Goal: Contribute content: Add original content to the website for others to see

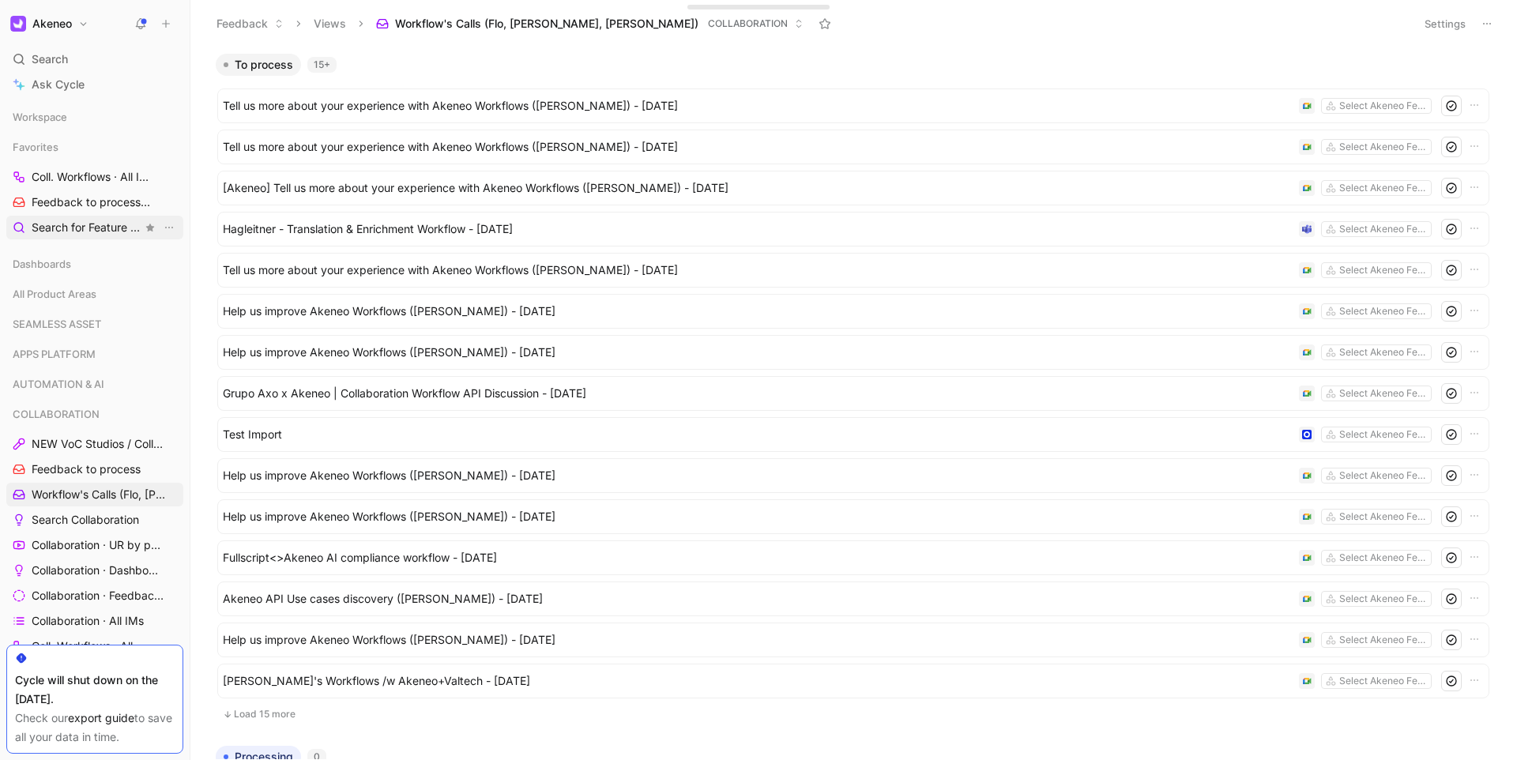
click at [80, 221] on span "Search for Feature Requests Dashboards" at bounding box center [87, 228] width 111 height 17
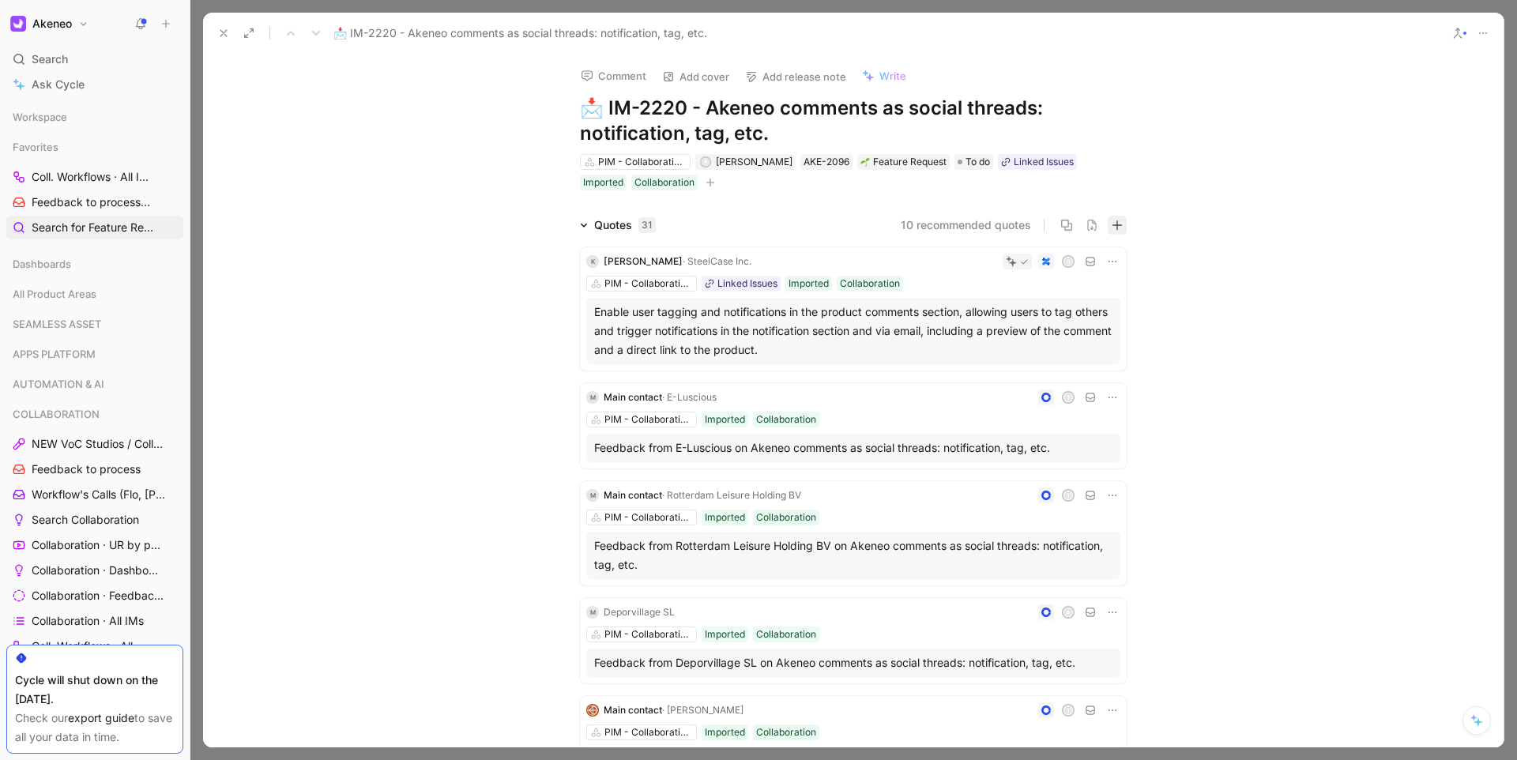
click at [1118, 227] on icon "button" at bounding box center [1117, 225] width 11 height 11
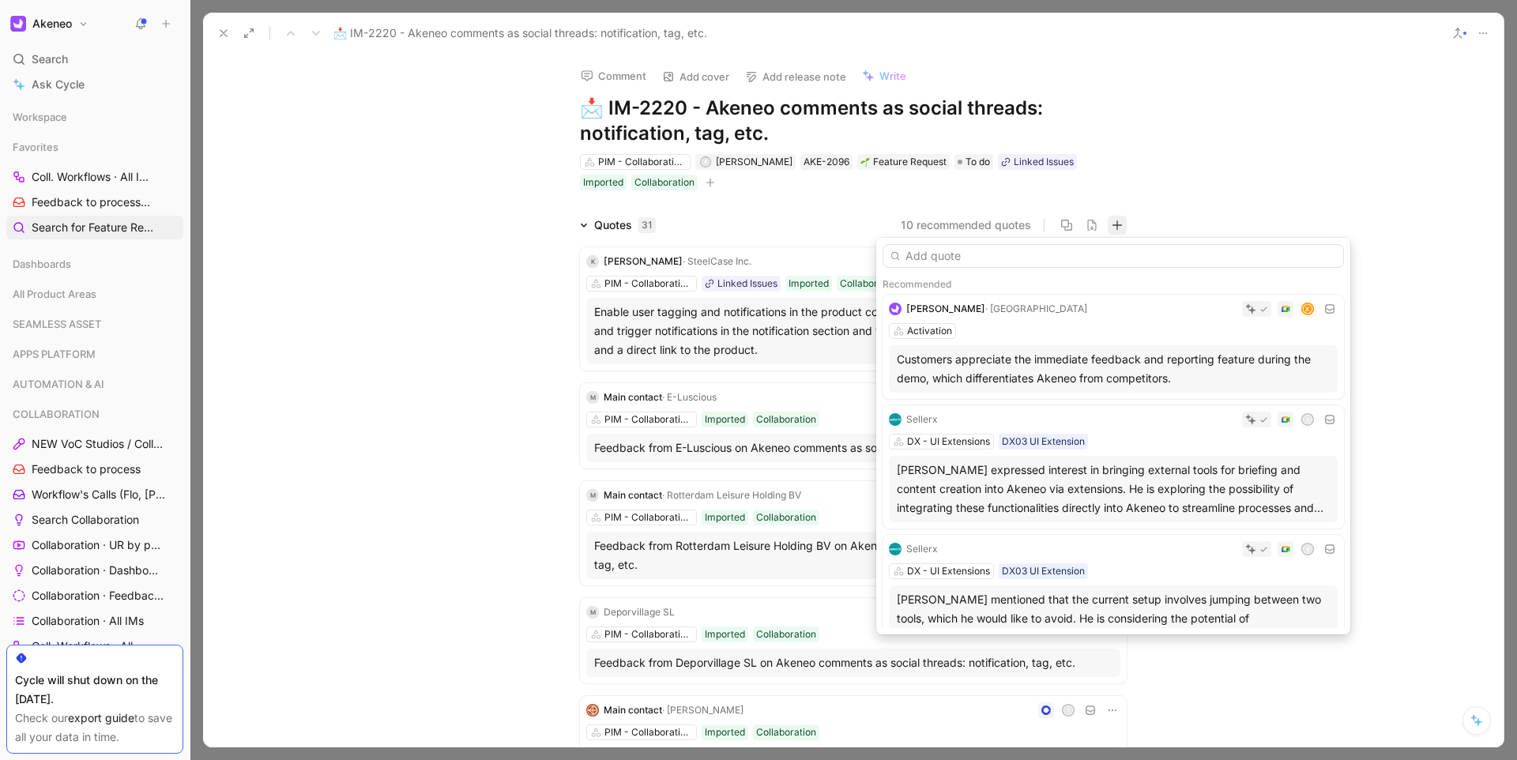
click at [998, 259] on input "text" at bounding box center [1114, 256] width 462 height 24
click at [1031, 261] on input "text" at bounding box center [1114, 256] width 462 height 24
paste input "The Copy team needs a collaborative workflow that focuses purely on communicati…"
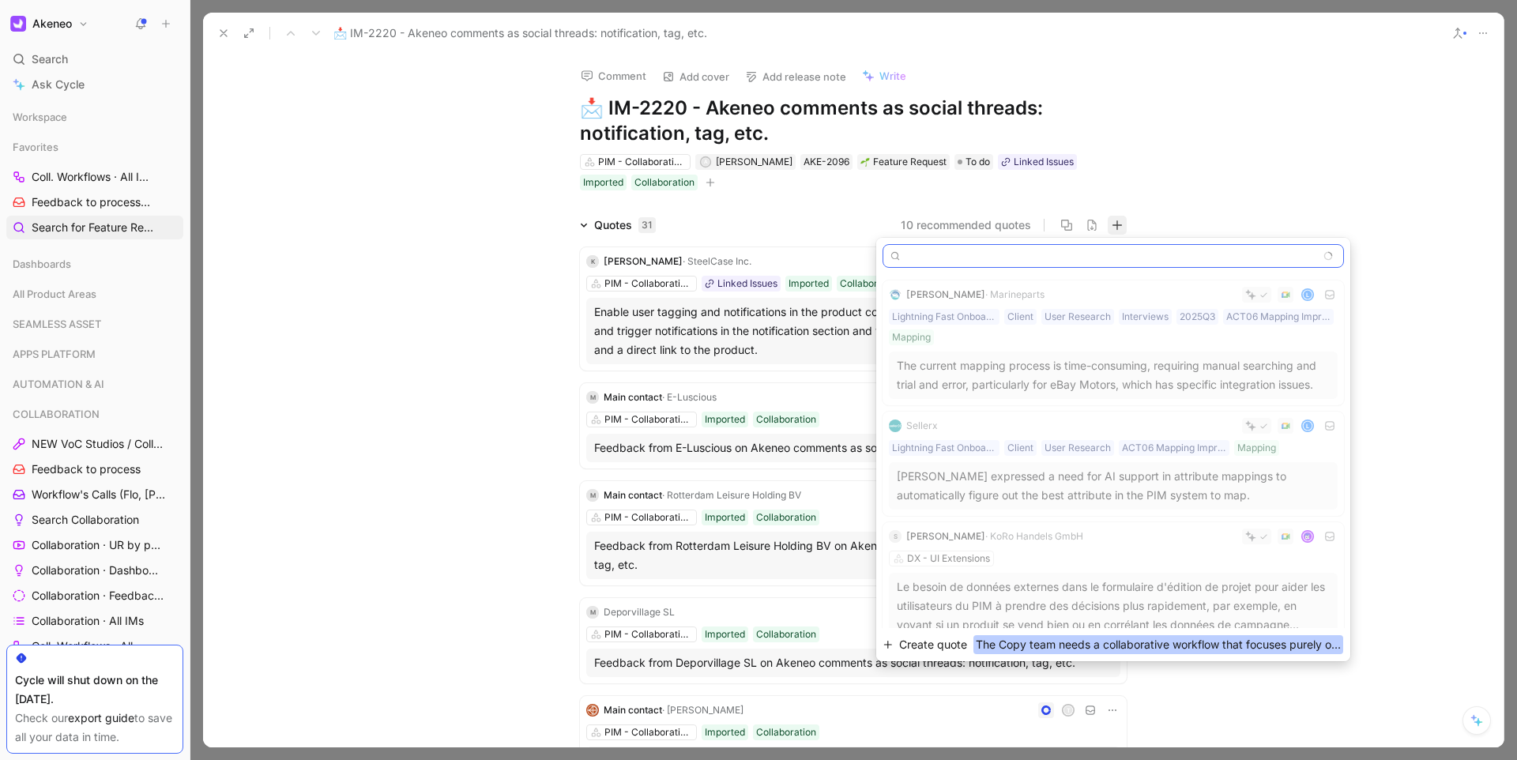
type input "The Copy team needs a collaborative workflow that focuses purely on communicati…"
click at [959, 650] on span "Create quote" at bounding box center [933, 644] width 68 height 19
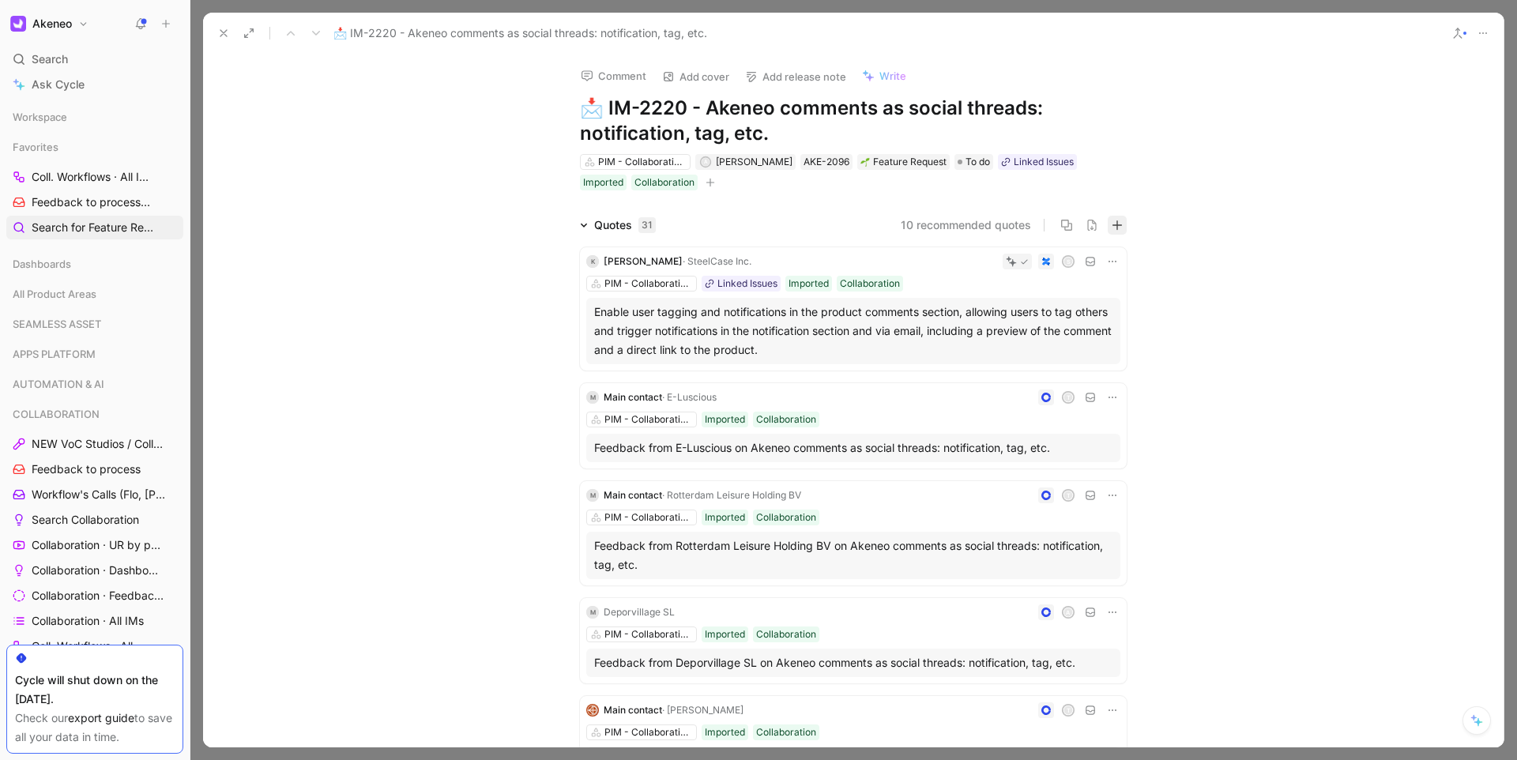
scroll to position [0, 0]
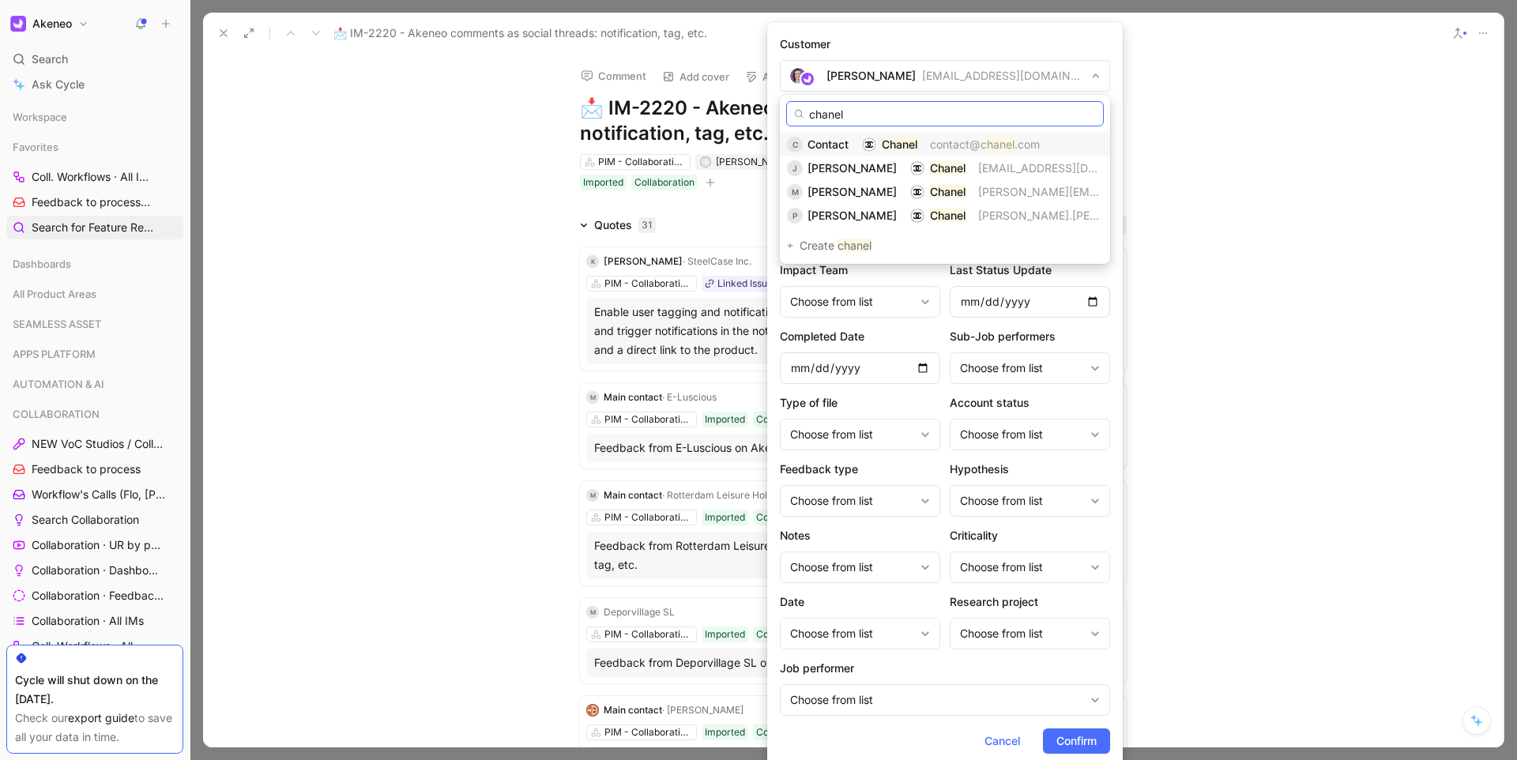
type input "chanel"
click at [940, 139] on span "contact@" at bounding box center [955, 144] width 51 height 13
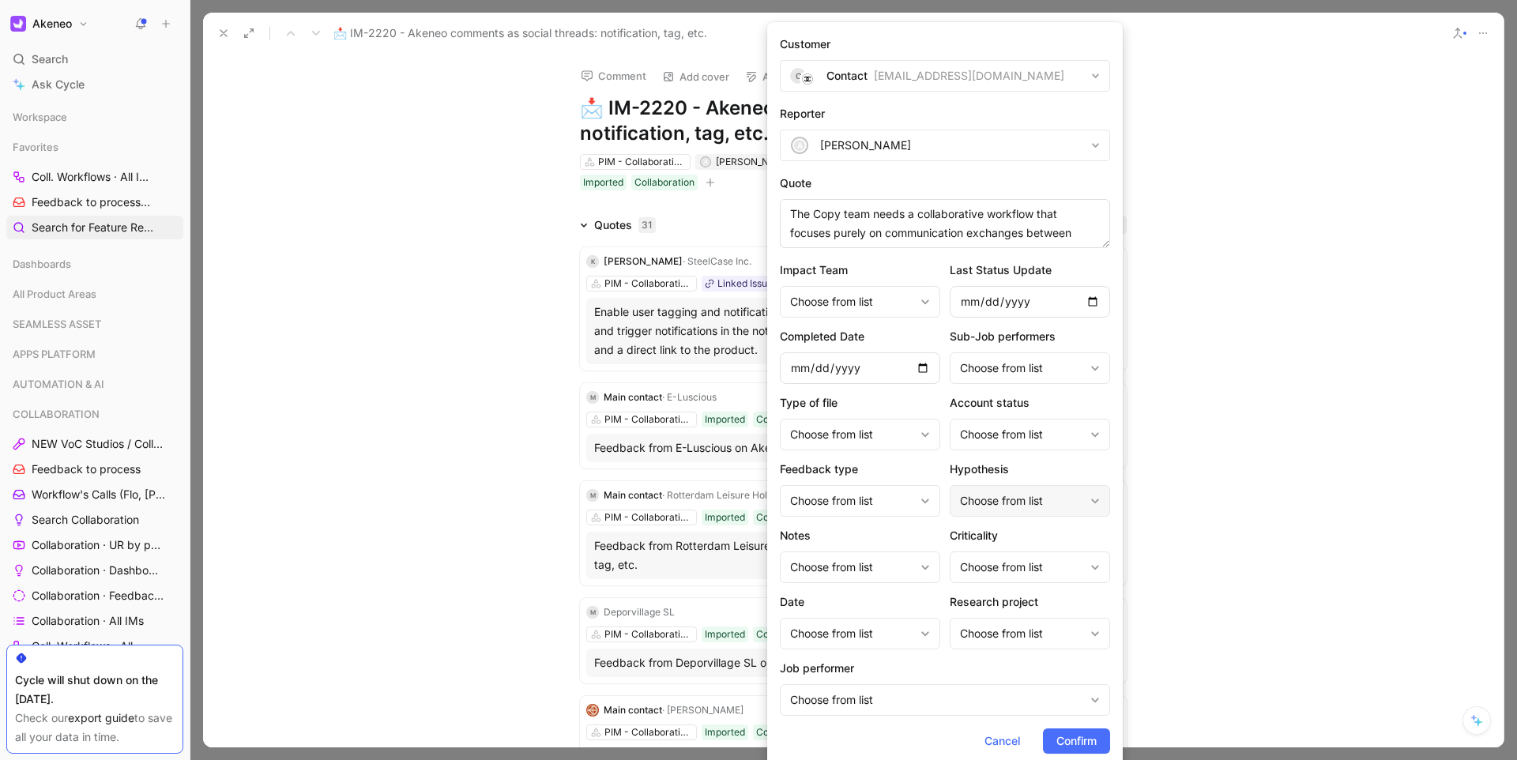
scroll to position [114, 0]
click at [1084, 741] on span "Confirm" at bounding box center [1077, 741] width 40 height 19
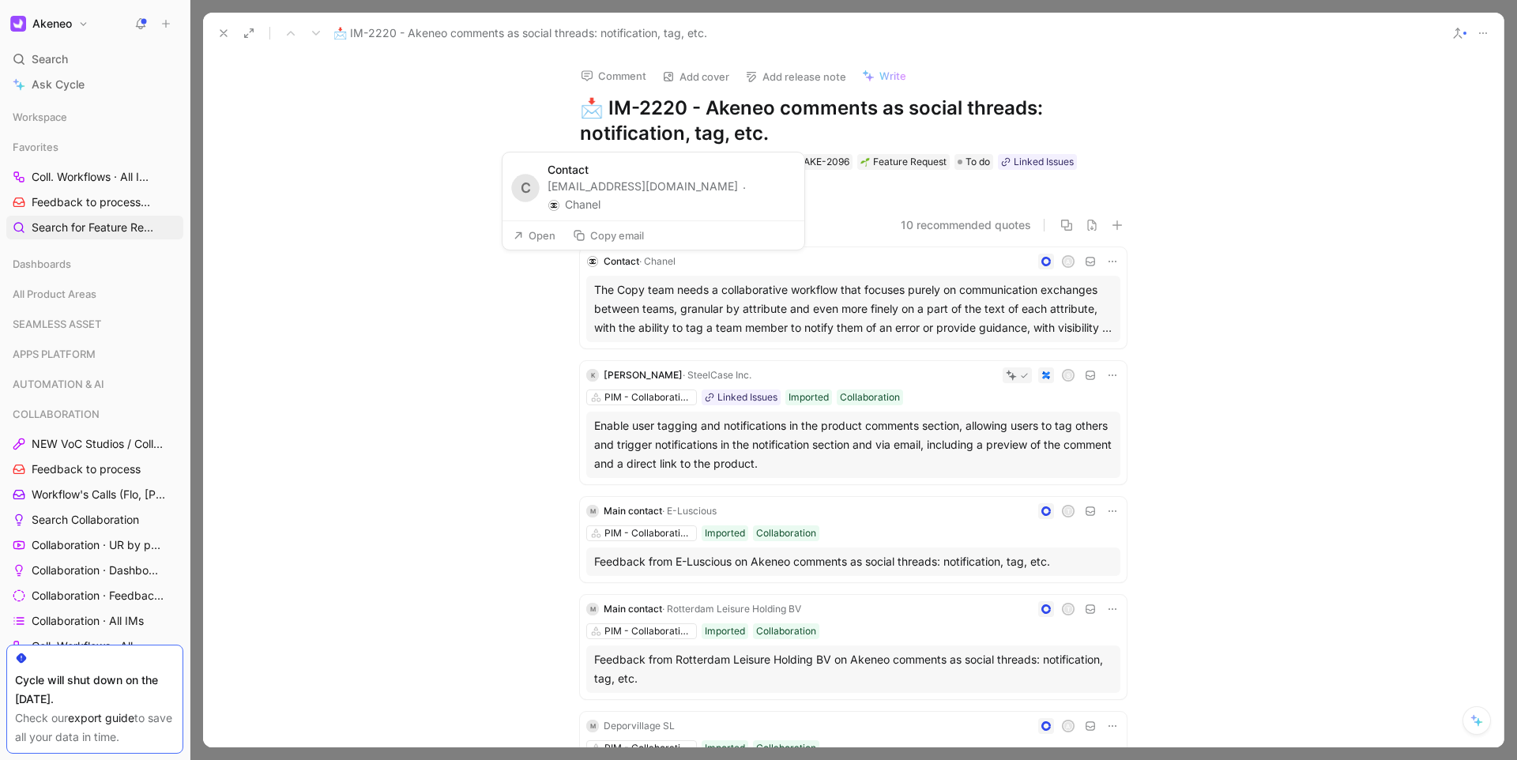
click at [654, 264] on span "· Chanel" at bounding box center [657, 261] width 36 height 12
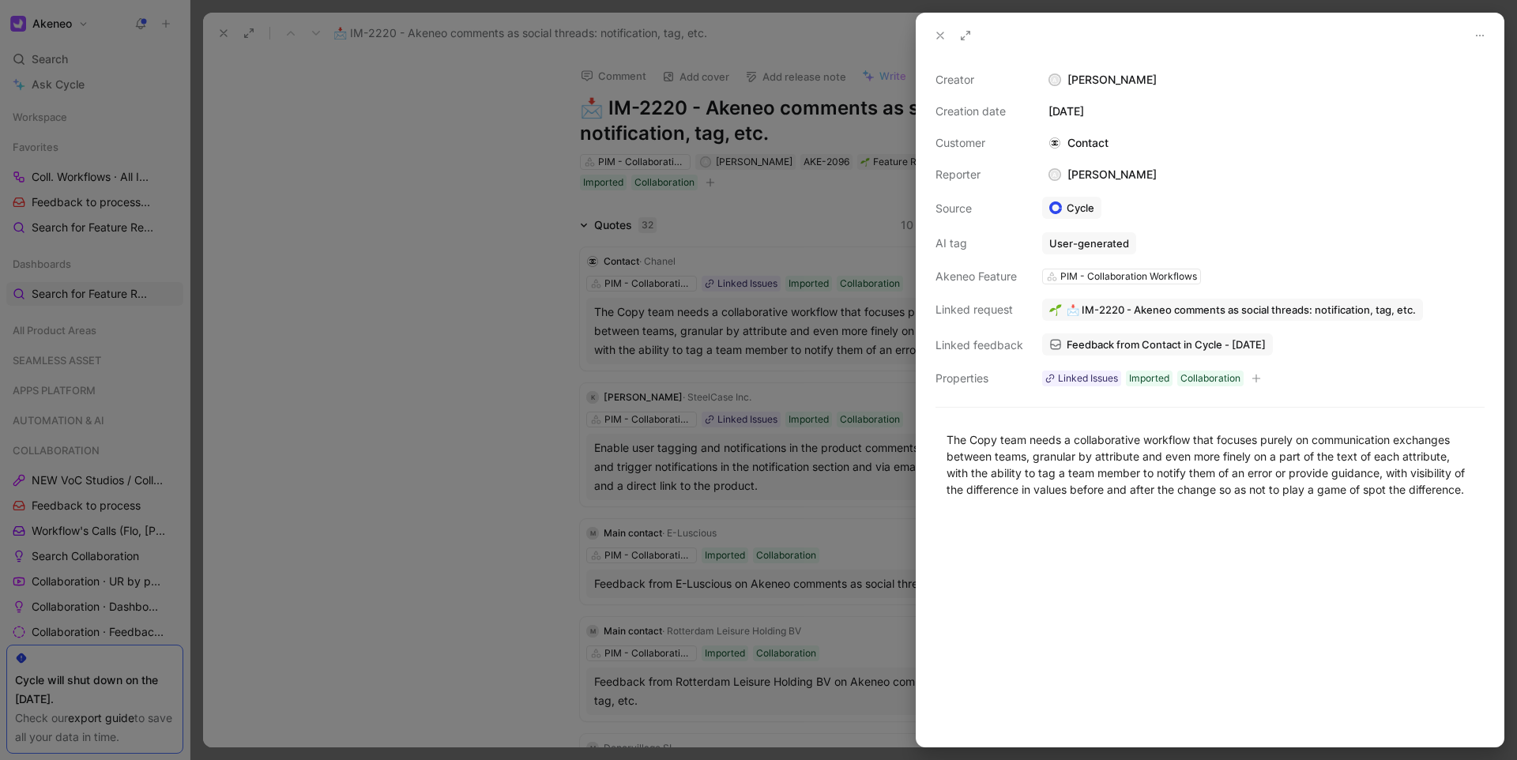
click at [935, 41] on icon at bounding box center [940, 35] width 13 height 13
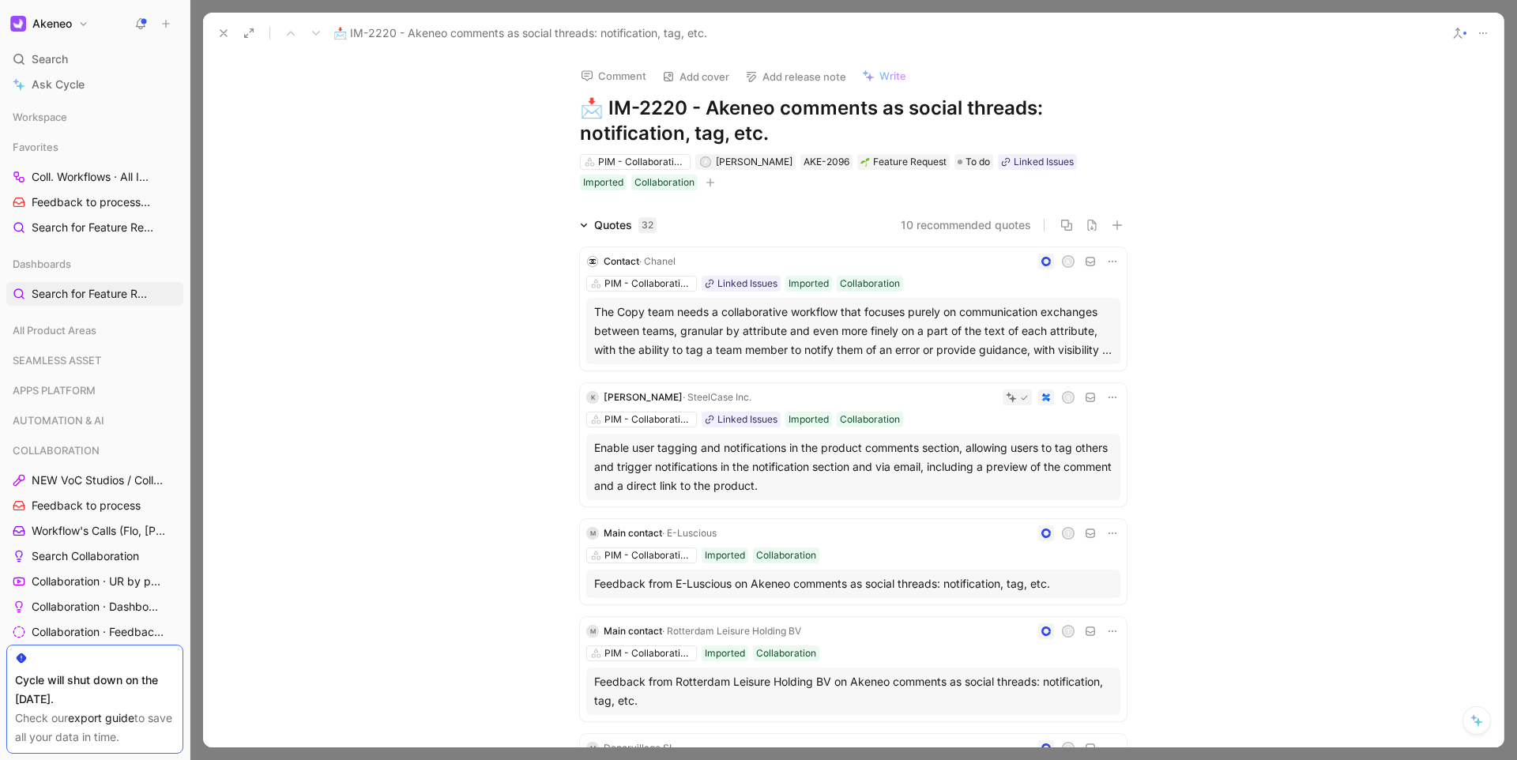
click at [232, 36] on button at bounding box center [224, 33] width 22 height 22
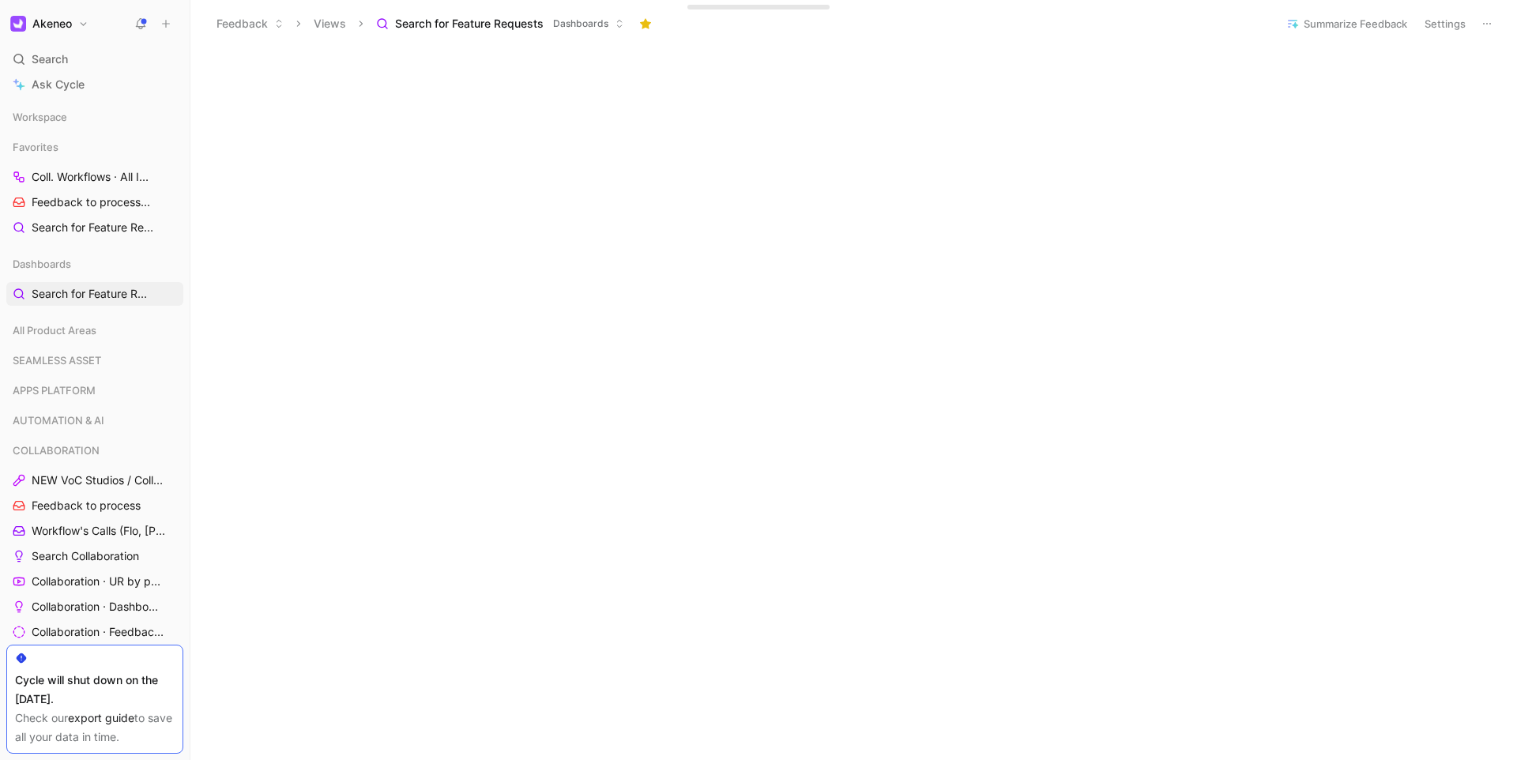
scroll to position [319, 0]
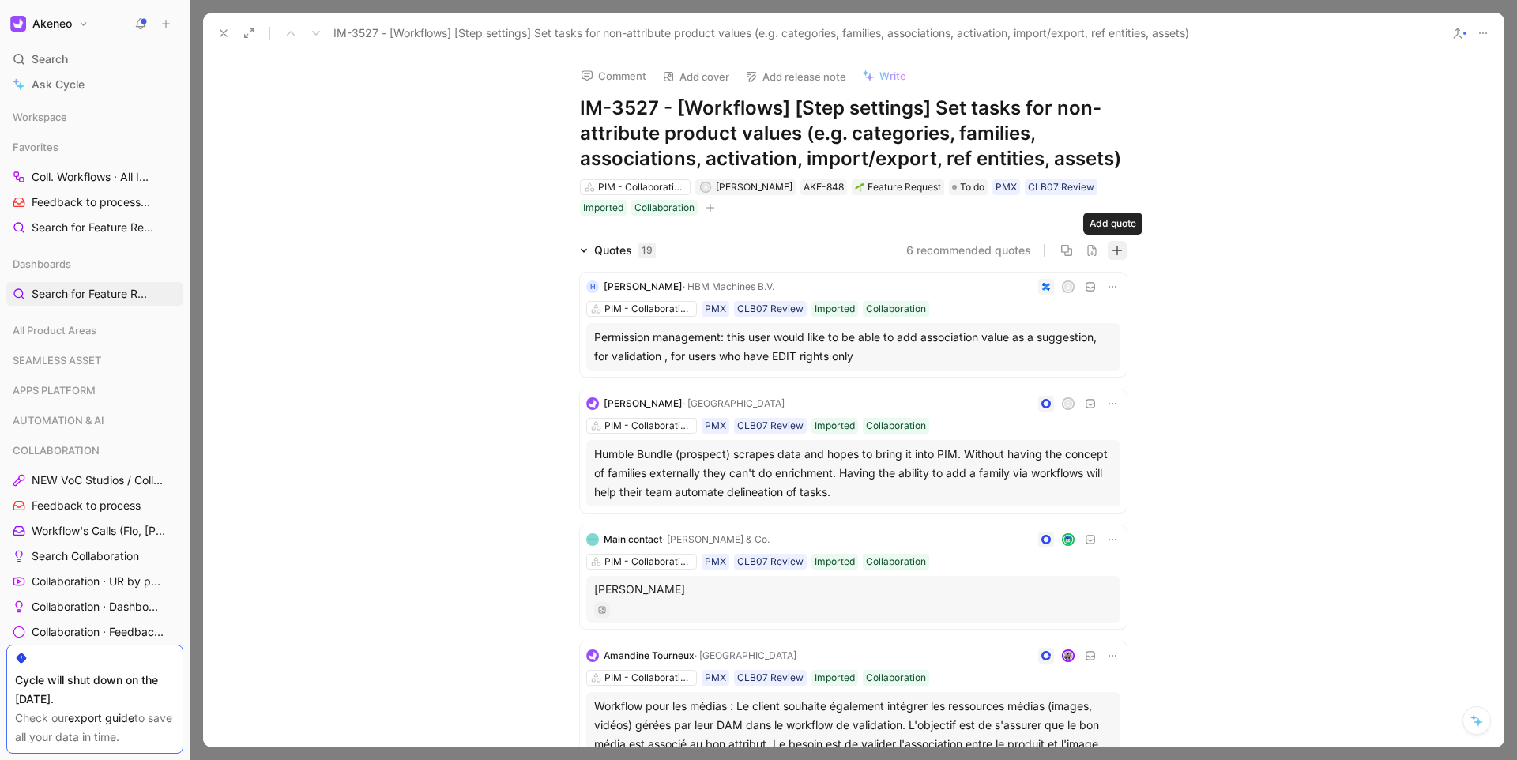
click at [1112, 251] on icon "button" at bounding box center [1117, 250] width 11 height 11
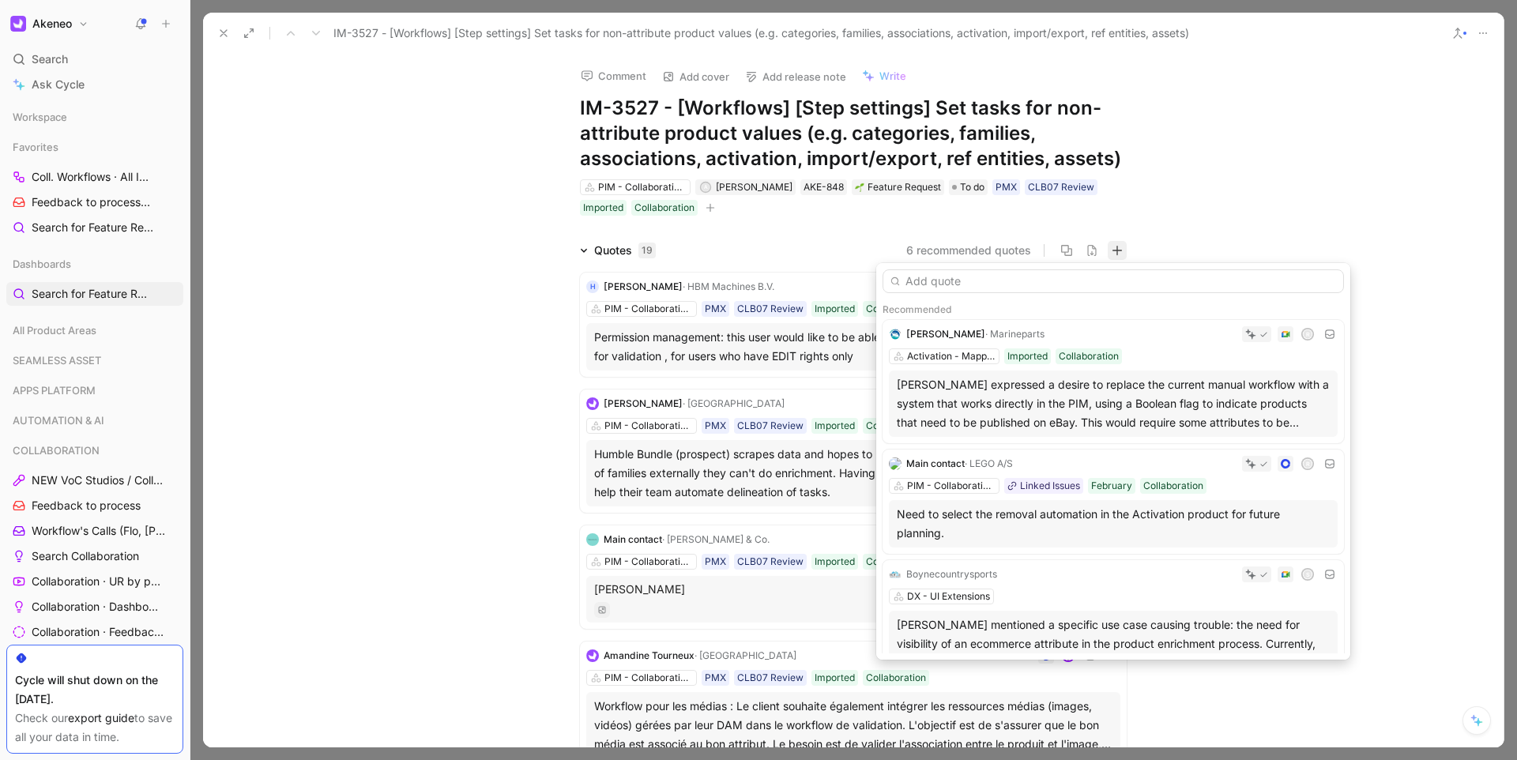
click at [1019, 285] on input "text" at bounding box center [1114, 282] width 462 height 24
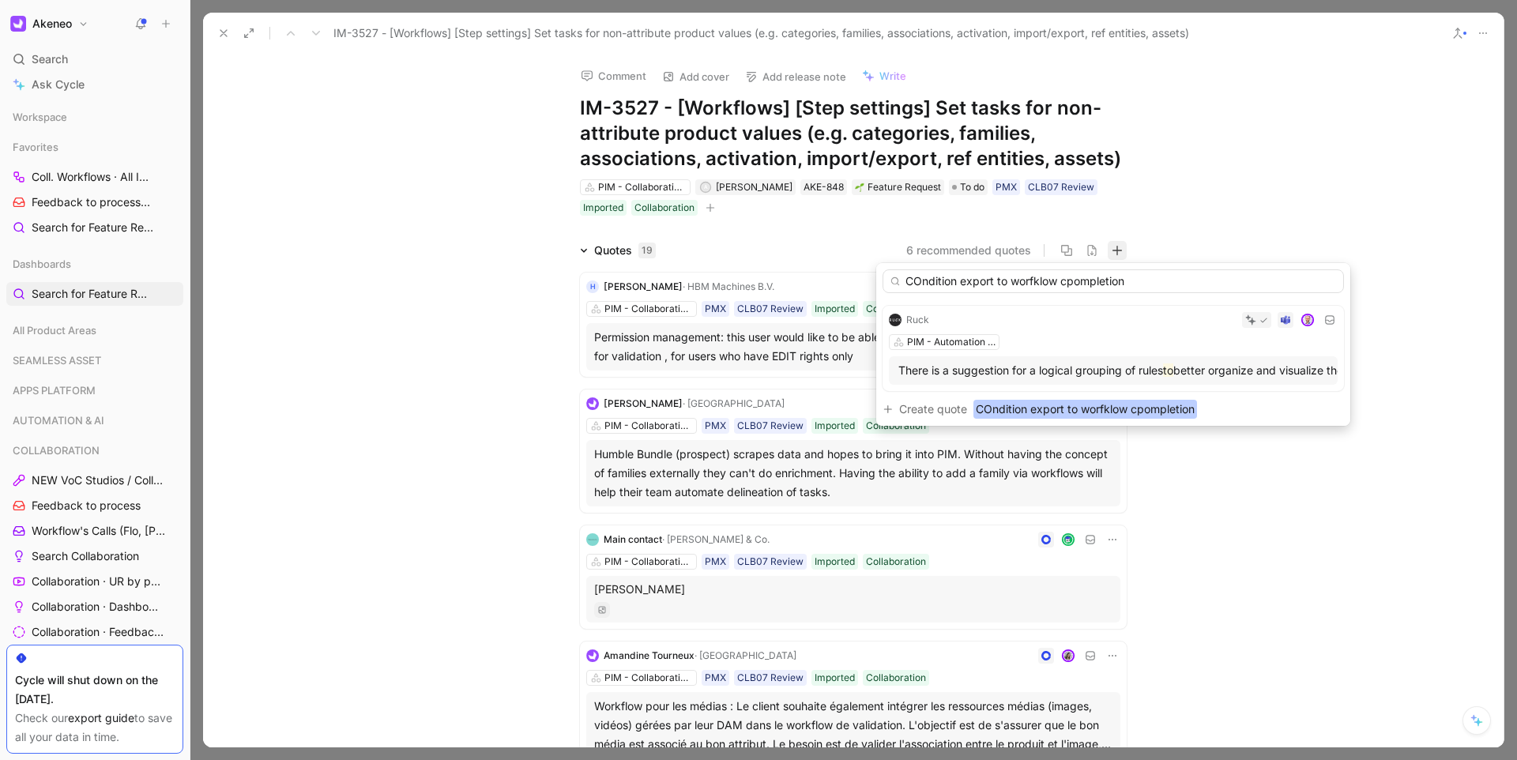
click at [922, 282] on input "COndition export to worfklow cpompletion" at bounding box center [1114, 282] width 462 height 24
type input "Condition export to worfklow cpompletion"
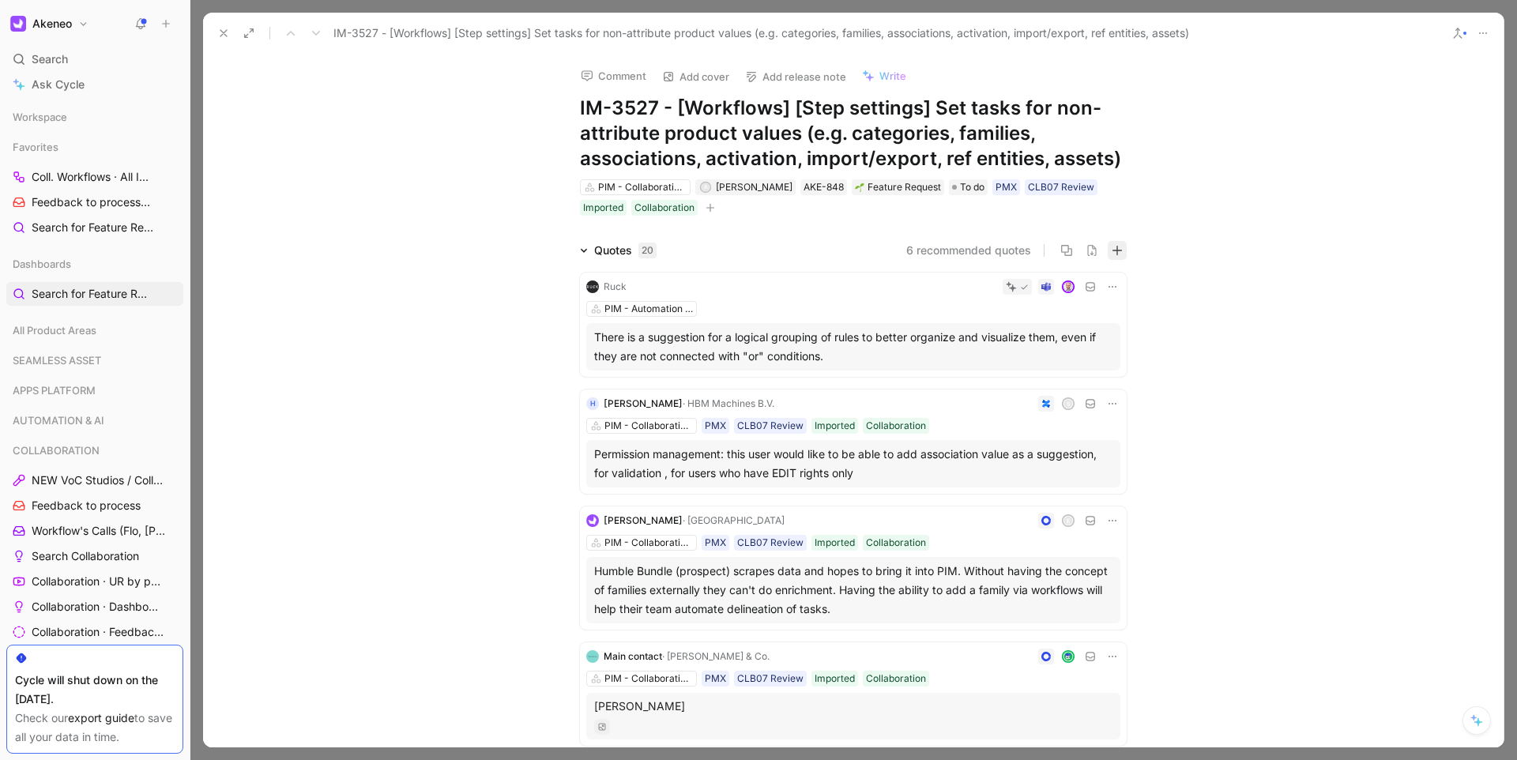
click at [1118, 251] on icon "button" at bounding box center [1117, 250] width 11 height 11
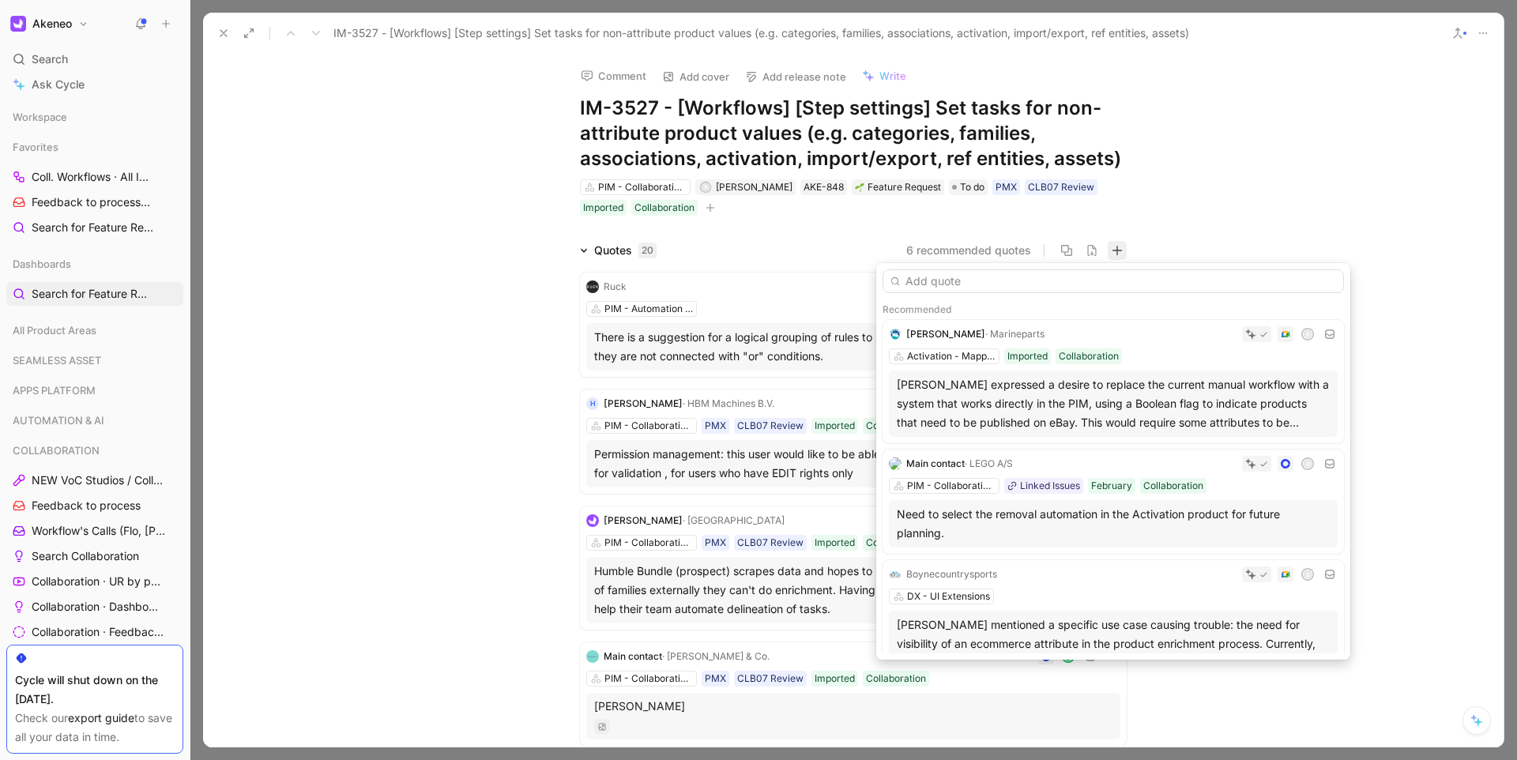
click at [1005, 281] on input "text" at bounding box center [1114, 282] width 462 height 24
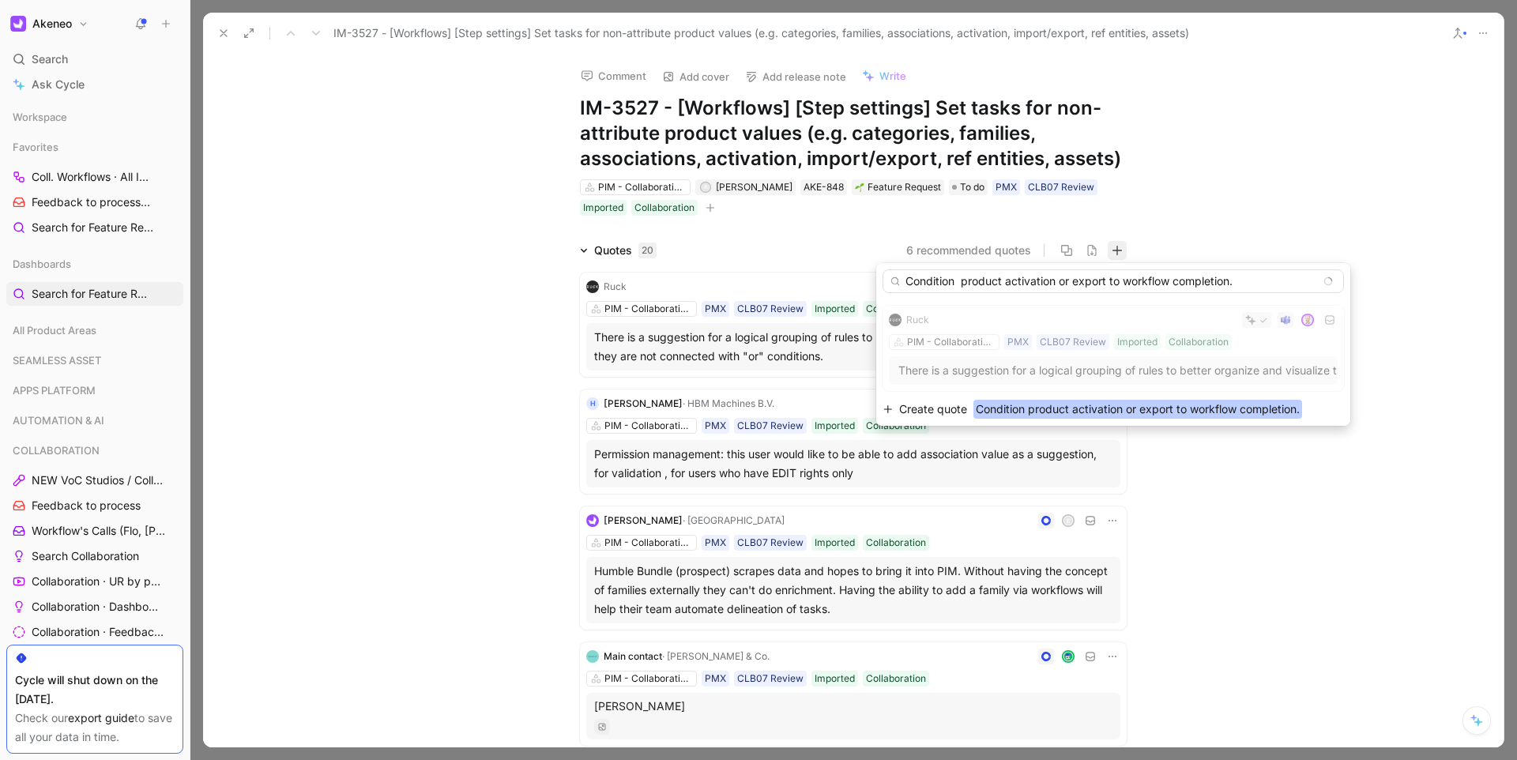
type input "Condition product activation or export to workflow completion."
click at [1075, 405] on span "Condition product activation or export to workflow completion." at bounding box center [1138, 409] width 329 height 19
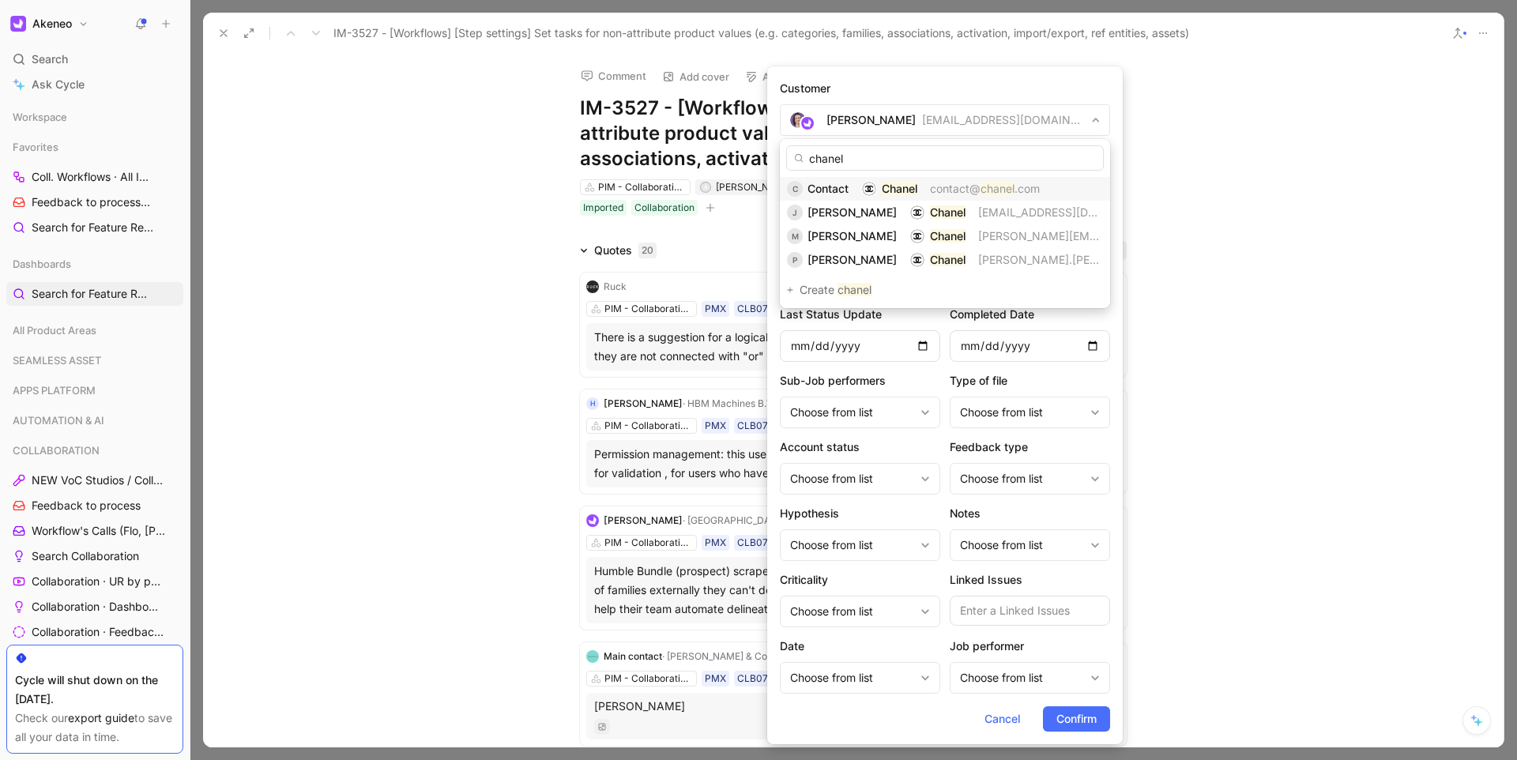
type input "chanel"
click at [829, 193] on span "Contact" at bounding box center [828, 188] width 41 height 13
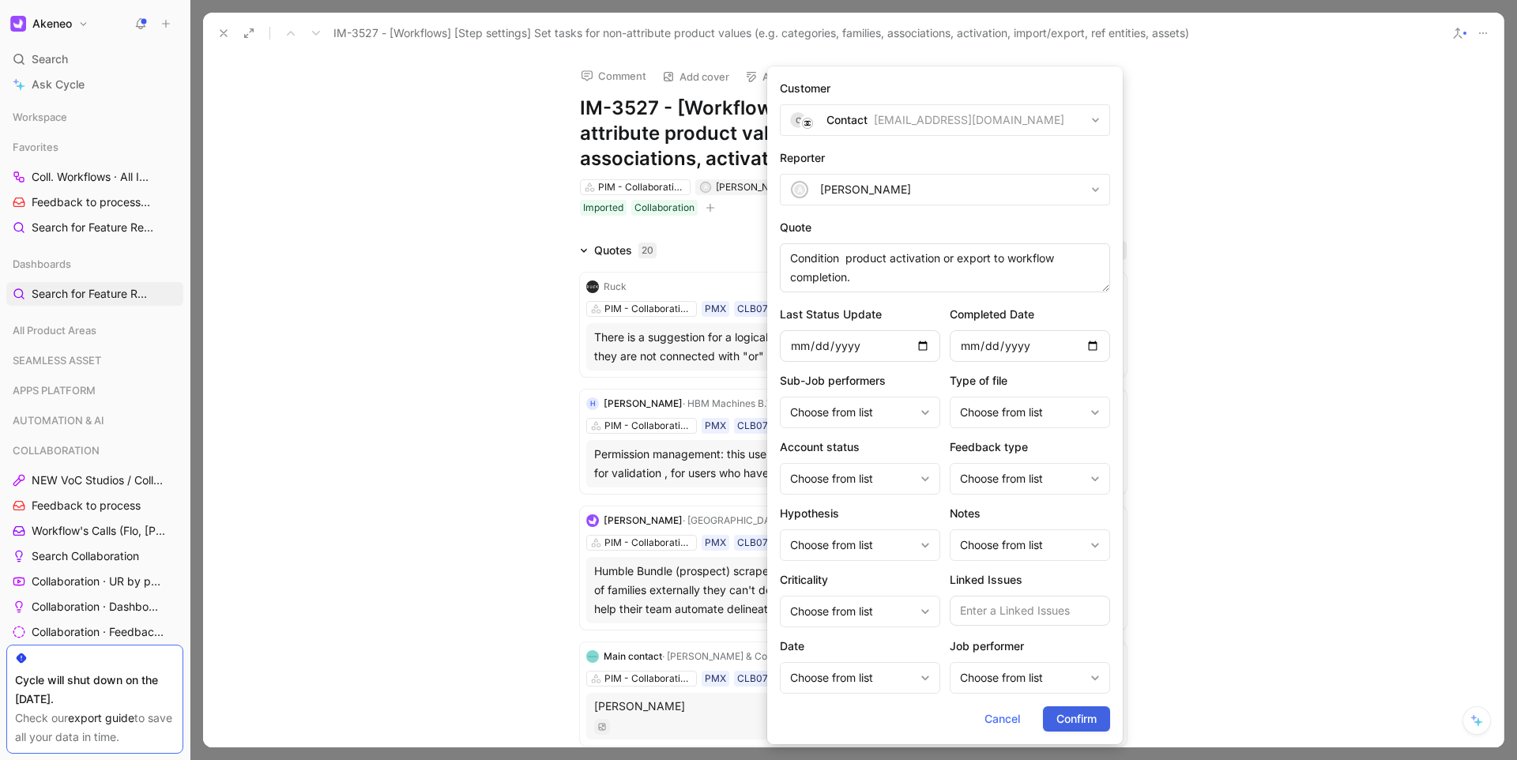
click at [1062, 718] on span "Confirm" at bounding box center [1077, 719] width 40 height 19
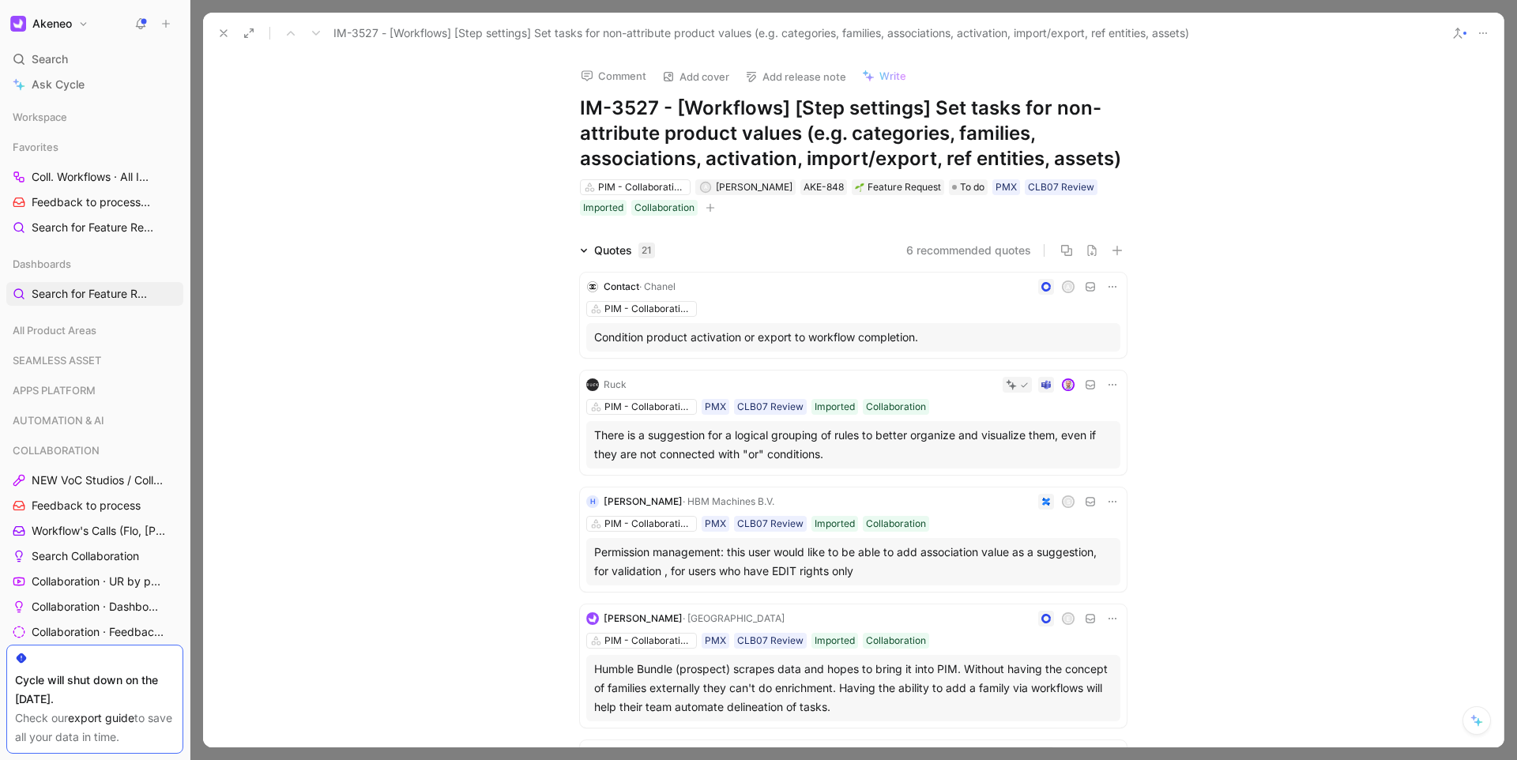
click at [227, 37] on icon at bounding box center [223, 33] width 13 height 13
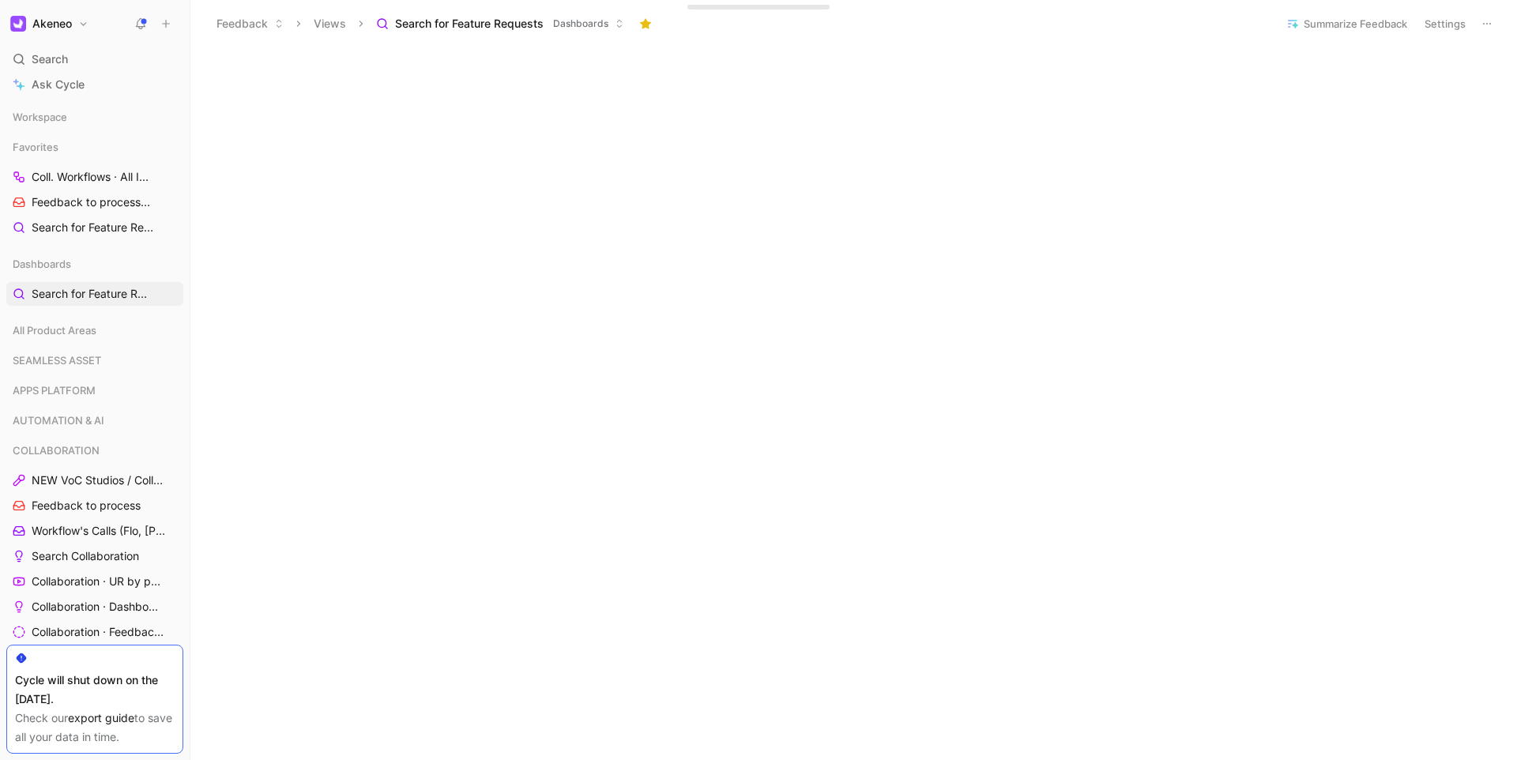
scroll to position [849, 0]
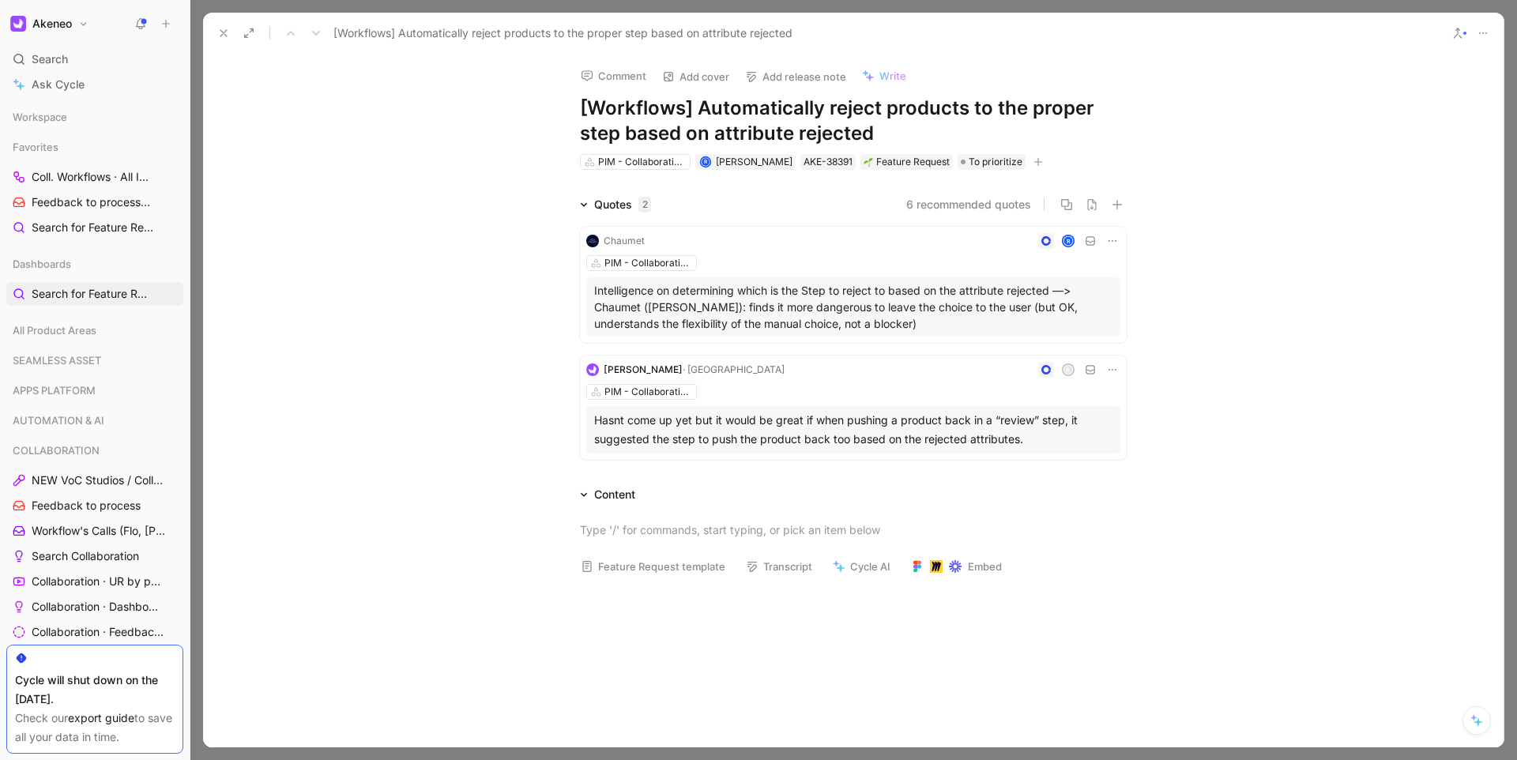
click at [885, 133] on h1 "[Workflows] Automatically reject products to the proper step based on attribute…" at bounding box center [853, 121] width 547 height 51
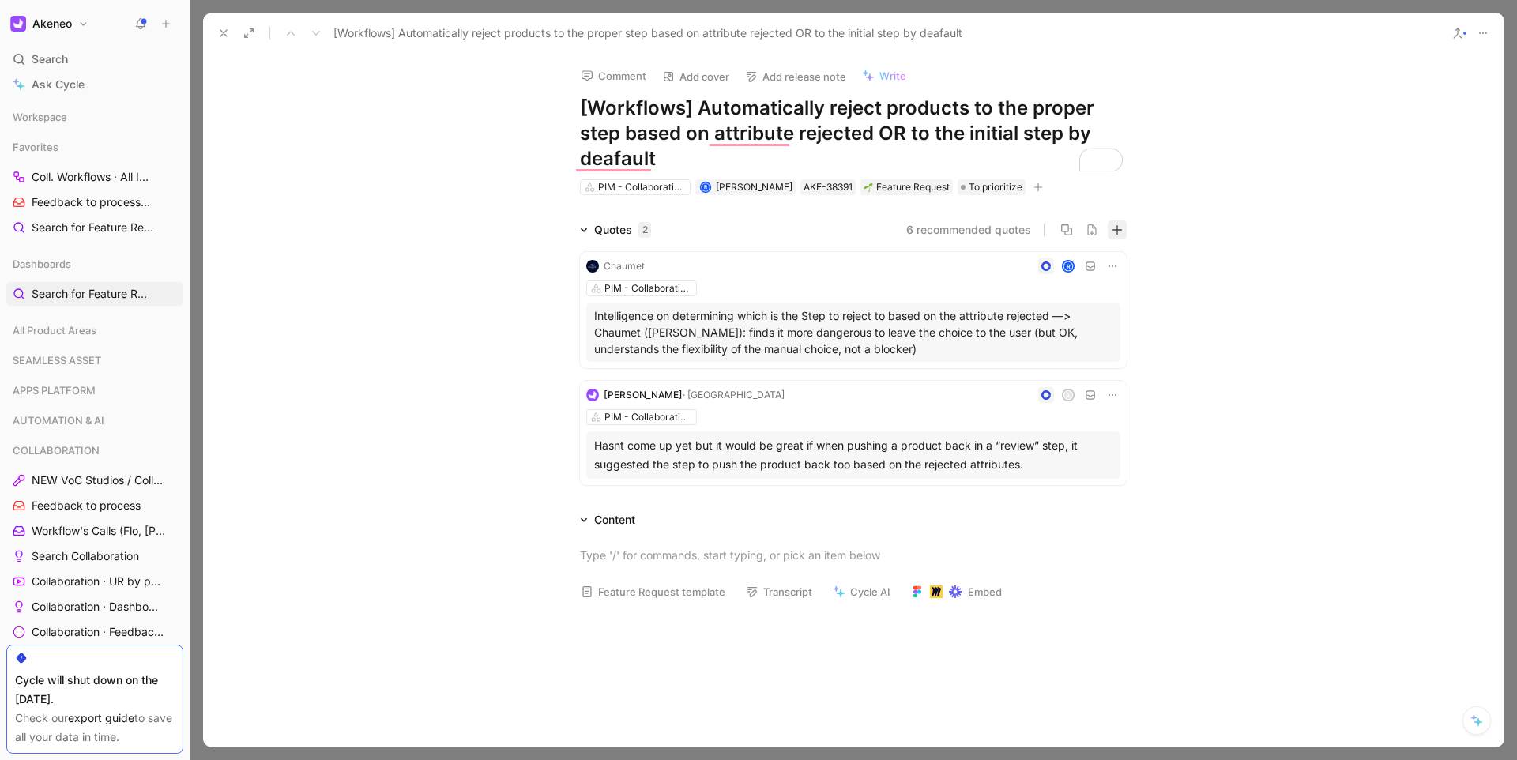
click at [1122, 227] on button "button" at bounding box center [1117, 230] width 19 height 19
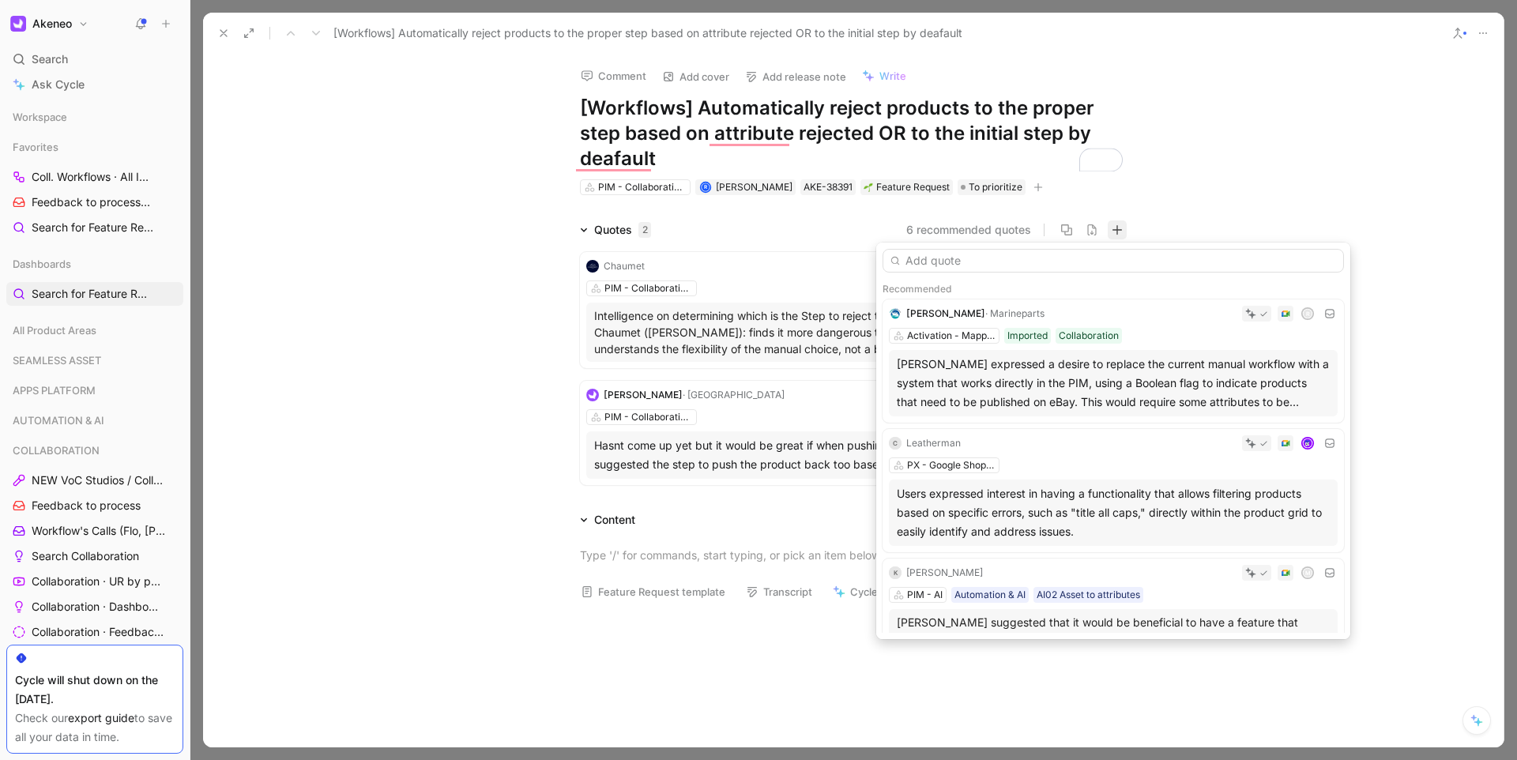
click at [955, 258] on input "text" at bounding box center [1114, 261] width 462 height 24
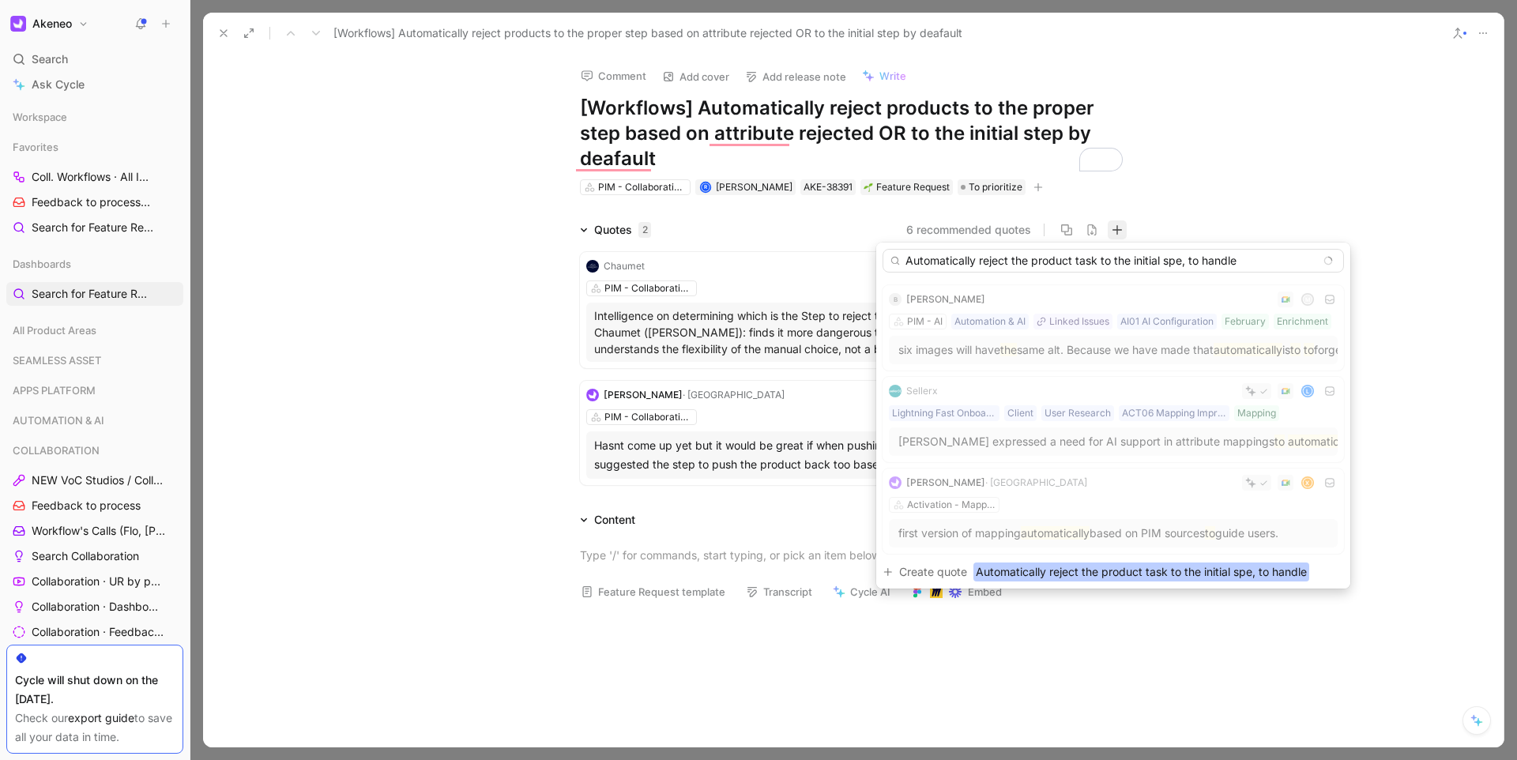
click at [1180, 263] on input "Automatically reject the product task to the initial spe, to handle" at bounding box center [1114, 261] width 462 height 24
click at [1260, 258] on input "Automatically reject the product task to the initial step, to handle" at bounding box center [1114, 261] width 462 height 24
type input "Automatically reject the product task to the initial step, to handle attribute …"
click at [1131, 571] on span "Automatically reject the product task to the initial step, to handle attribute …" at bounding box center [1159, 572] width 370 height 19
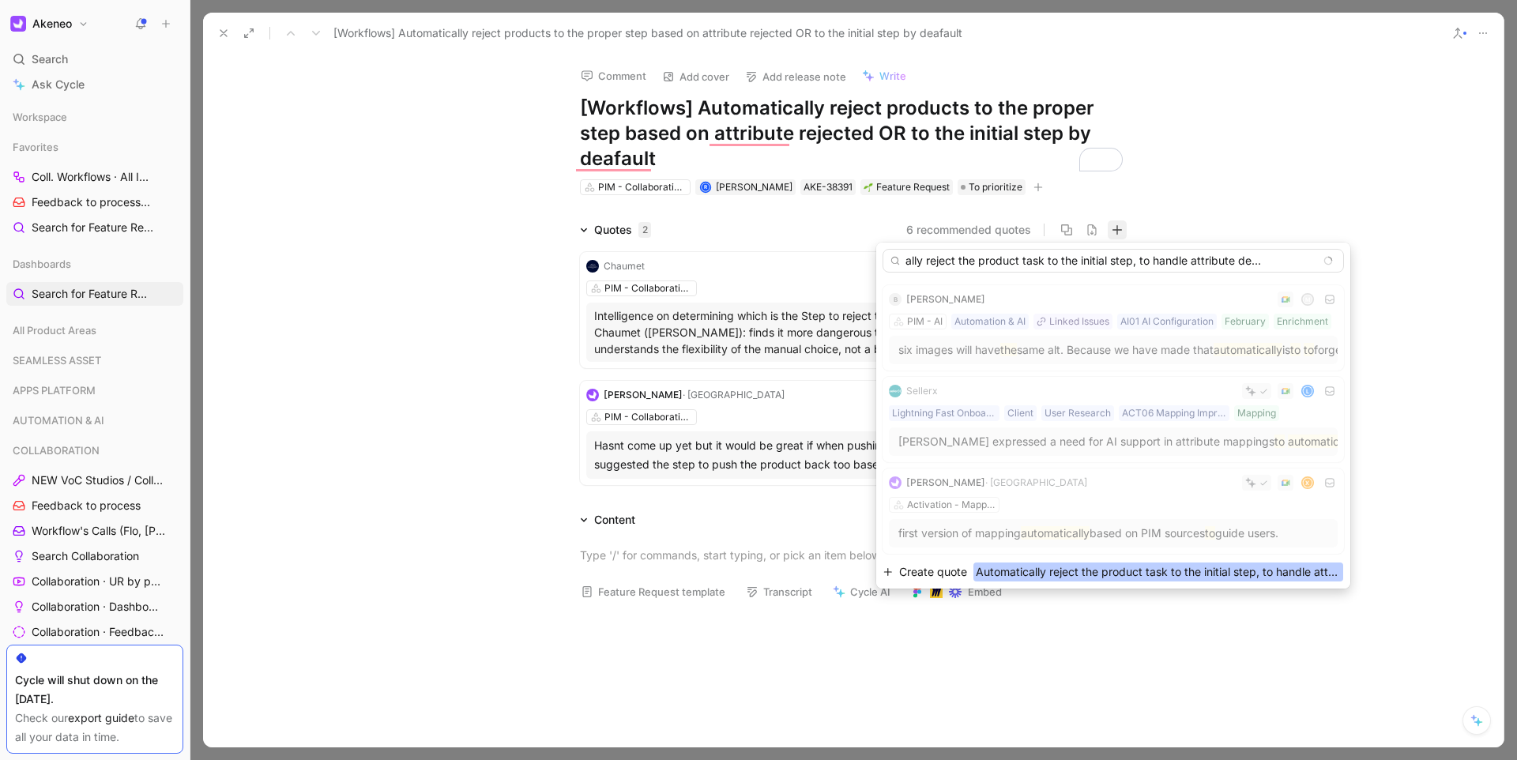
scroll to position [0, 0]
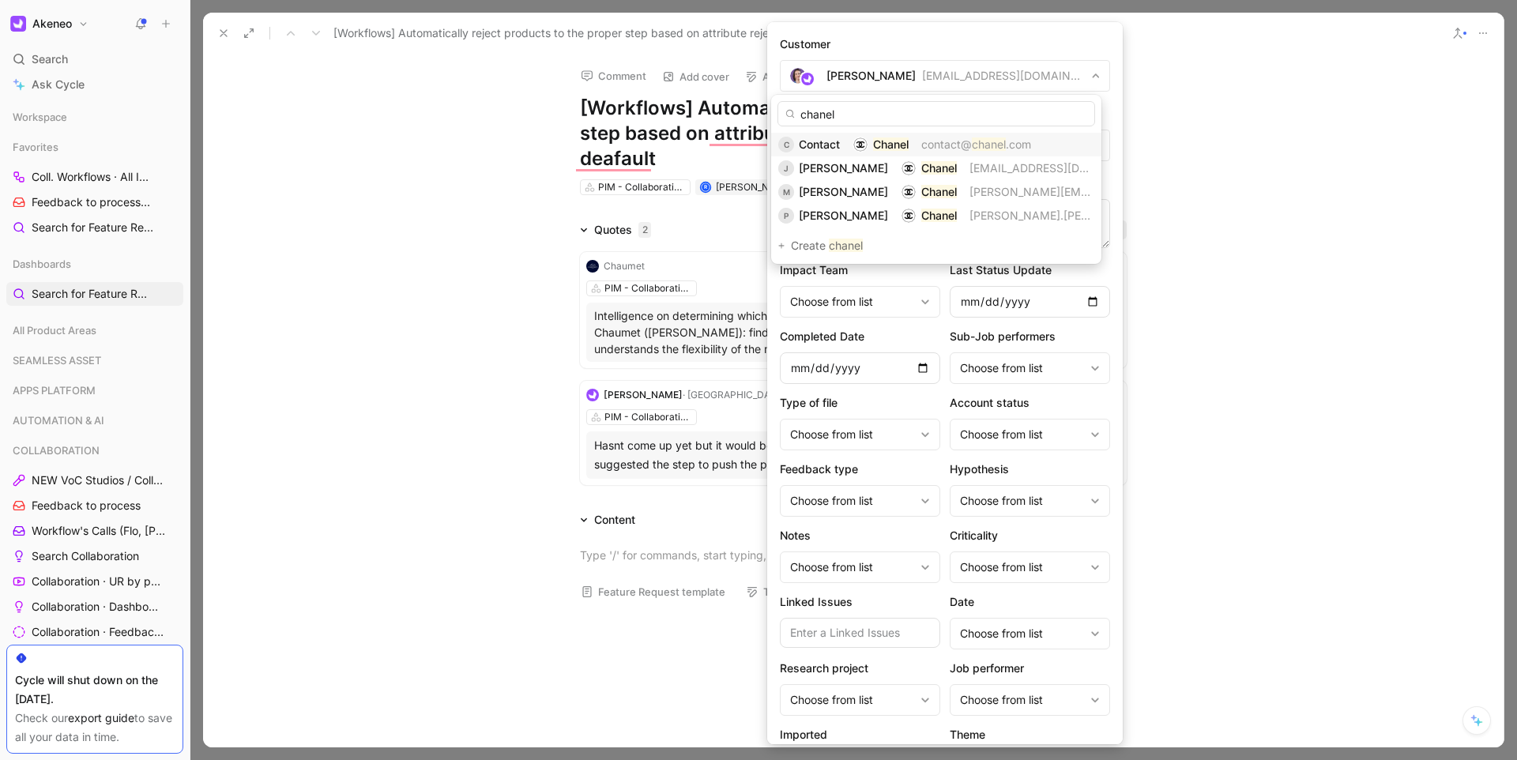
type input "chanel"
click at [865, 150] on img at bounding box center [861, 145] width 16 height 16
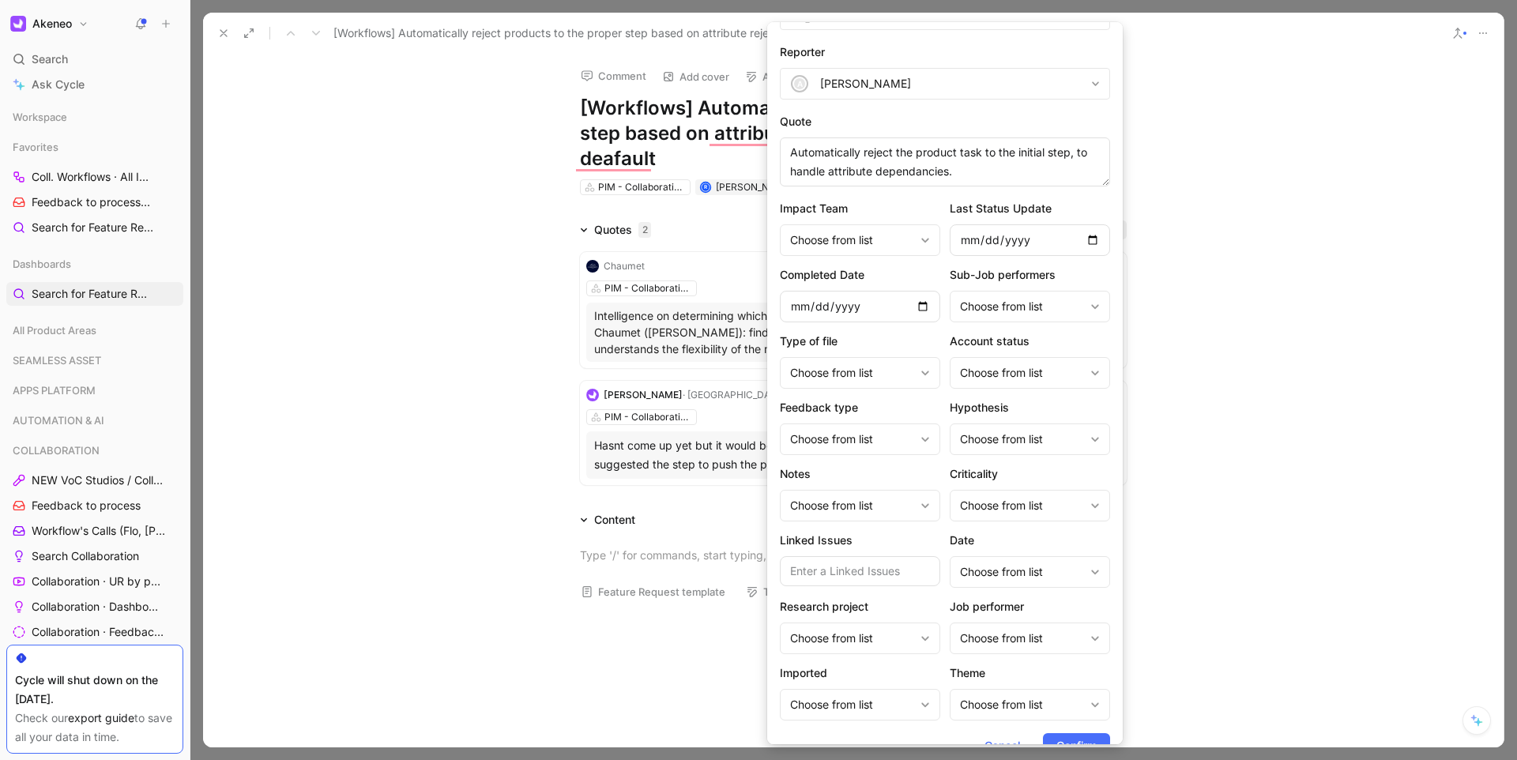
scroll to position [89, 0]
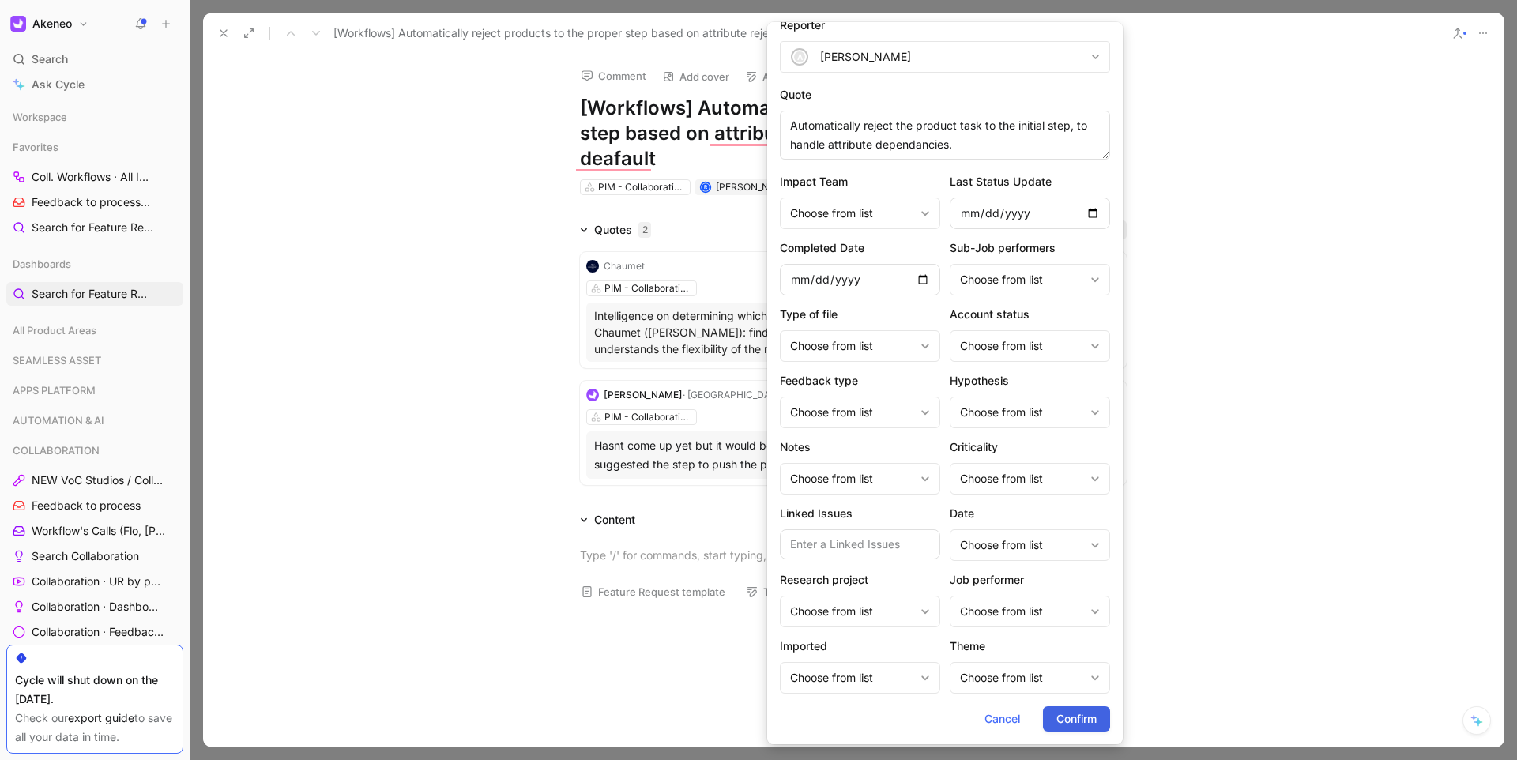
click at [1057, 721] on span "Confirm" at bounding box center [1077, 719] width 40 height 19
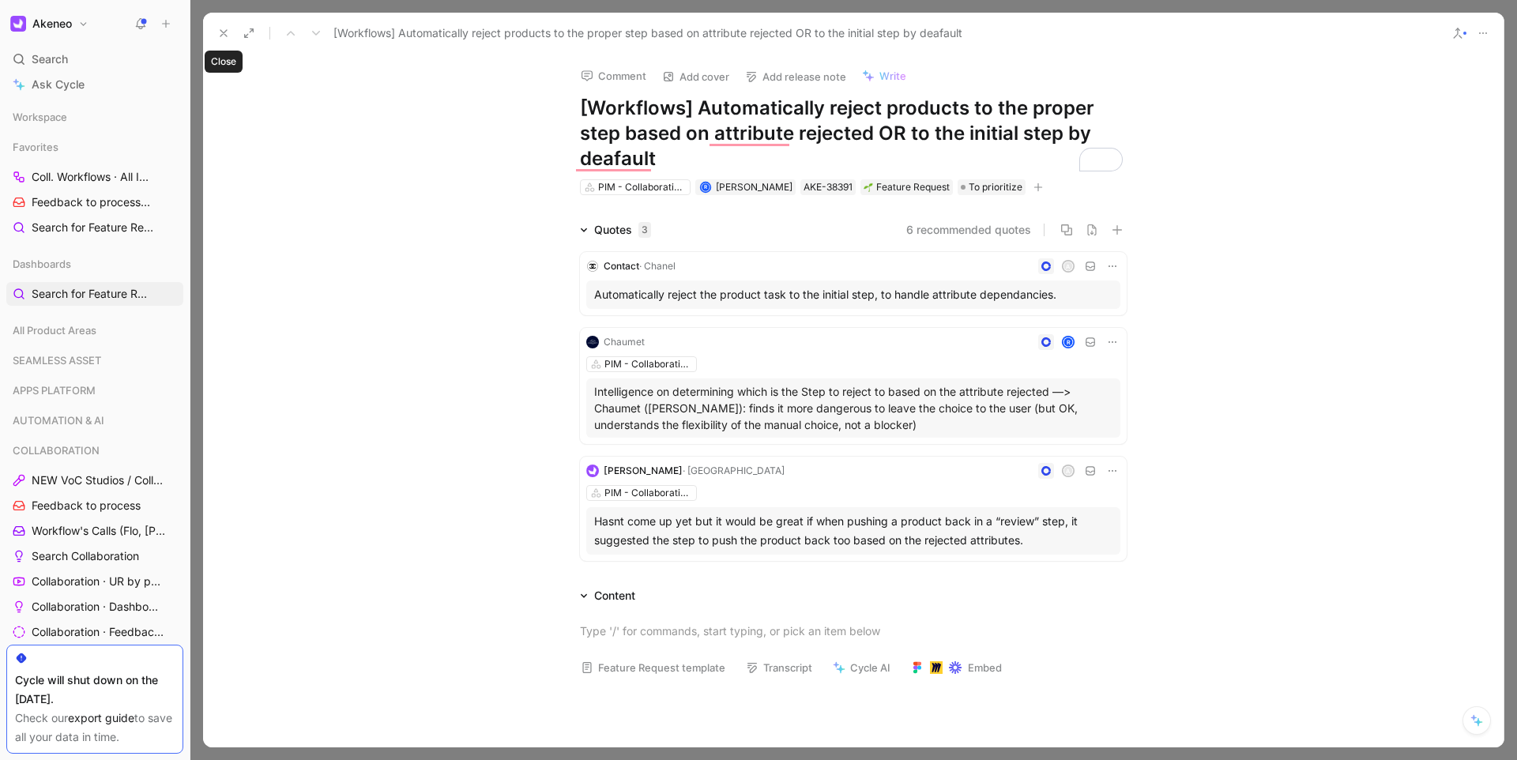
click at [224, 39] on icon at bounding box center [223, 33] width 13 height 13
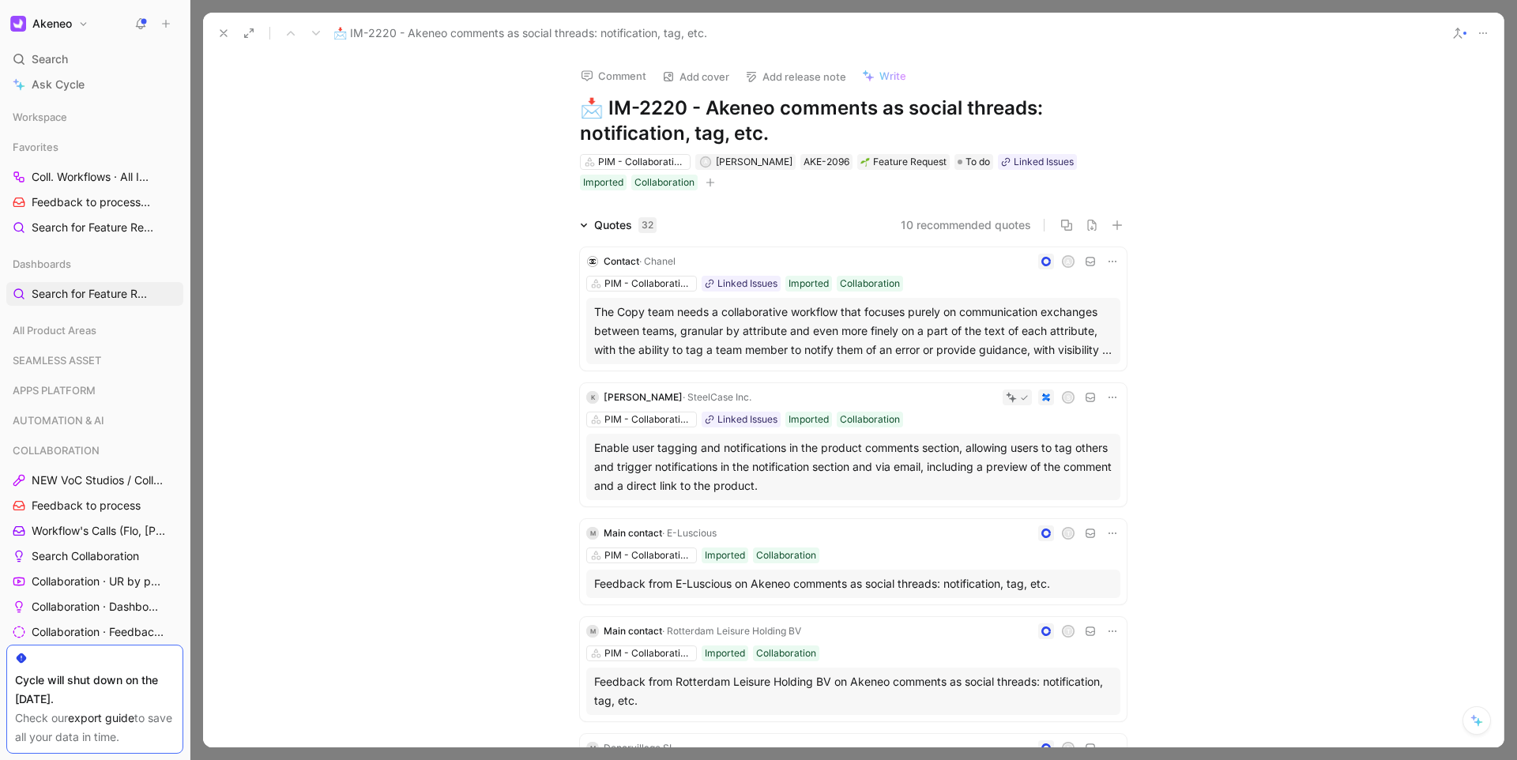
click at [221, 34] on icon at bounding box center [223, 33] width 13 height 13
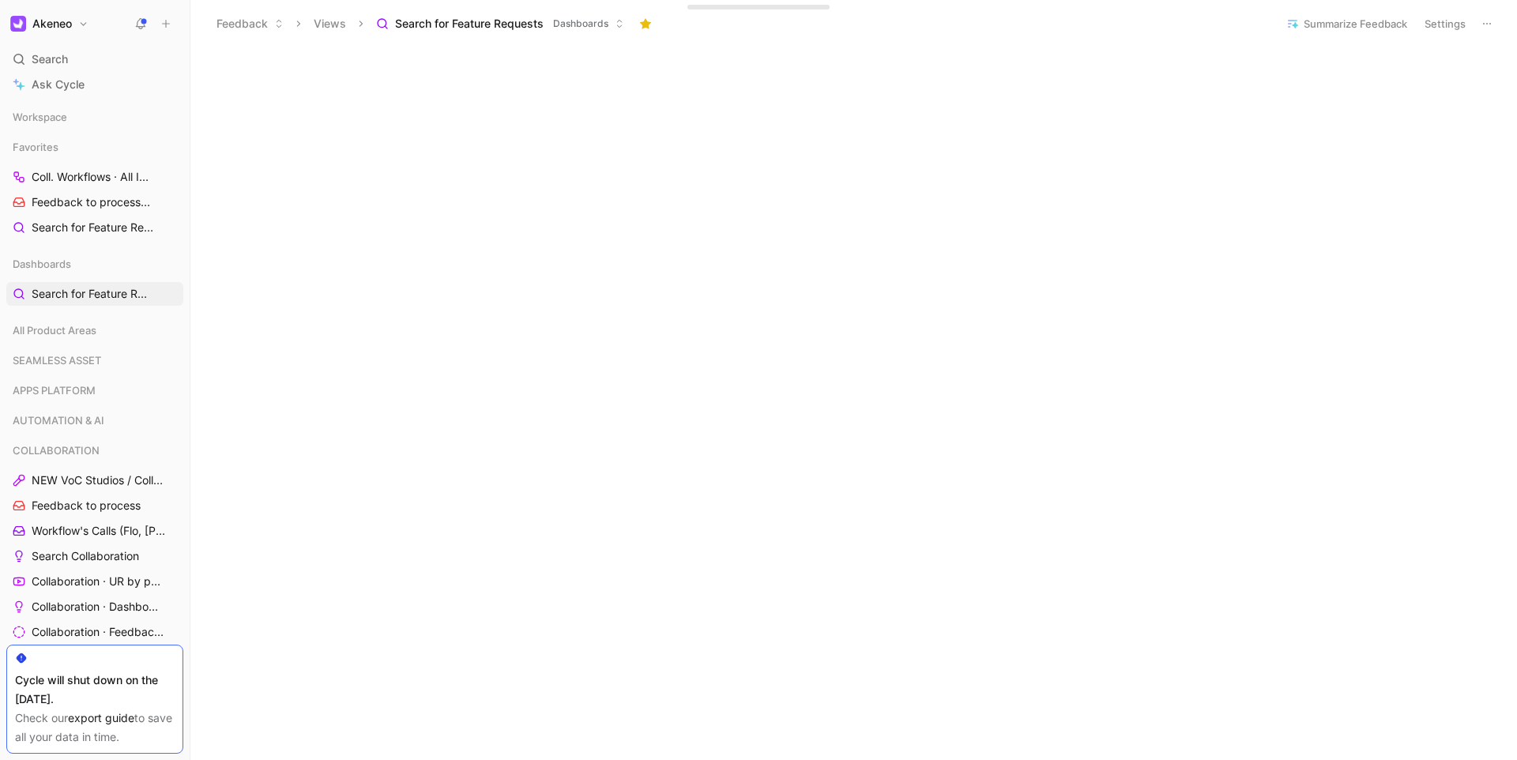
scroll to position [296, 0]
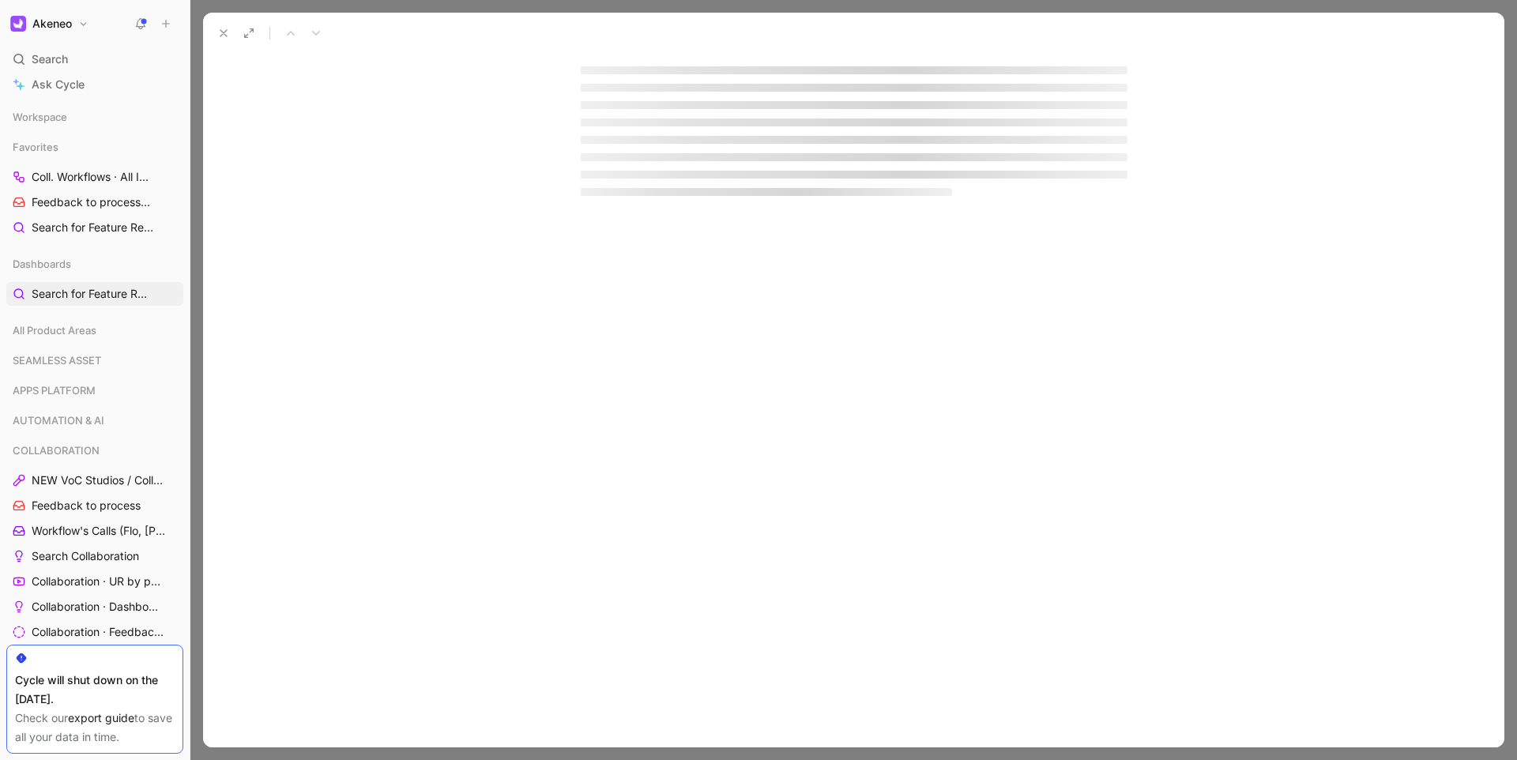
click at [734, 465] on div at bounding box center [854, 401] width 607 height 694
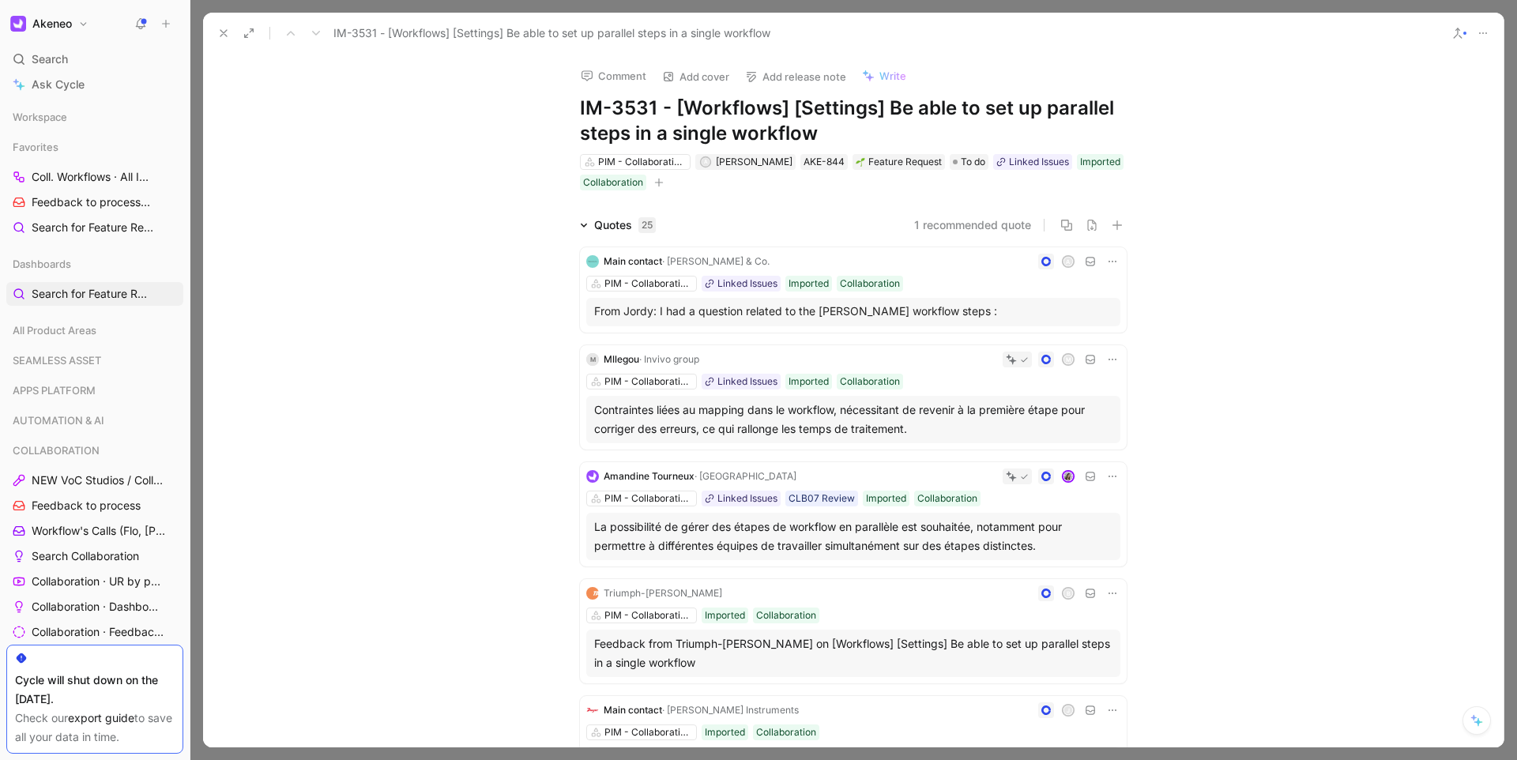
click at [1117, 224] on icon "button" at bounding box center [1117, 225] width 11 height 11
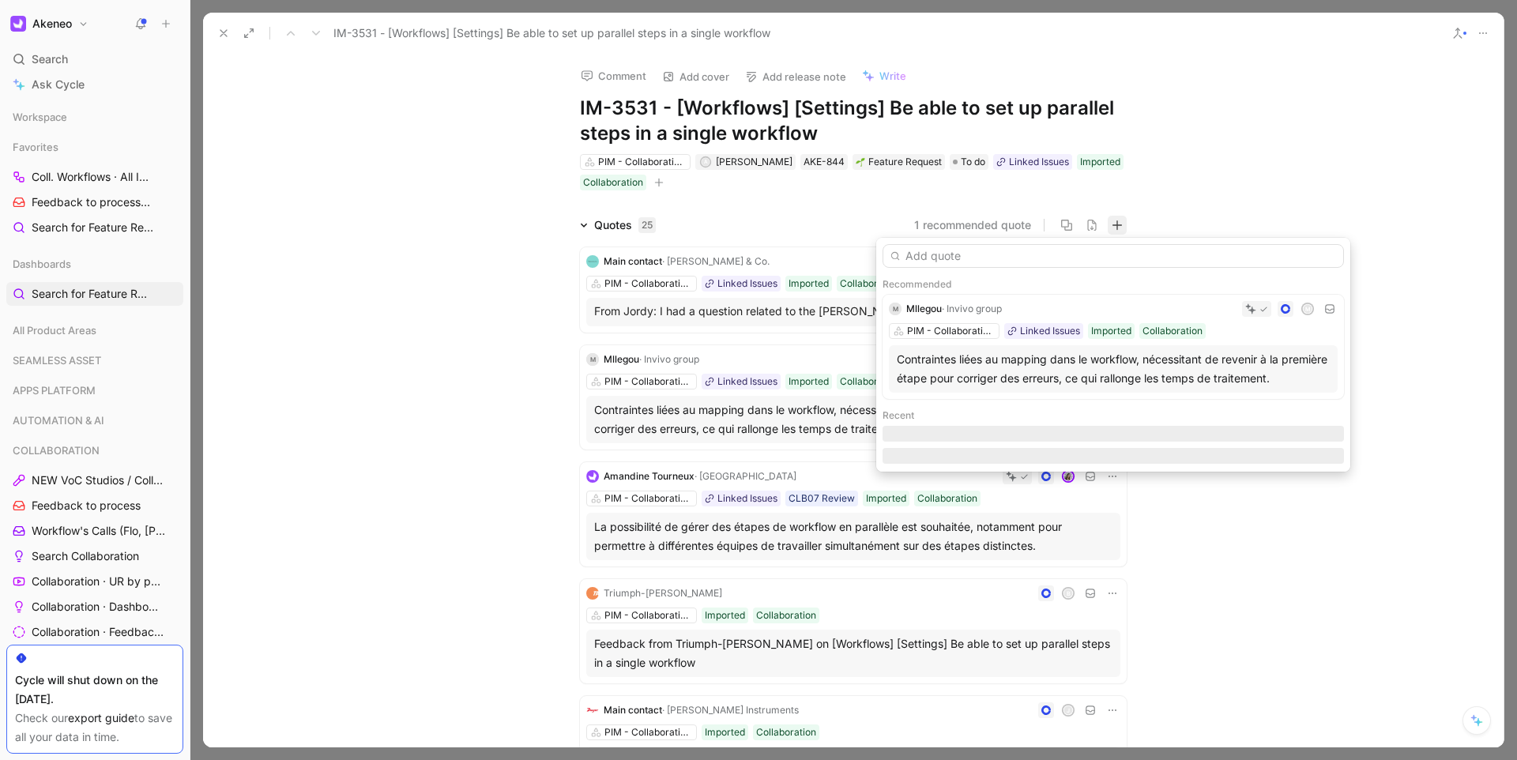
click at [1023, 251] on input "text" at bounding box center [1114, 256] width 462 height 24
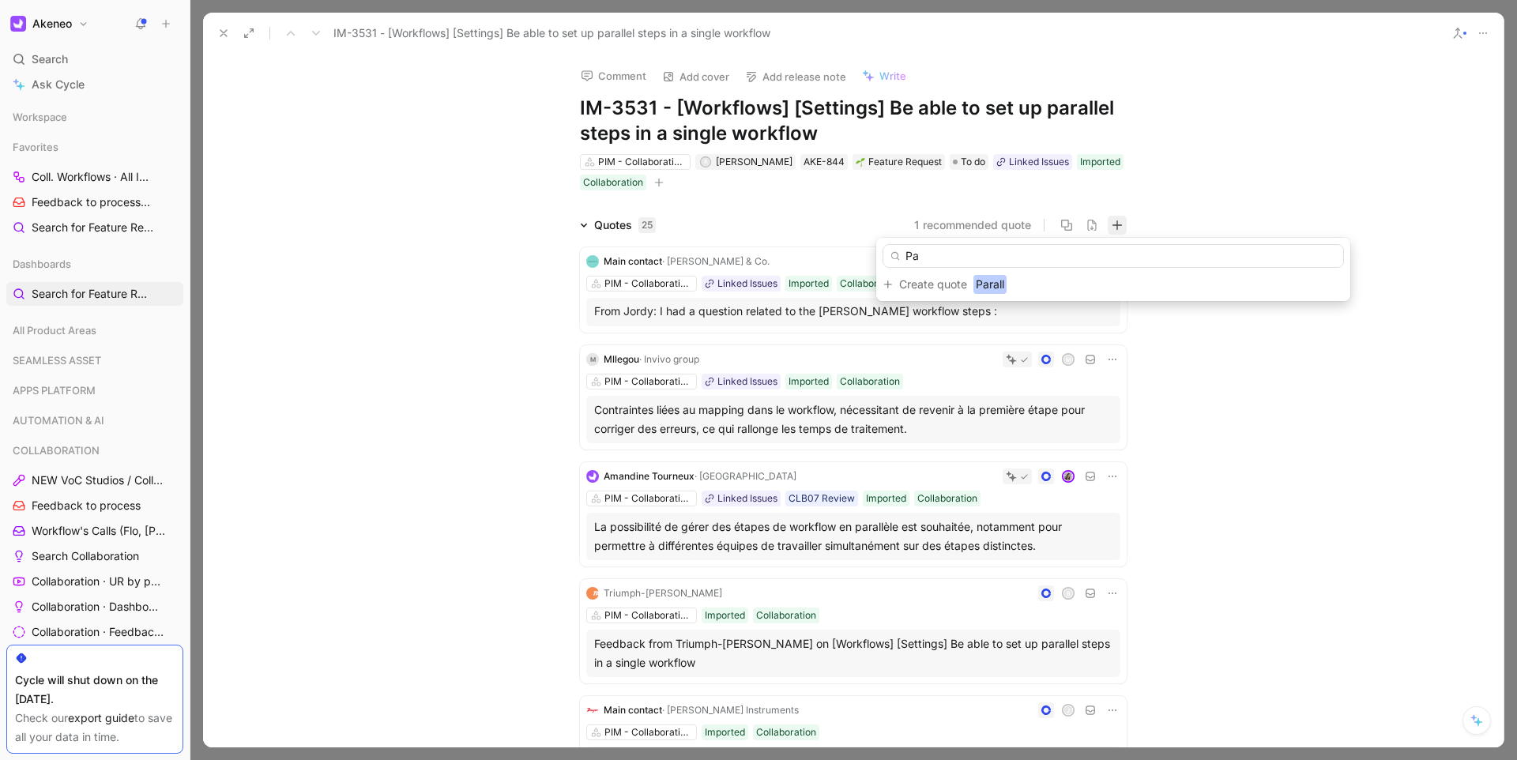
type input "P"
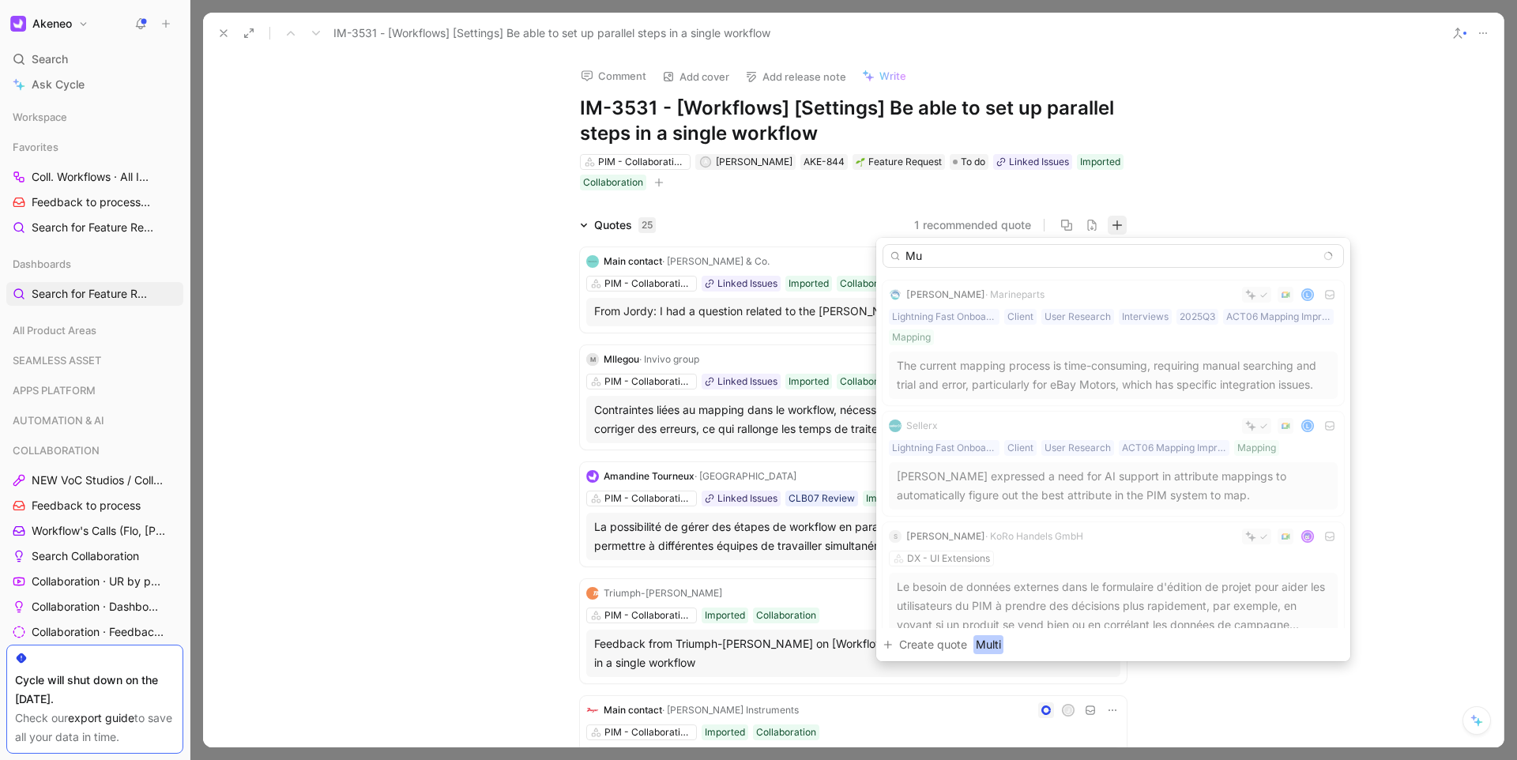
type input "M"
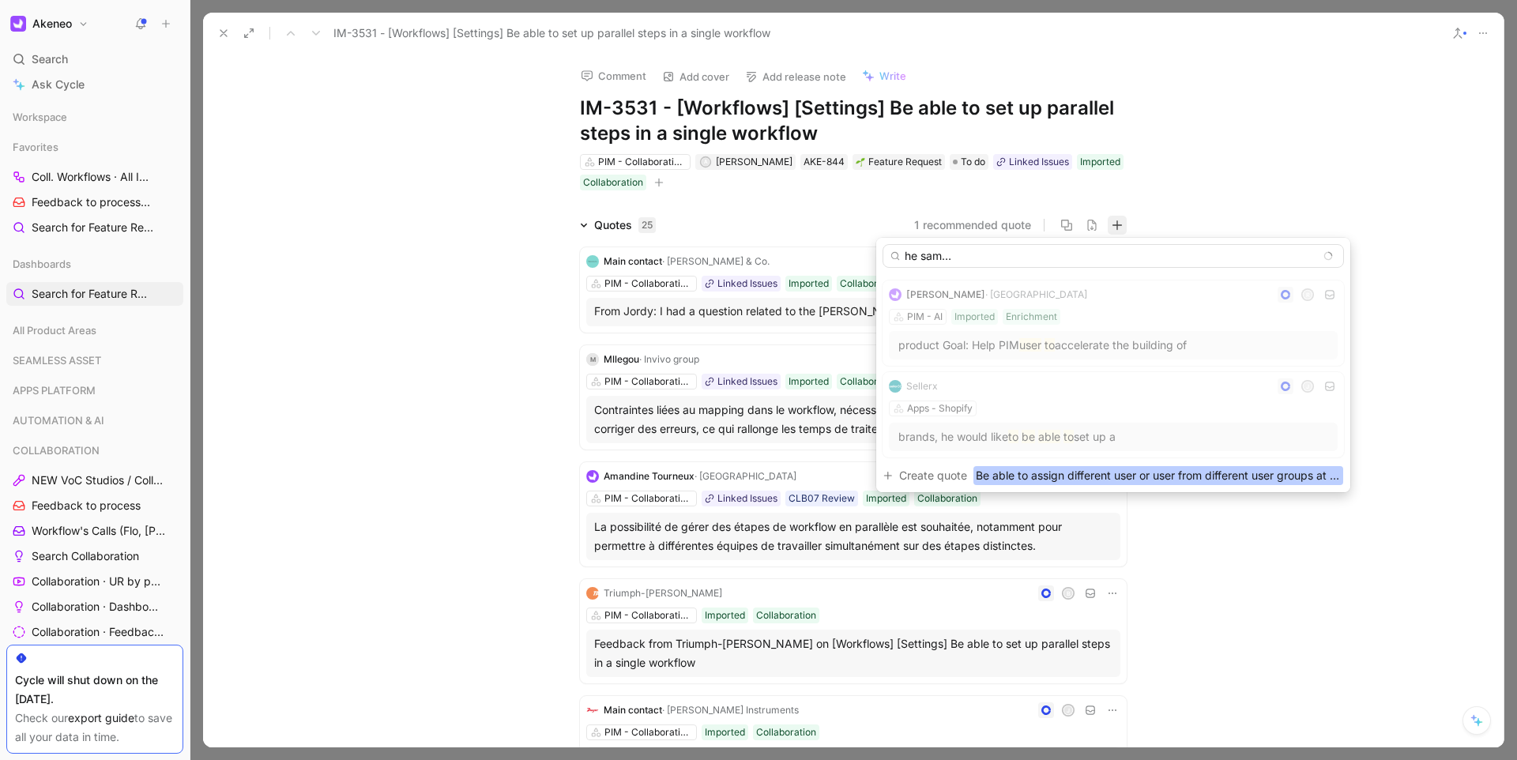
scroll to position [0, 367]
click at [1195, 265] on input "Be able to assign different user or user from different user groups at the same…" at bounding box center [1114, 256] width 462 height 24
click at [1279, 262] on input "Be able to assign different user or user from different user groups at the same…" at bounding box center [1114, 256] width 462 height 24
type input "Be able to assign different user or user from different user groups at the same…"
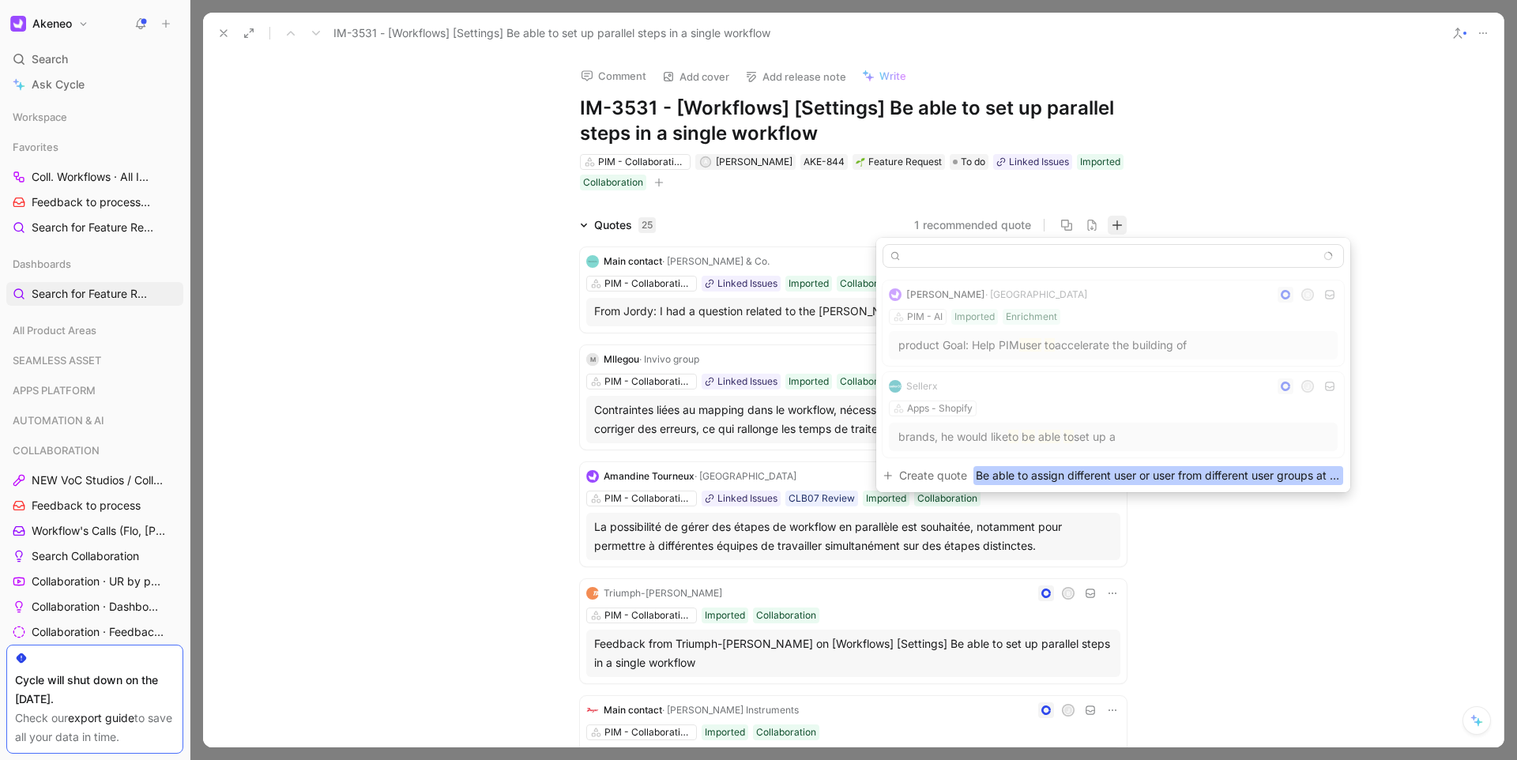
click at [981, 464] on div "[PERSON_NAME] · Akeneo R PIM - AI Imported Enrichment product Goal: Help PIM us…" at bounding box center [1114, 383] width 462 height 218
click at [984, 469] on span "Be able to assign different user or user from different user groups at the same…" at bounding box center [1159, 475] width 370 height 19
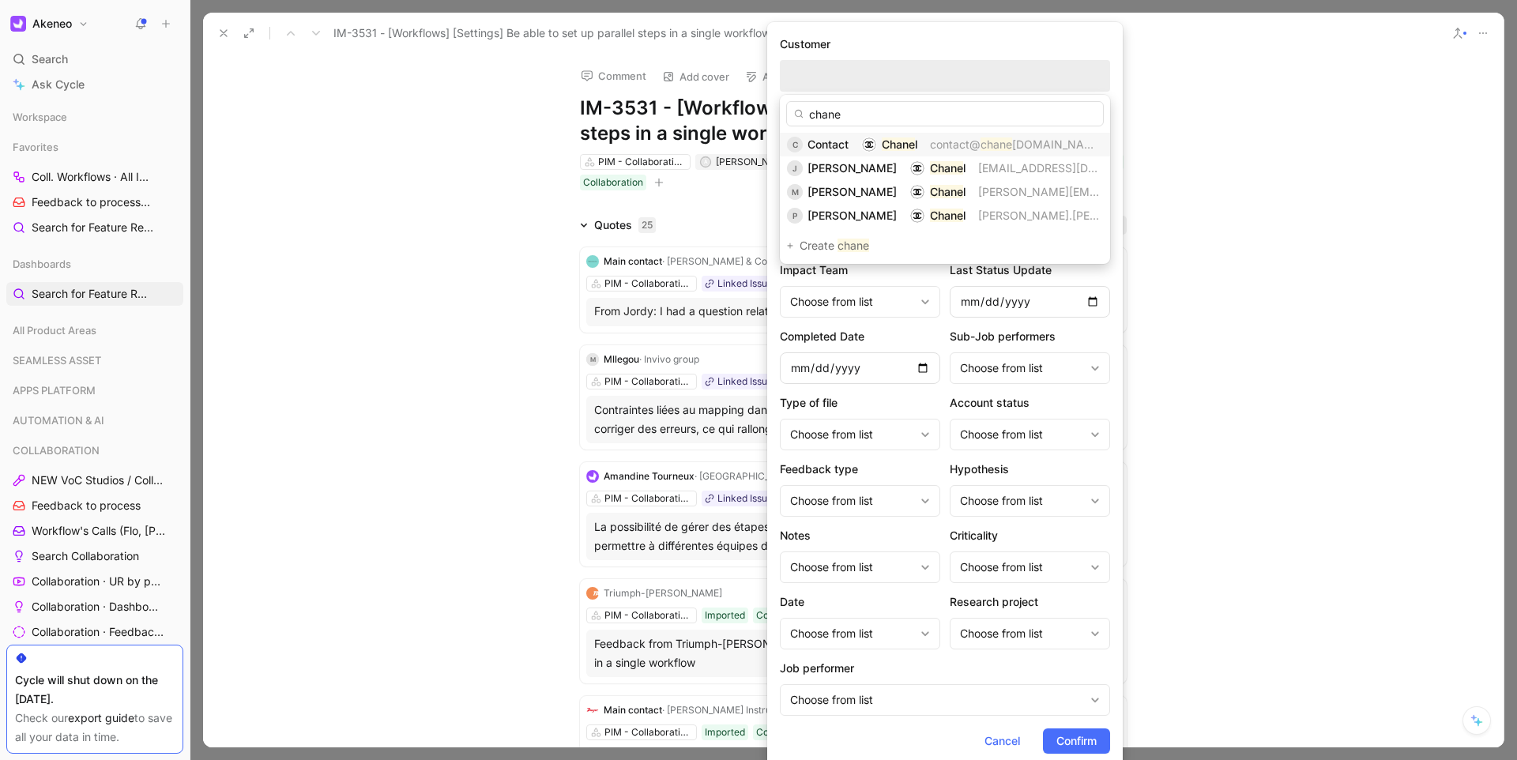
type input "chane"
click at [917, 147] on span "l" at bounding box center [916, 144] width 2 height 13
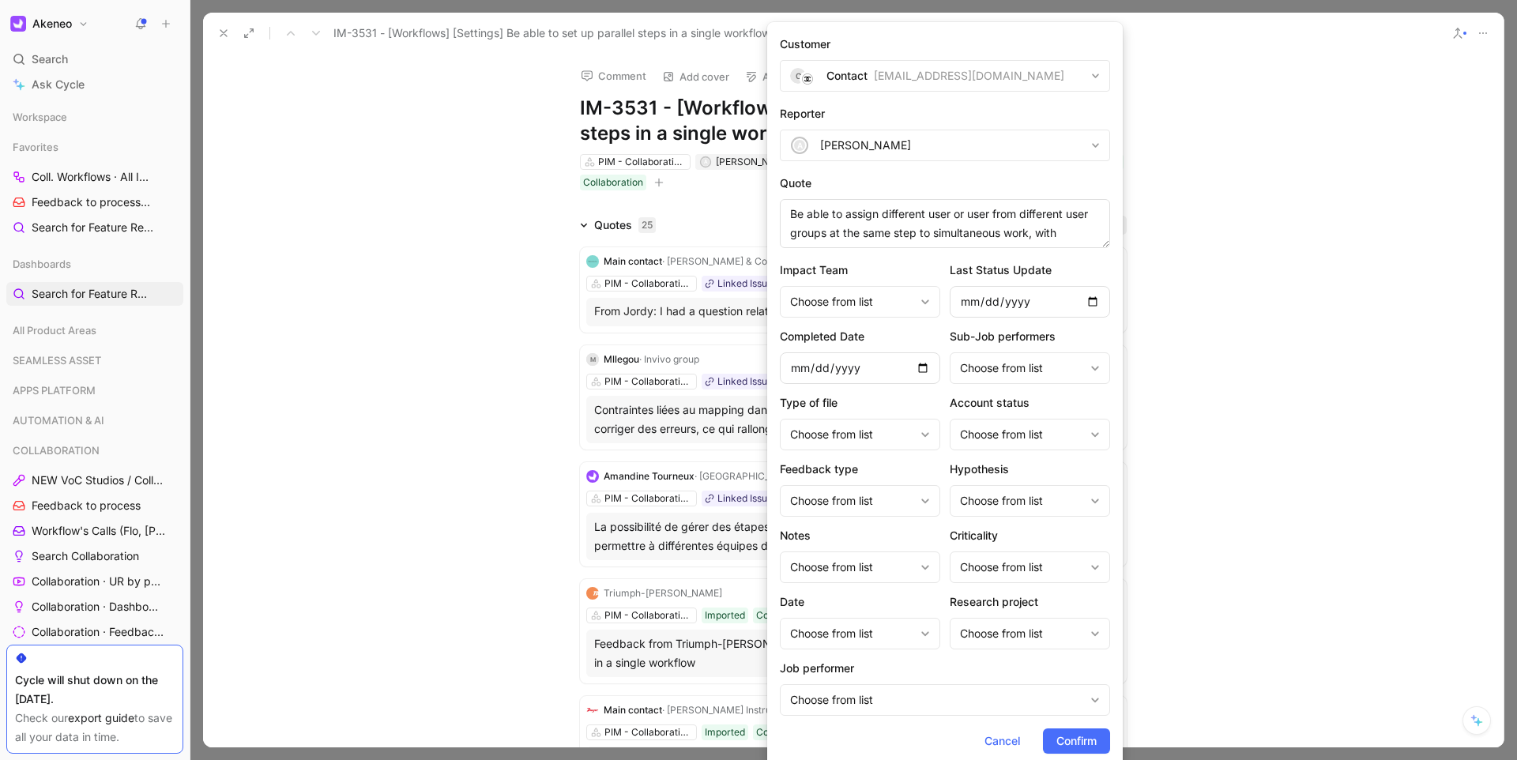
click at [1077, 737] on span "Confirm" at bounding box center [1077, 741] width 40 height 19
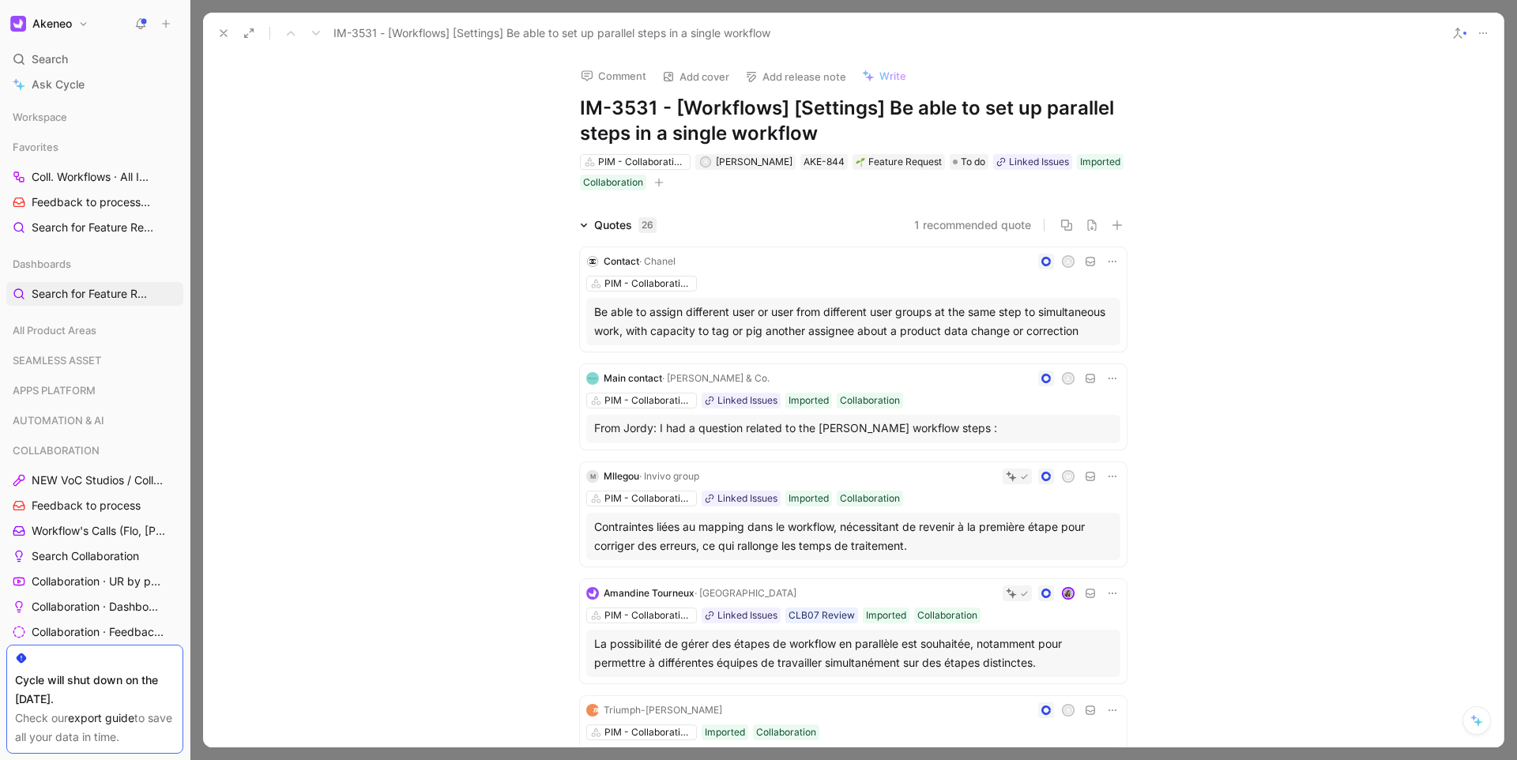
click at [227, 36] on icon at bounding box center [223, 33] width 13 height 13
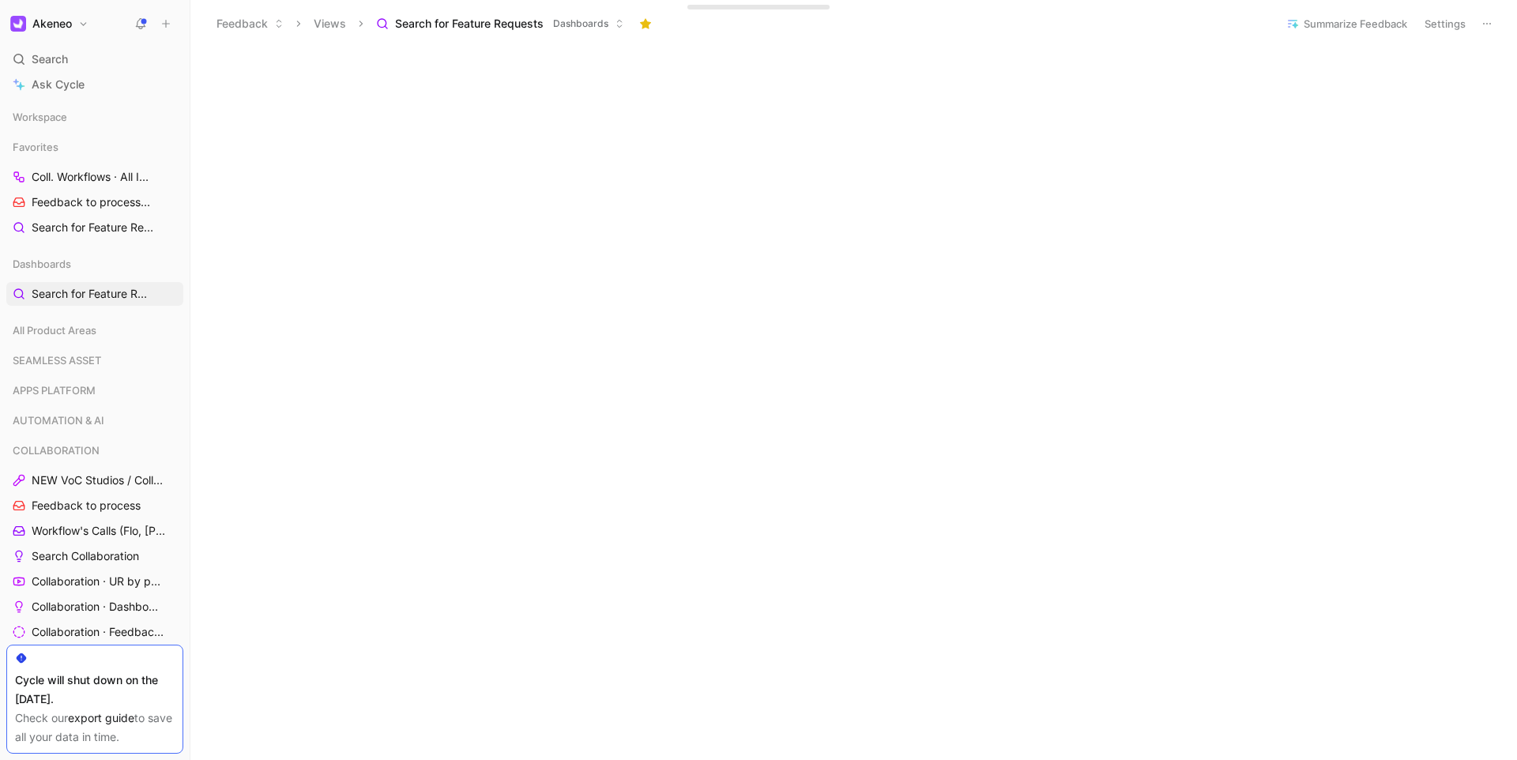
scroll to position [138, 0]
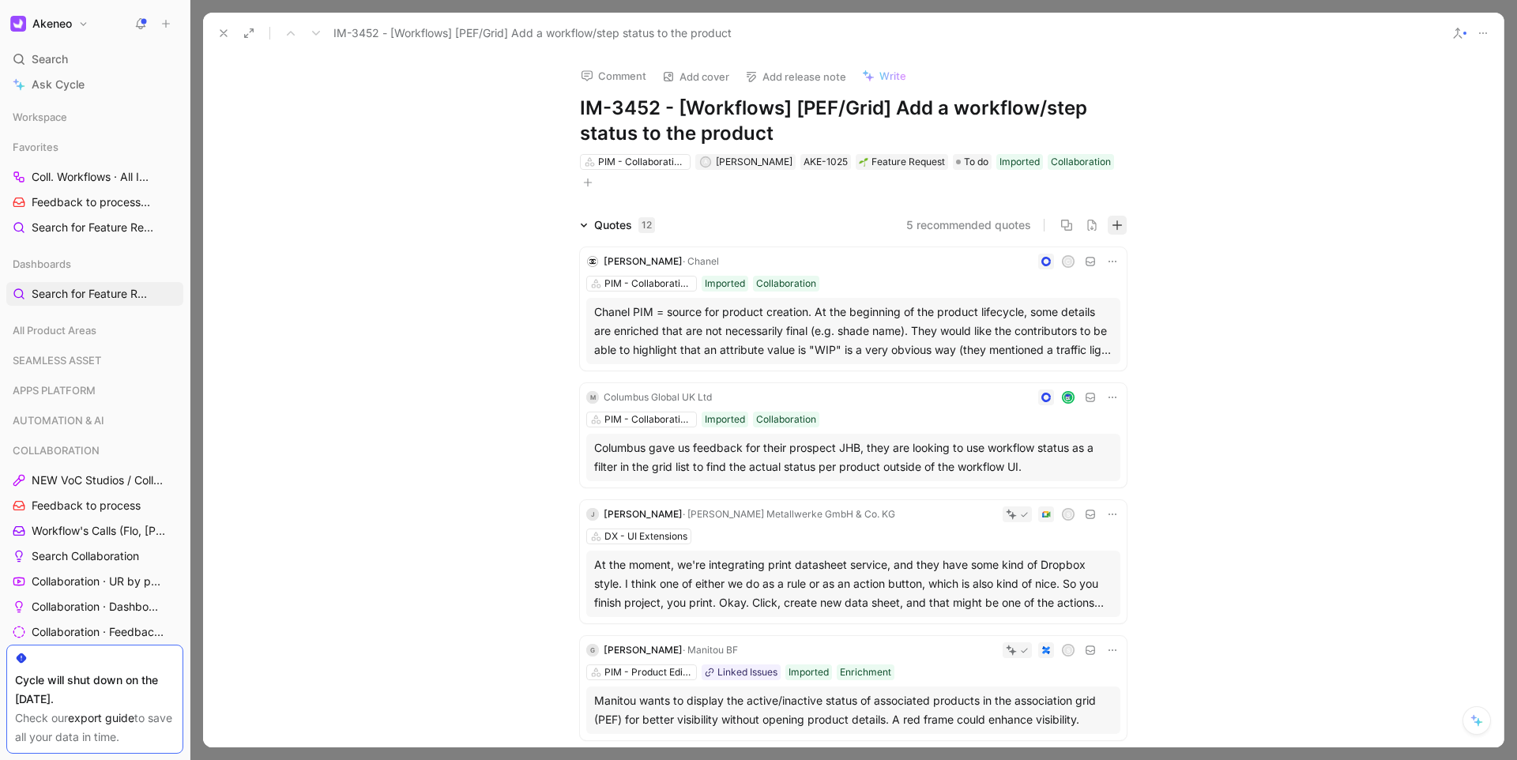
click at [1117, 228] on icon "button" at bounding box center [1117, 225] width 1 height 9
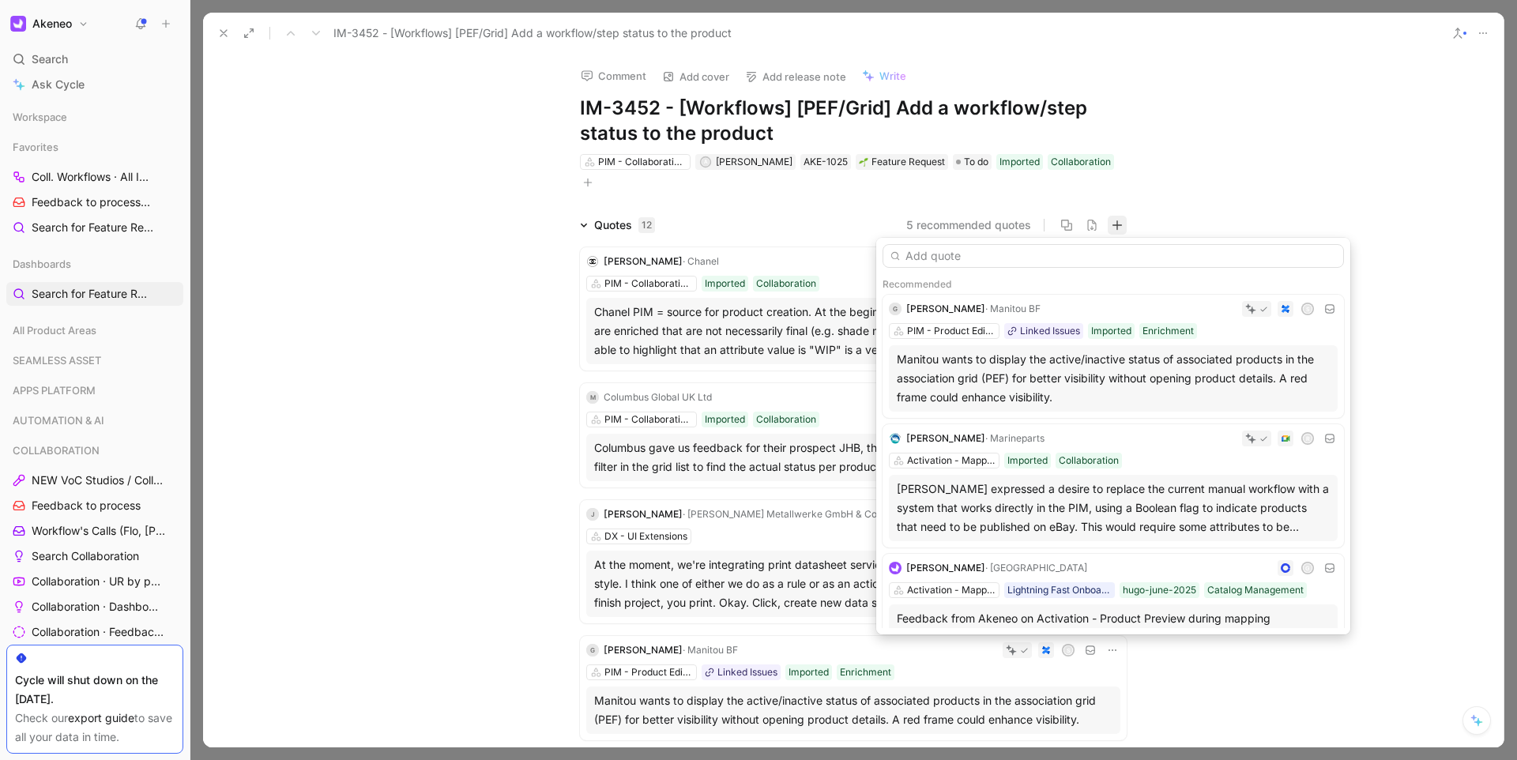
click at [985, 257] on input "text" at bounding box center [1114, 256] width 462 height 24
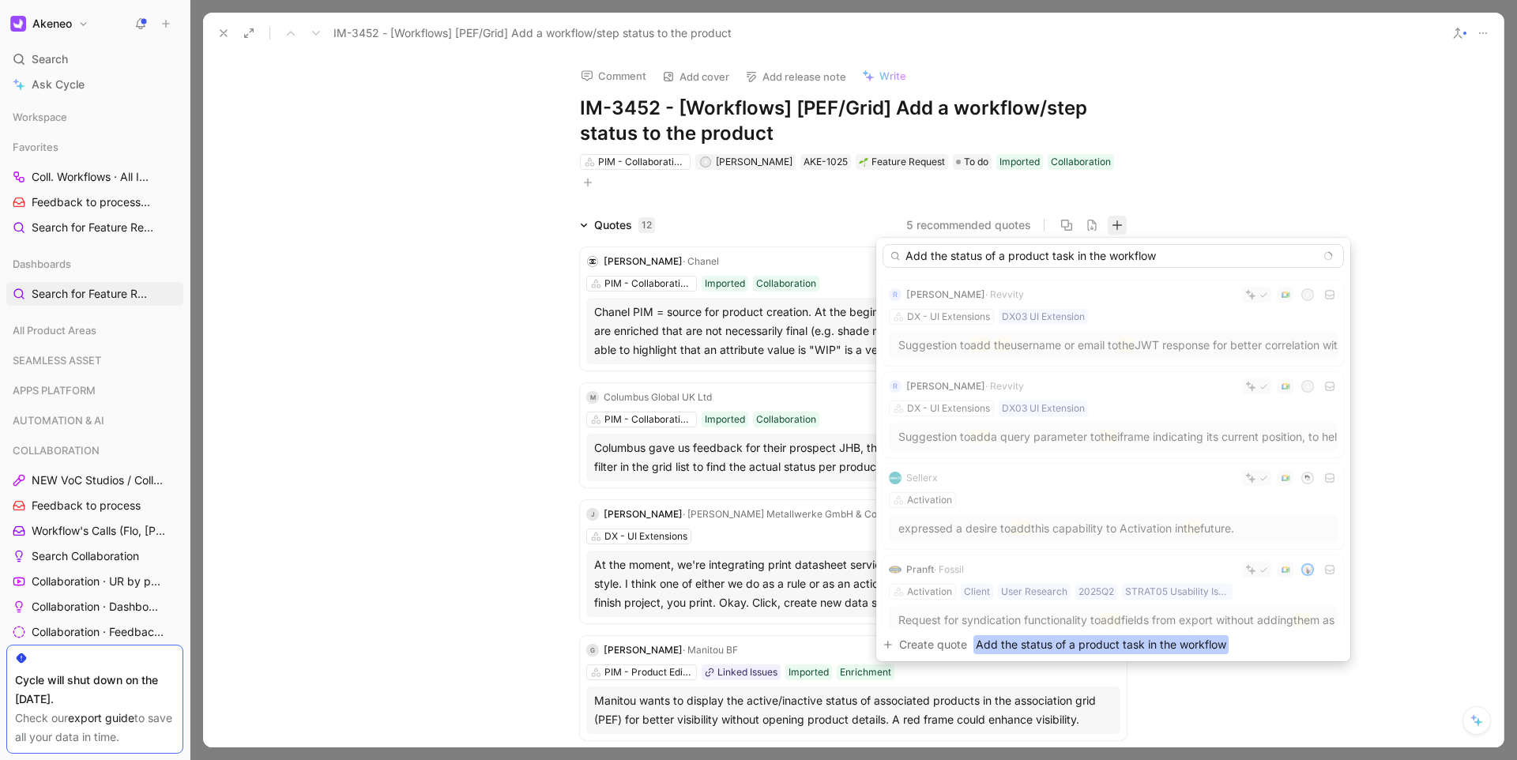
click at [910, 247] on input "Add the status of a product task in the workflow" at bounding box center [1114, 256] width 462 height 24
click at [1194, 254] on input "Make the status of a product task in the workflow" at bounding box center [1114, 256] width 462 height 24
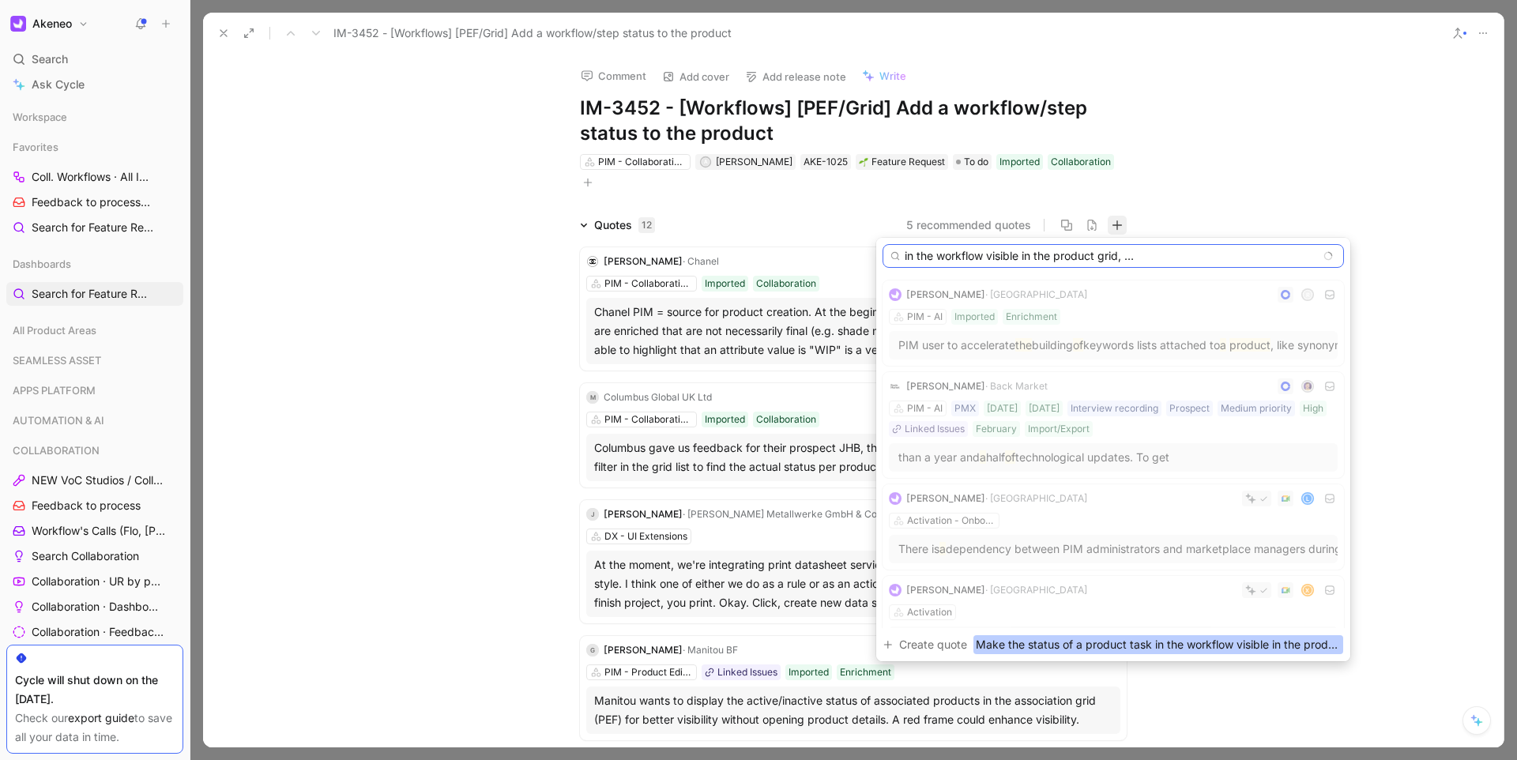
scroll to position [0, 194]
type input "Make the status of a product task in the workflow visible in the product grid, …"
click at [1104, 639] on span "Make the status of a product task in the workflow visible in the product grid, …" at bounding box center [1159, 644] width 370 height 19
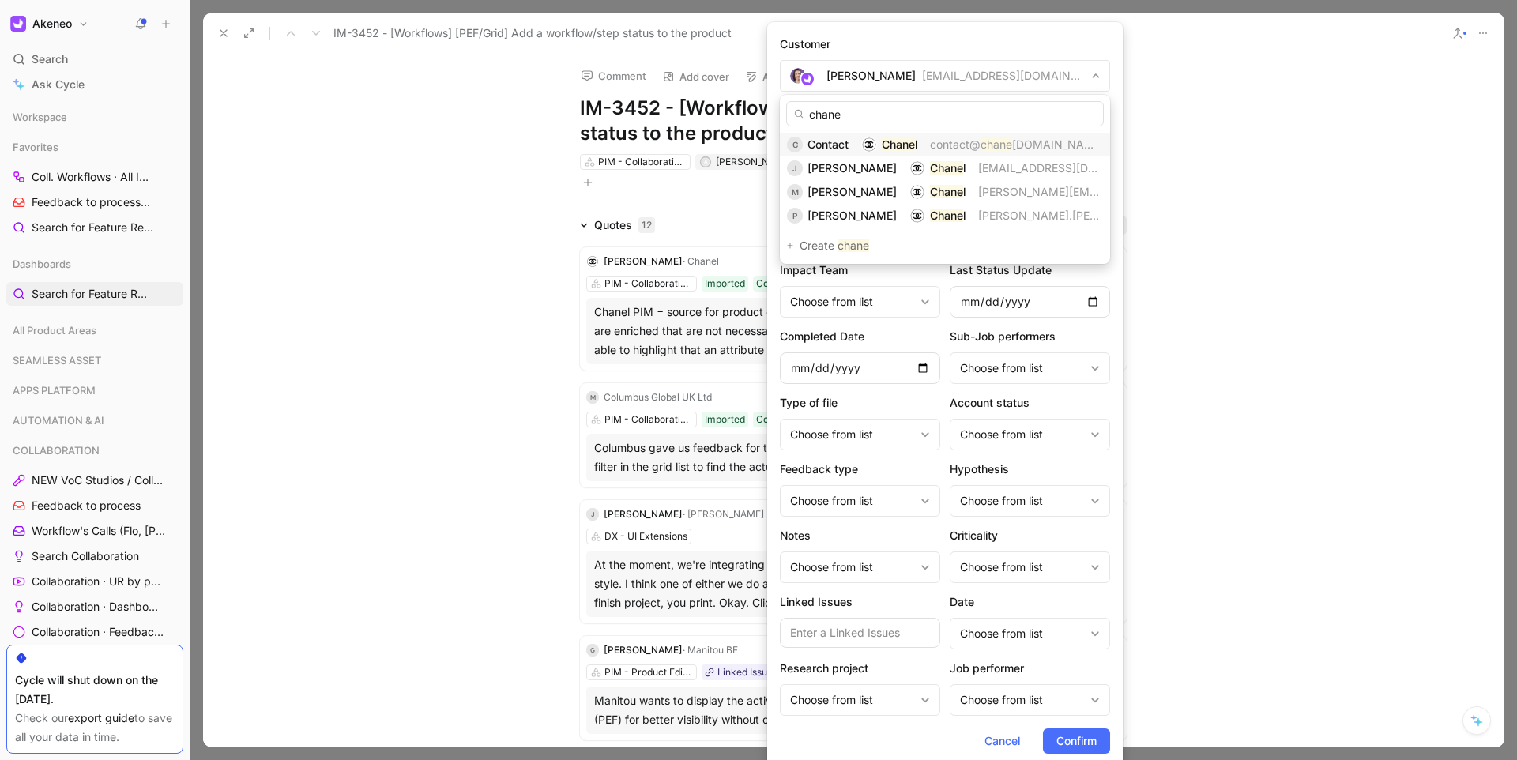
type input "chane"
click at [850, 139] on div "C Contact Chane l contact@ chane [DOMAIN_NAME]" at bounding box center [945, 144] width 316 height 19
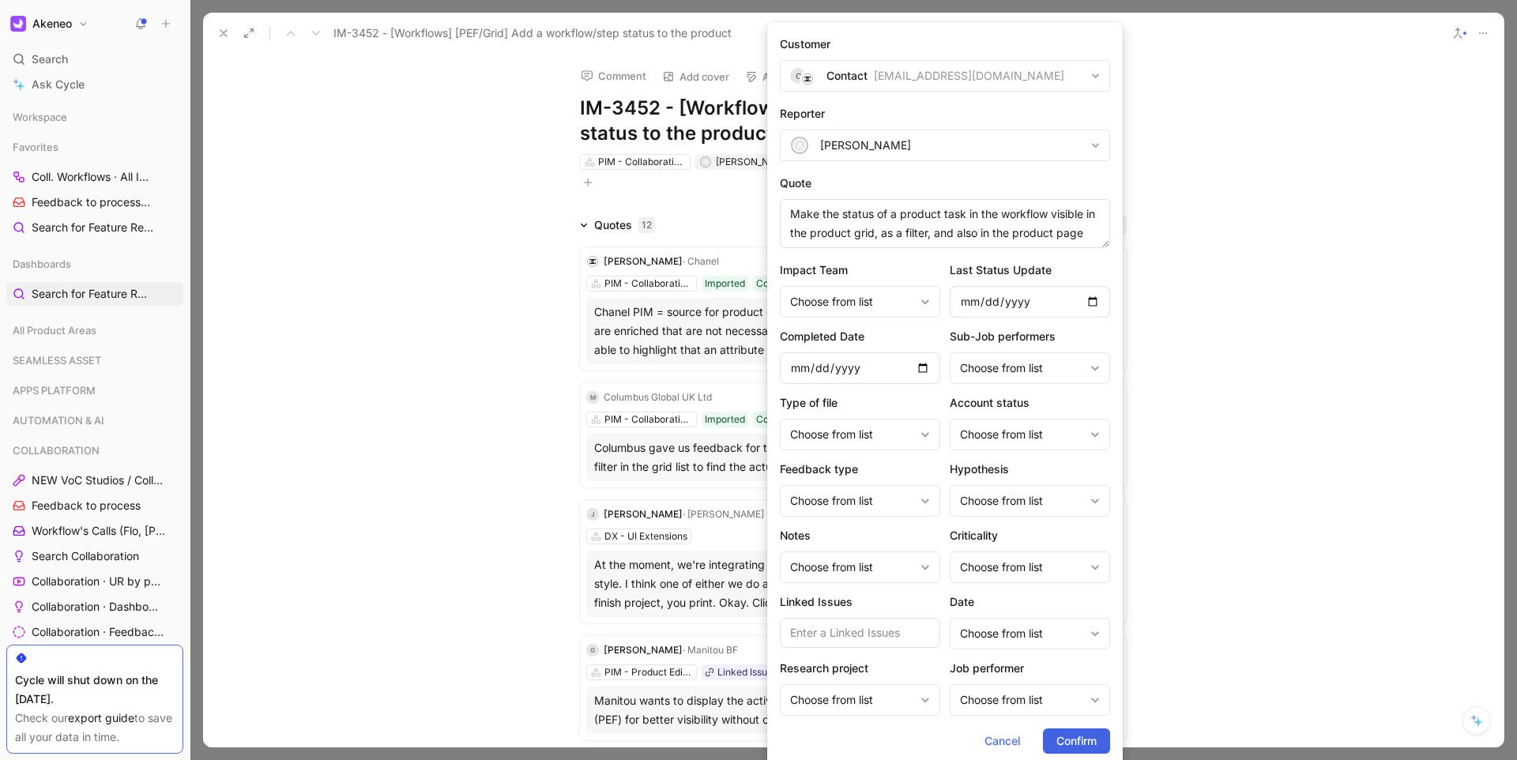
click at [1069, 743] on span "Confirm" at bounding box center [1077, 741] width 40 height 19
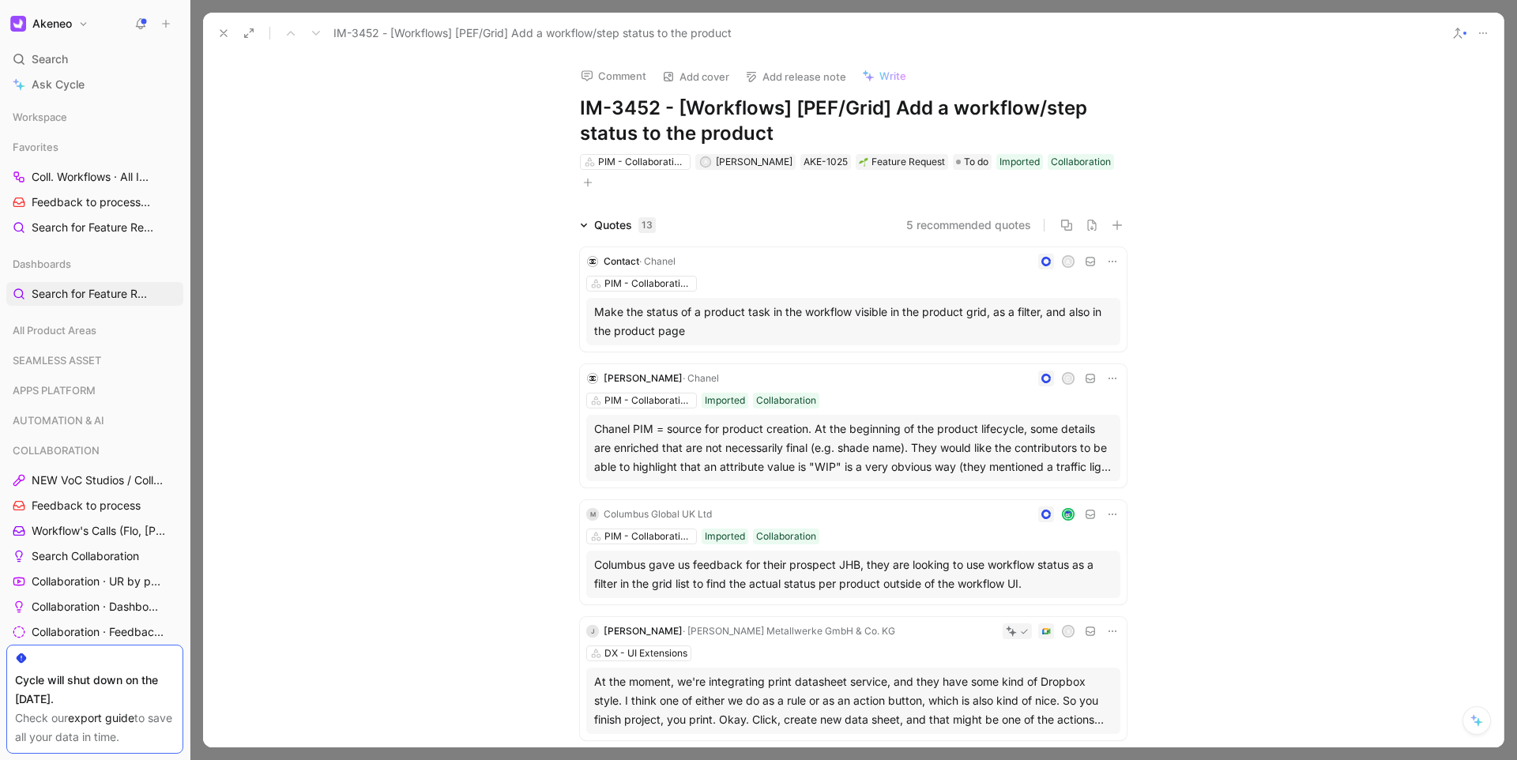
click at [222, 39] on icon at bounding box center [223, 33] width 13 height 13
click at [812, 130] on h1 "IM-3452 - [Workflows] [PEF/Grid] Add a workflow/step status to the product" at bounding box center [853, 121] width 547 height 51
copy h1 "IM-3452 - [Workflows] [PEF/Grid] Add a workflow/step status to the product"
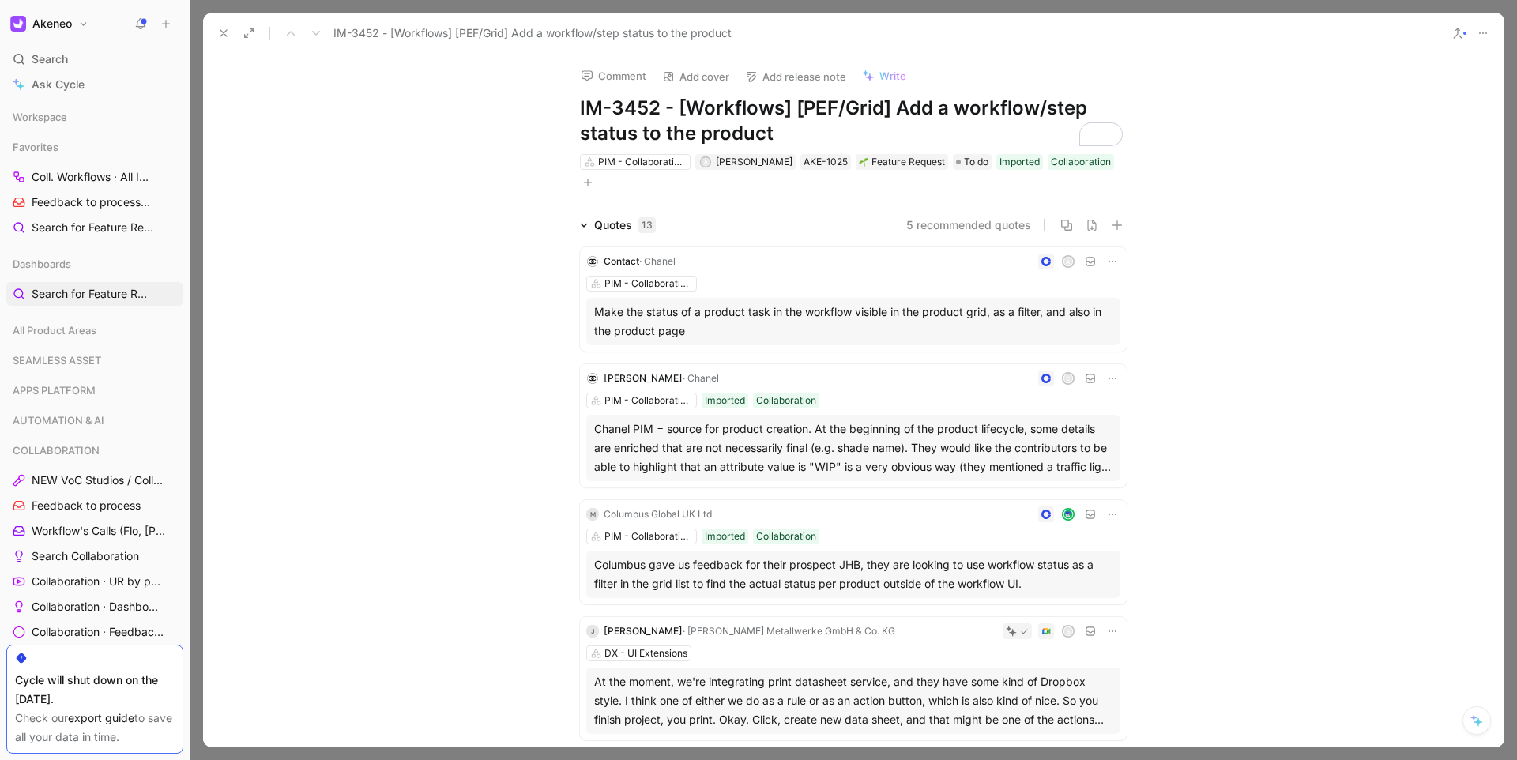
click at [221, 40] on button at bounding box center [224, 33] width 22 height 22
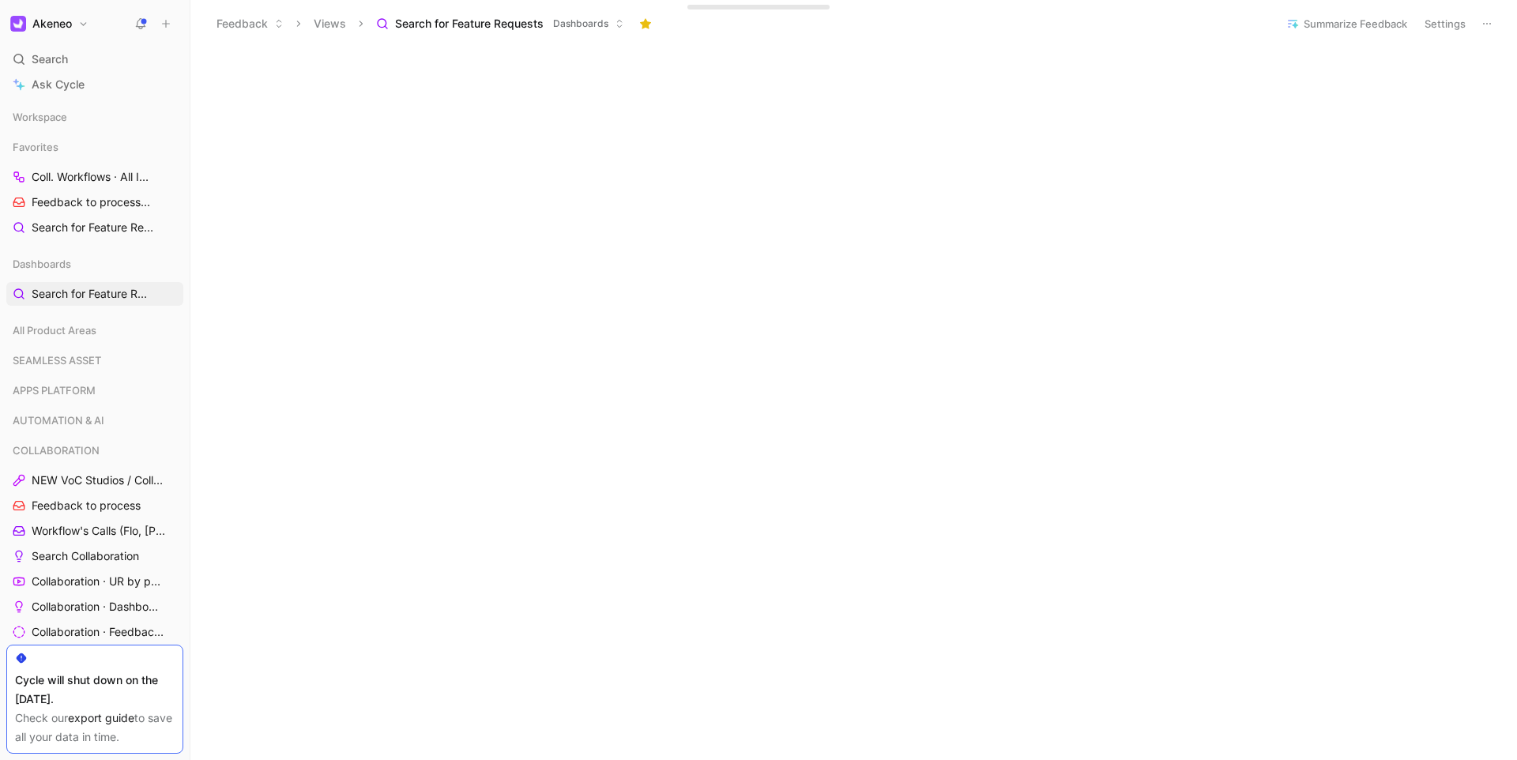
scroll to position [716, 0]
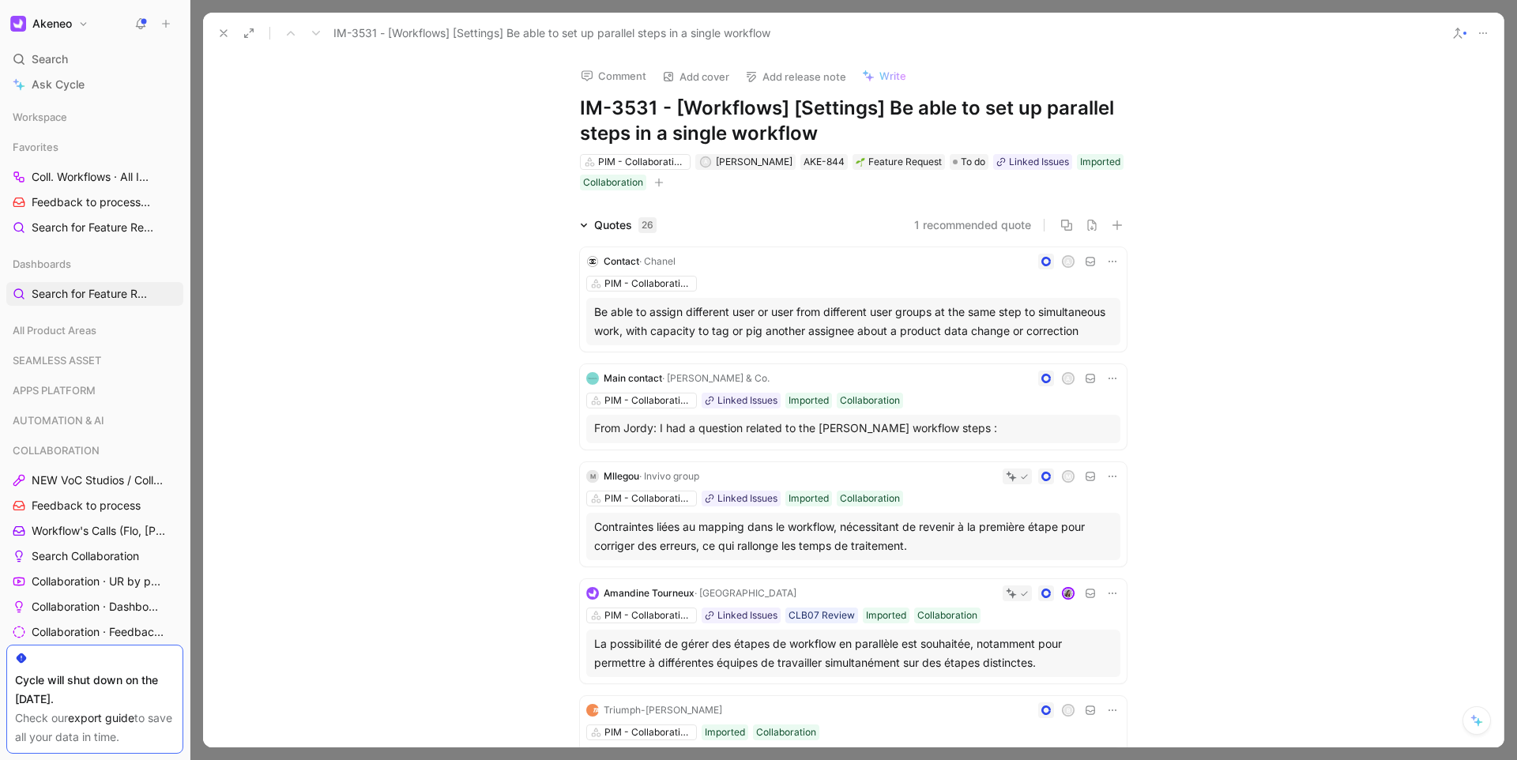
click at [787, 118] on h1 "IM-3531 - [Workflows] [Settings] Be able to set up parallel steps in a single w…" at bounding box center [853, 121] width 547 height 51
copy h1 "IM-3531 - [Workflows] [Settings] Be able to set up parallel steps in a single w…"
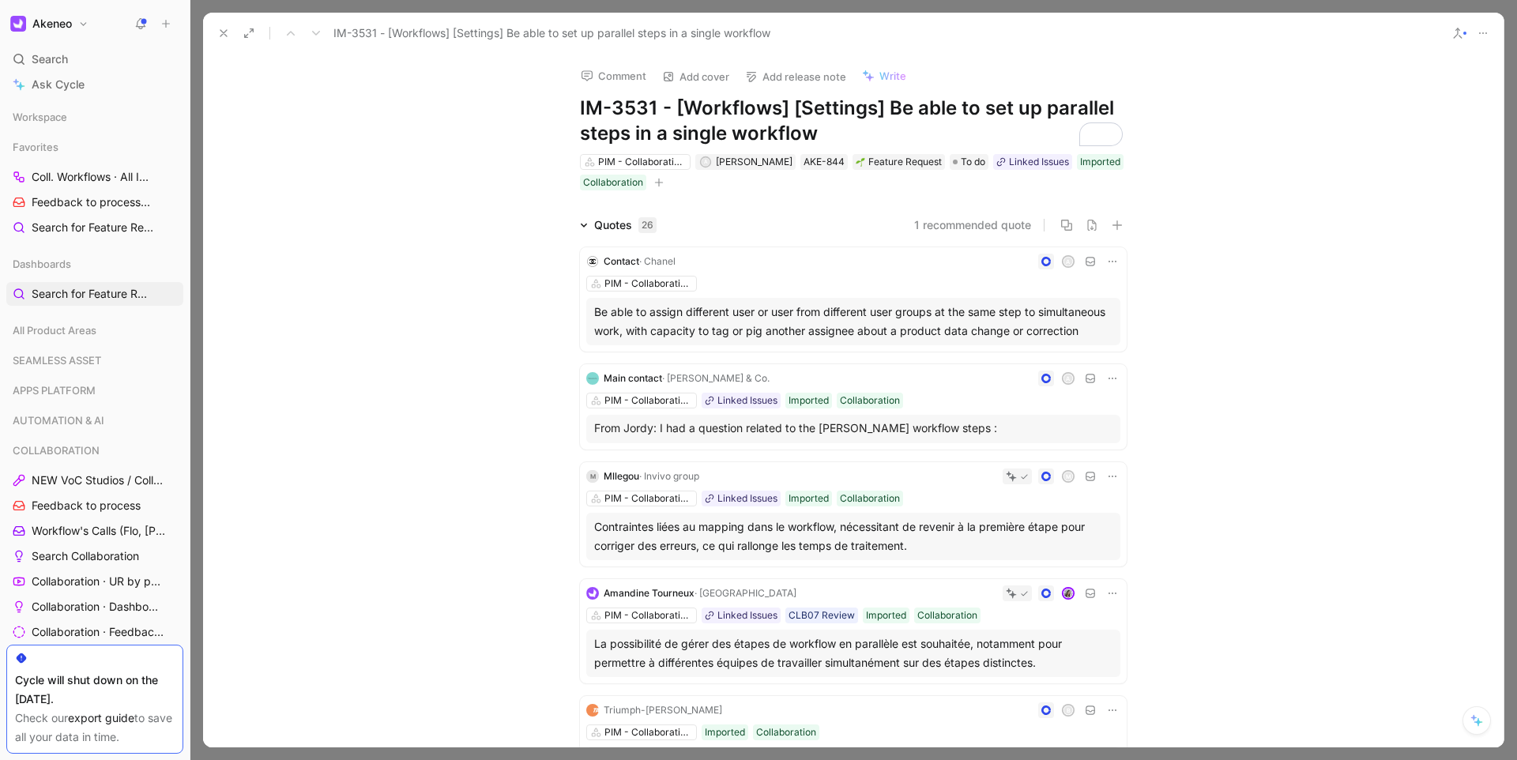
click at [221, 40] on button at bounding box center [224, 33] width 22 height 22
click at [221, 40] on header "Feedback Views Search for Feature Requests Dashboards Summarize Feedback Settin…" at bounding box center [853, 23] width 1327 height 47
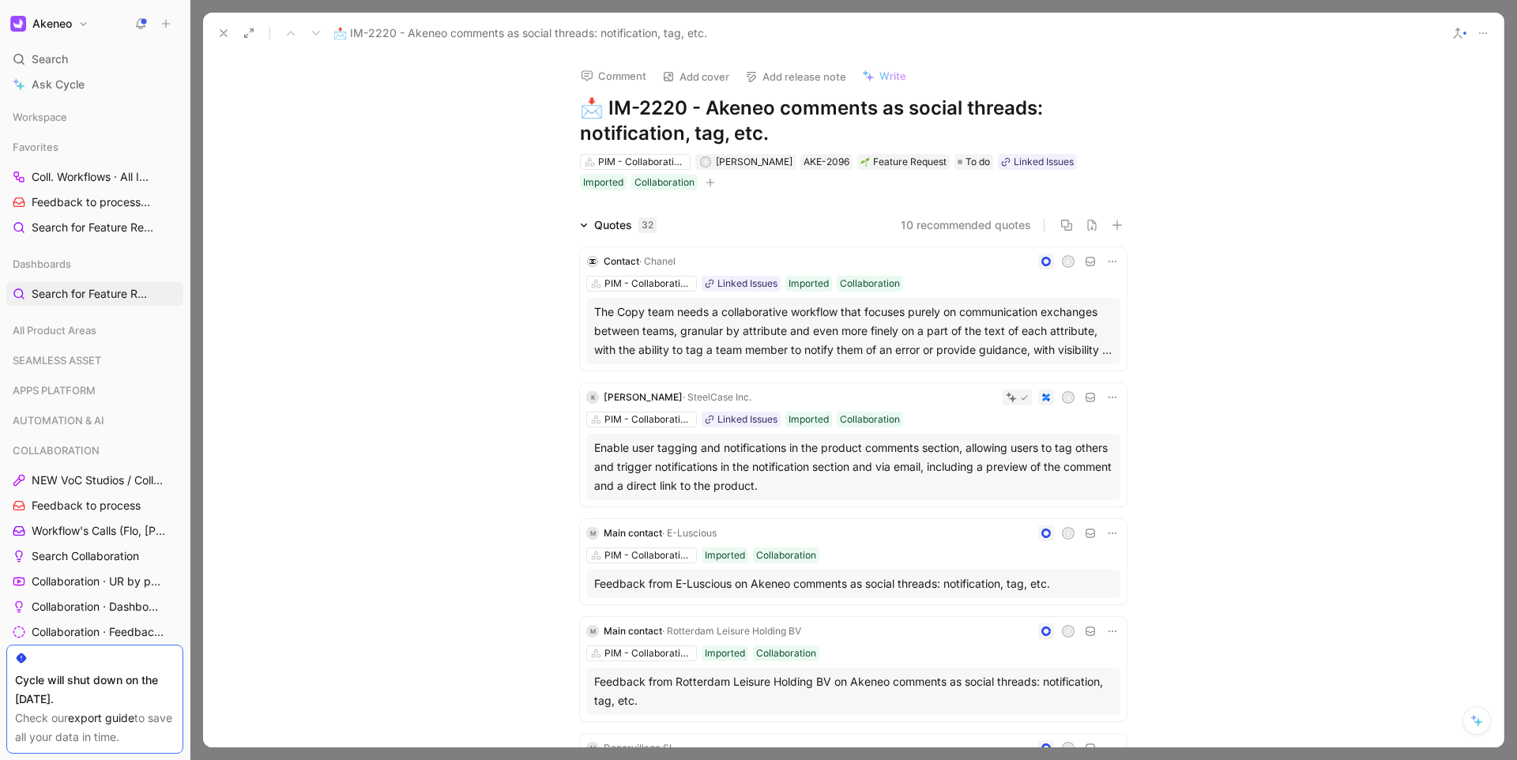
click at [760, 125] on h1 "📩 IM-2220 - Akeneo comments as social threads: notification, tag, etc." at bounding box center [853, 121] width 547 height 51
copy h1 "📩 IM-2220 - Akeneo comments as social threads: notification, tag, etc."
click at [218, 33] on icon at bounding box center [223, 33] width 13 height 13
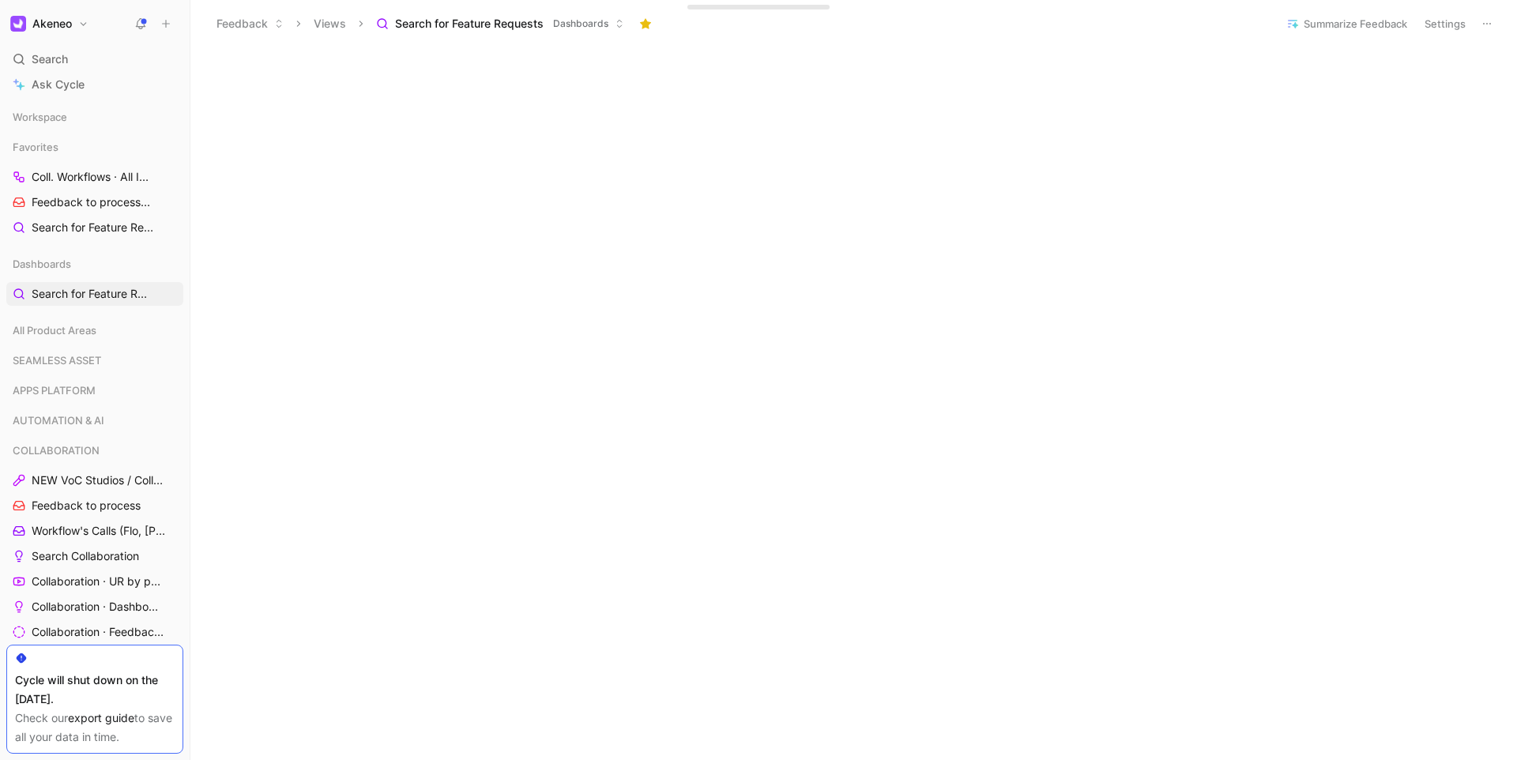
scroll to position [342, 0]
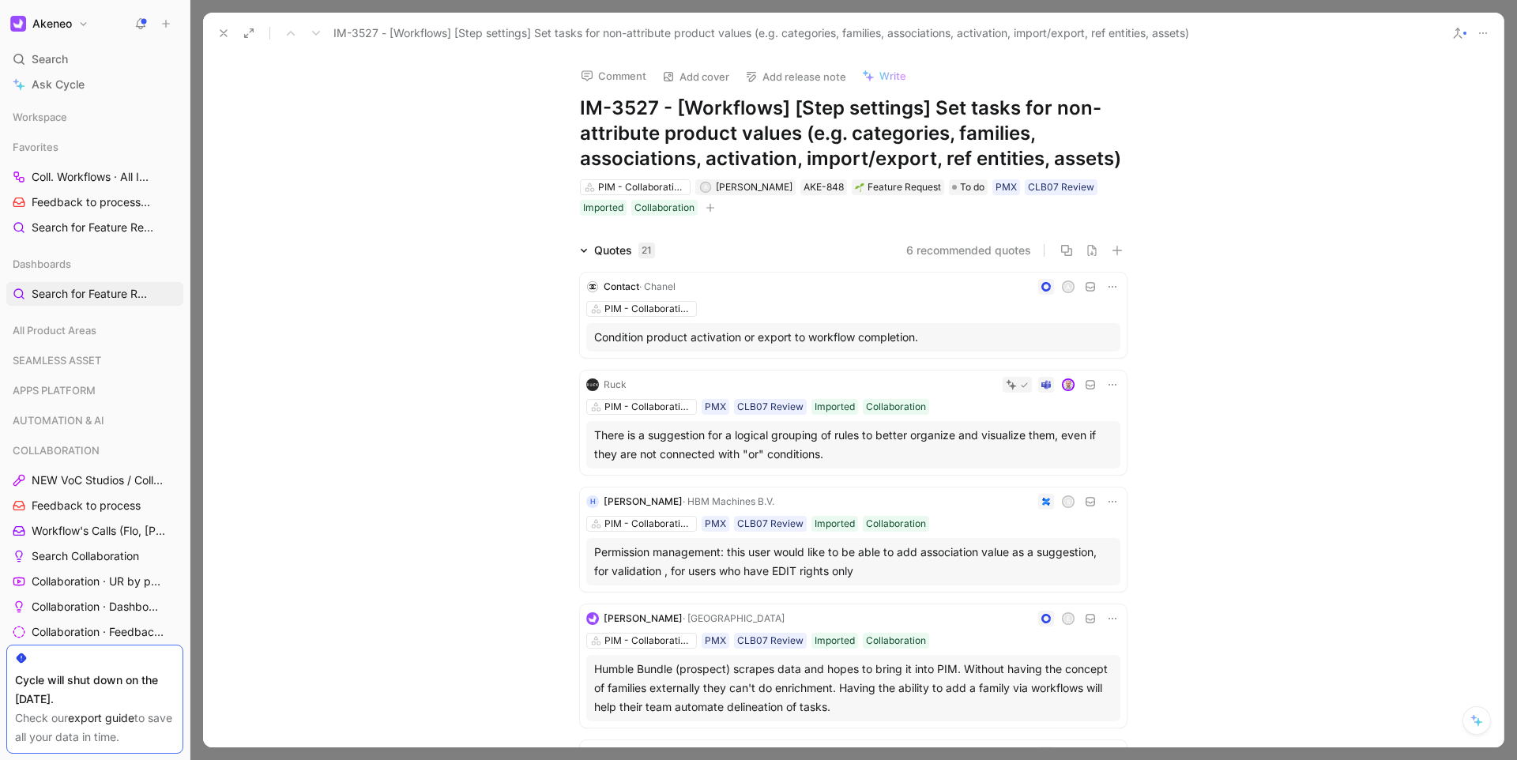
click at [680, 129] on h1 "IM-3527 - [Workflows] [Step settings] Set tasks for non-attribute product value…" at bounding box center [853, 134] width 547 height 76
copy h1 "IM-3527 - [Workflows] [Step settings] Set tasks for non-attribute product value…"
click at [222, 40] on button at bounding box center [224, 33] width 22 height 22
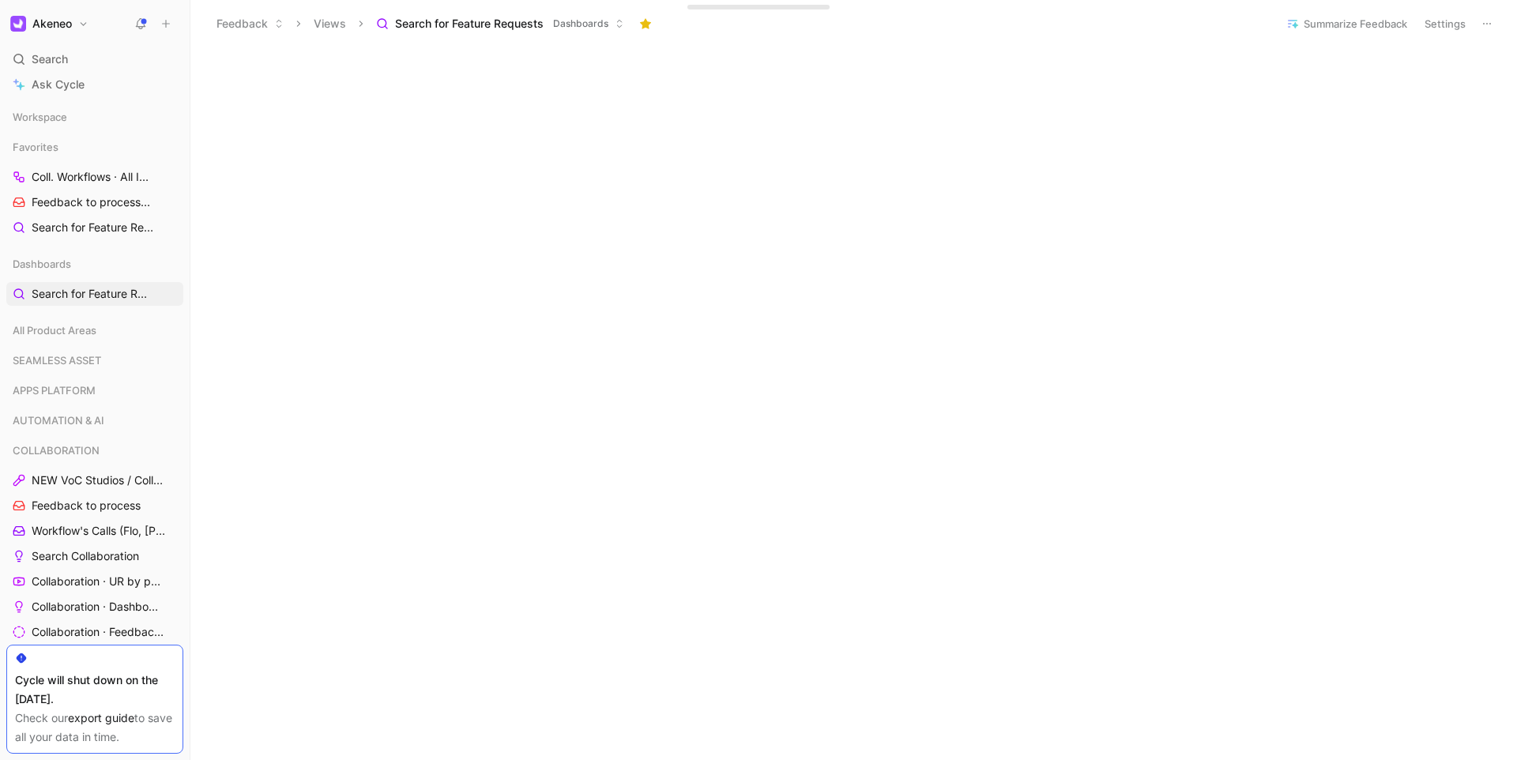
scroll to position [652, 0]
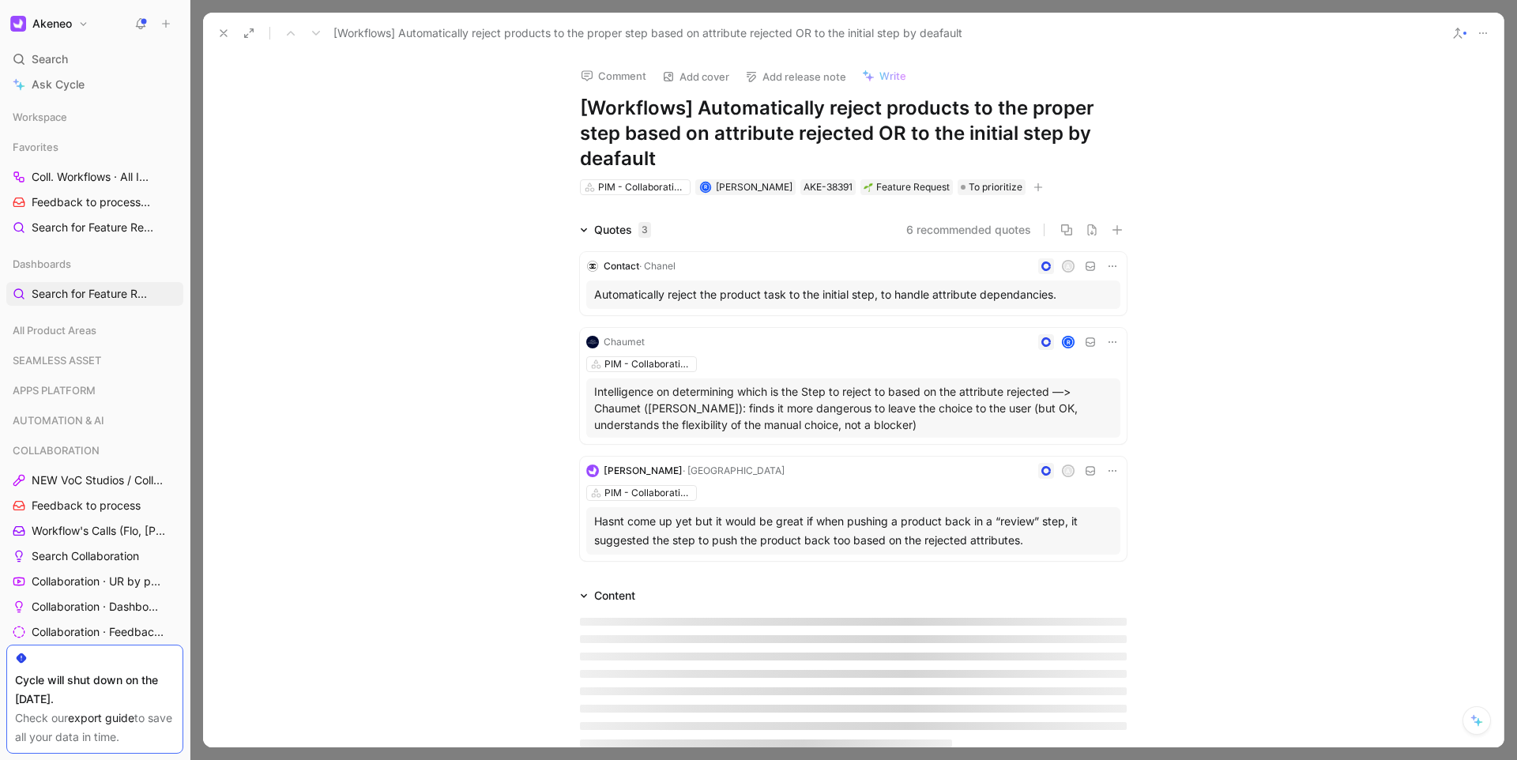
click at [842, 138] on h1 "[Workflows] Automatically reject products to the proper step based on attribute…" at bounding box center [853, 134] width 547 height 76
copy h1 "[Workflows] Automatically reject products to the proper step based on attribute…"
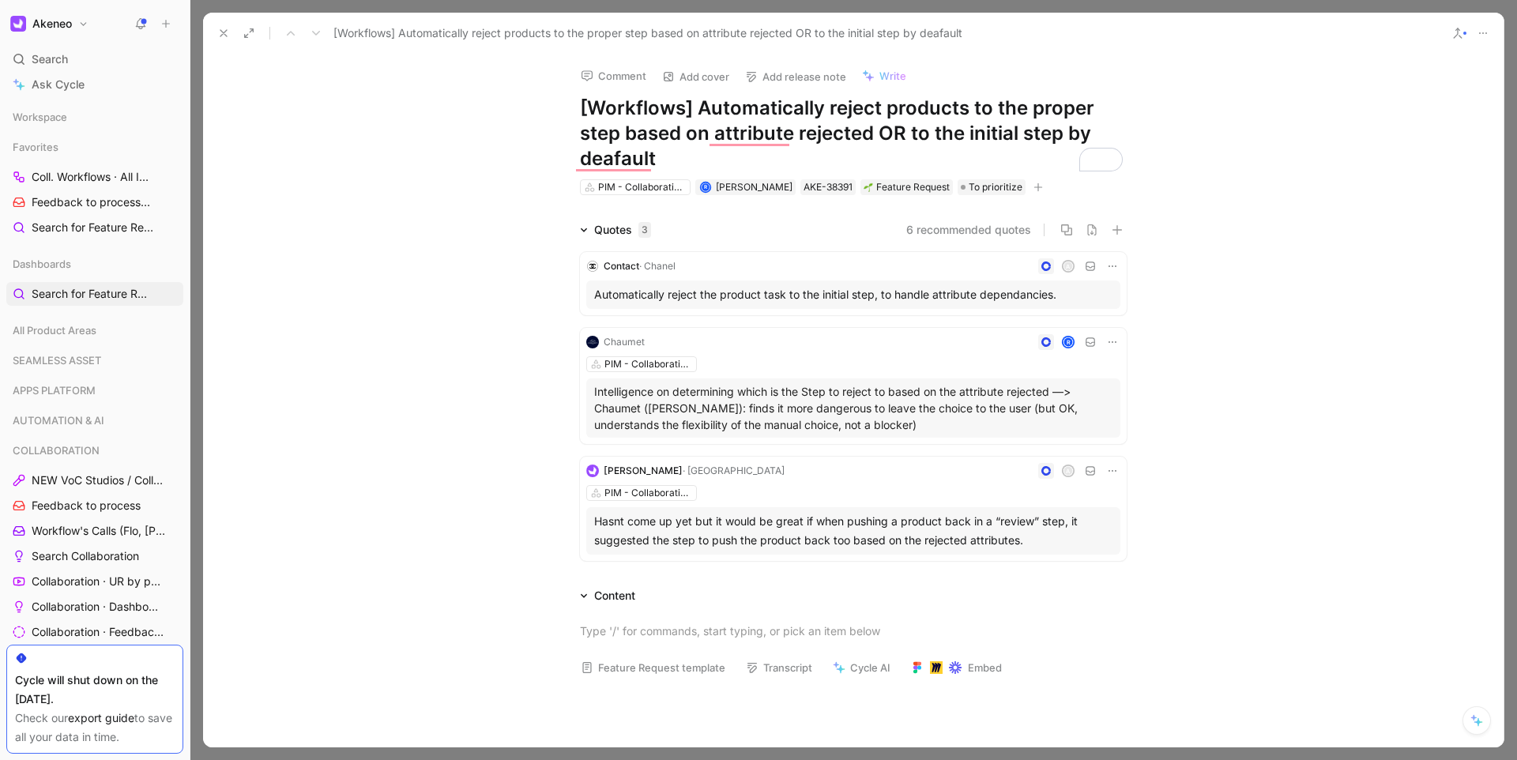
click at [462, 217] on div "Comment Add cover Add release note Write [Workflows] Automatically reject produ…" at bounding box center [853, 401] width 1301 height 694
click at [647, 160] on h1 "[Workflows] Automatically reject products to the proper step based on attribute…" at bounding box center [853, 134] width 547 height 76
click at [224, 37] on icon at bounding box center [223, 33] width 13 height 13
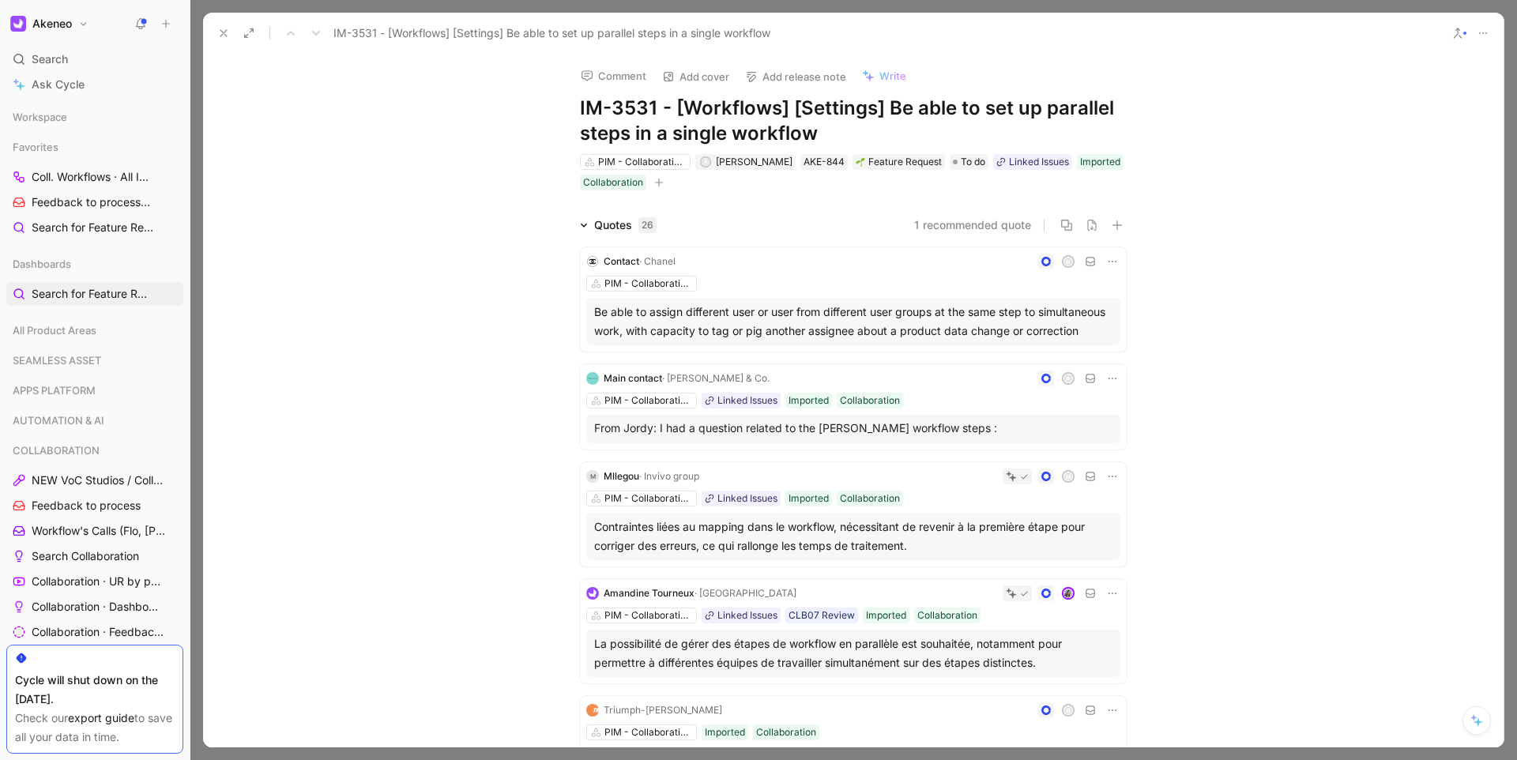
click at [224, 36] on icon at bounding box center [223, 33] width 13 height 13
click at [224, 36] on div "Feedback Views Search for Feature Requests Dashboards" at bounding box center [738, 23] width 1061 height 27
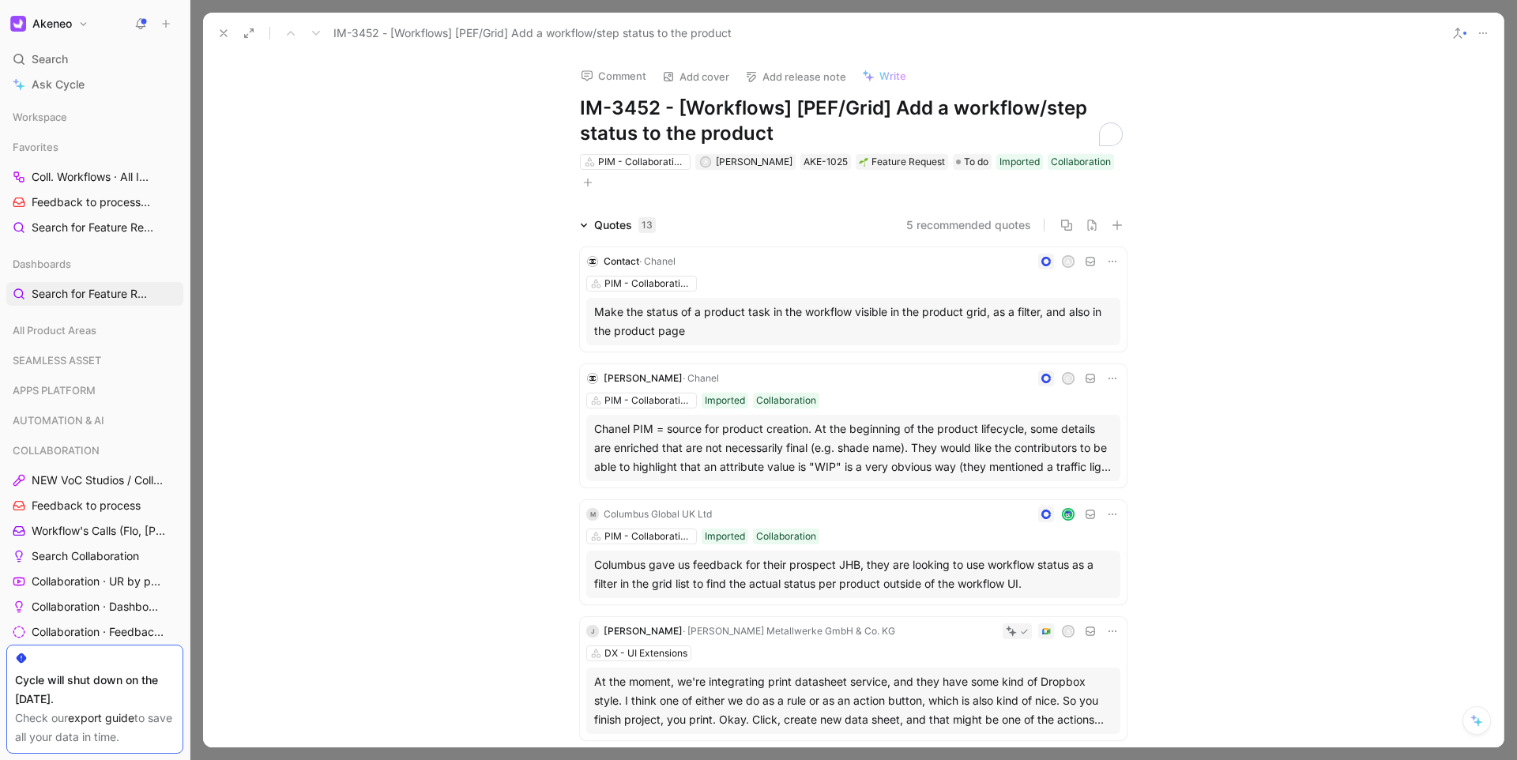
click at [664, 102] on h1 "IM-3452 - [Workflows] [PEF/Grid] Add a workflow/step status to the product" at bounding box center [853, 121] width 547 height 51
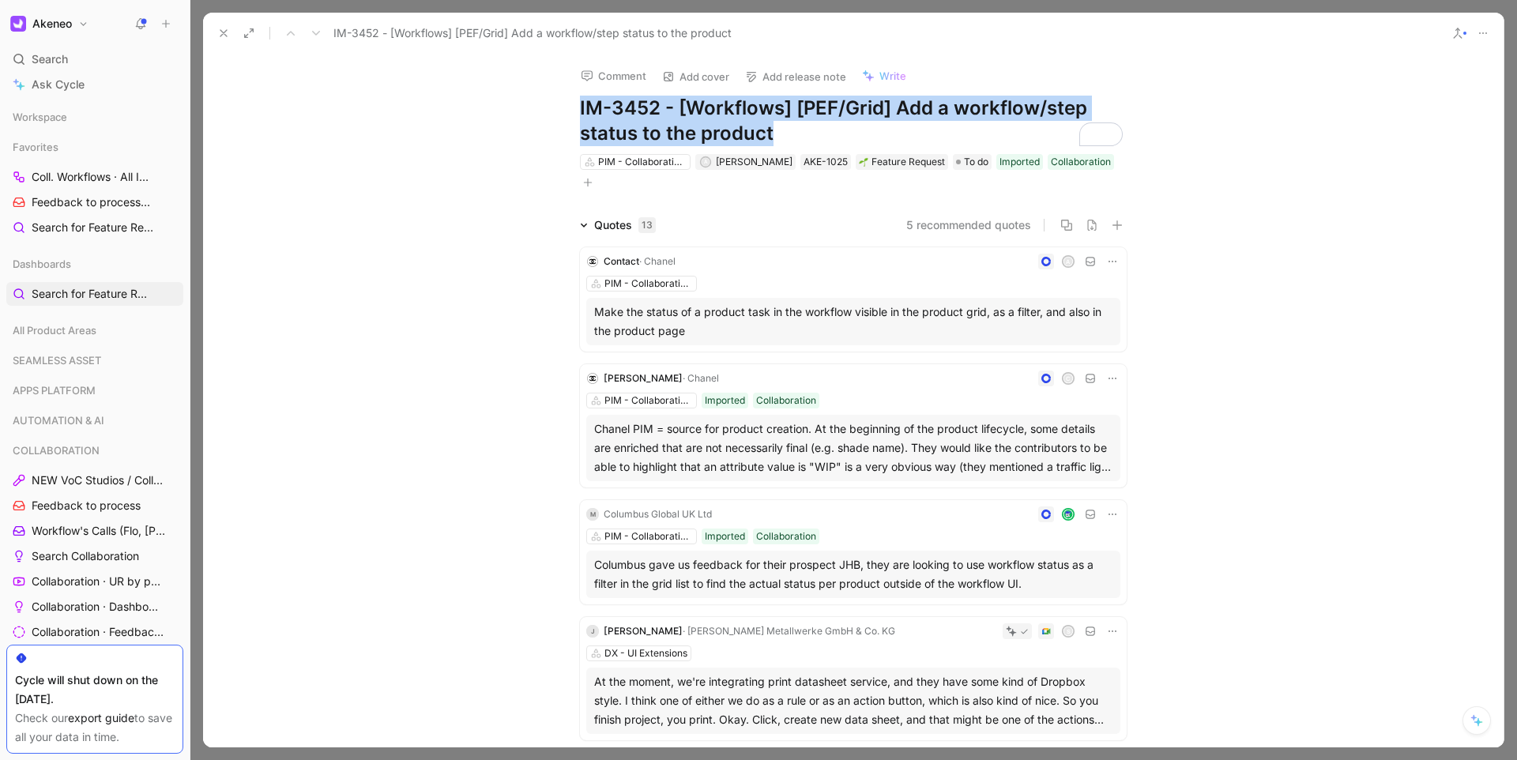
click at [225, 37] on icon at bounding box center [223, 33] width 13 height 13
click at [225, 37] on header "Feedback Views Search for Feature Requests Dashboards Summarize Feedback Settin…" at bounding box center [853, 23] width 1327 height 47
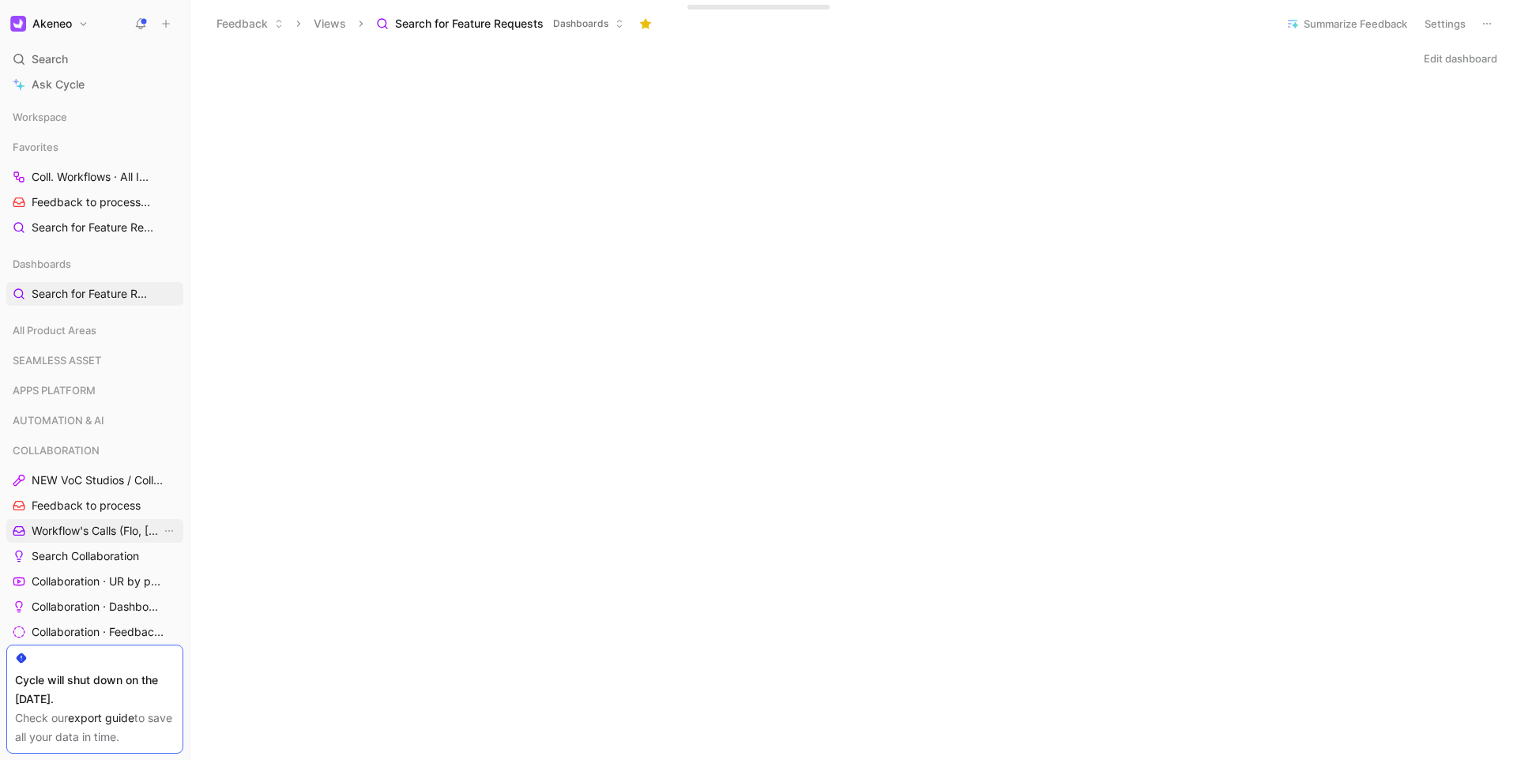
scroll to position [3, 0]
